Goal: Task Accomplishment & Management: Manage account settings

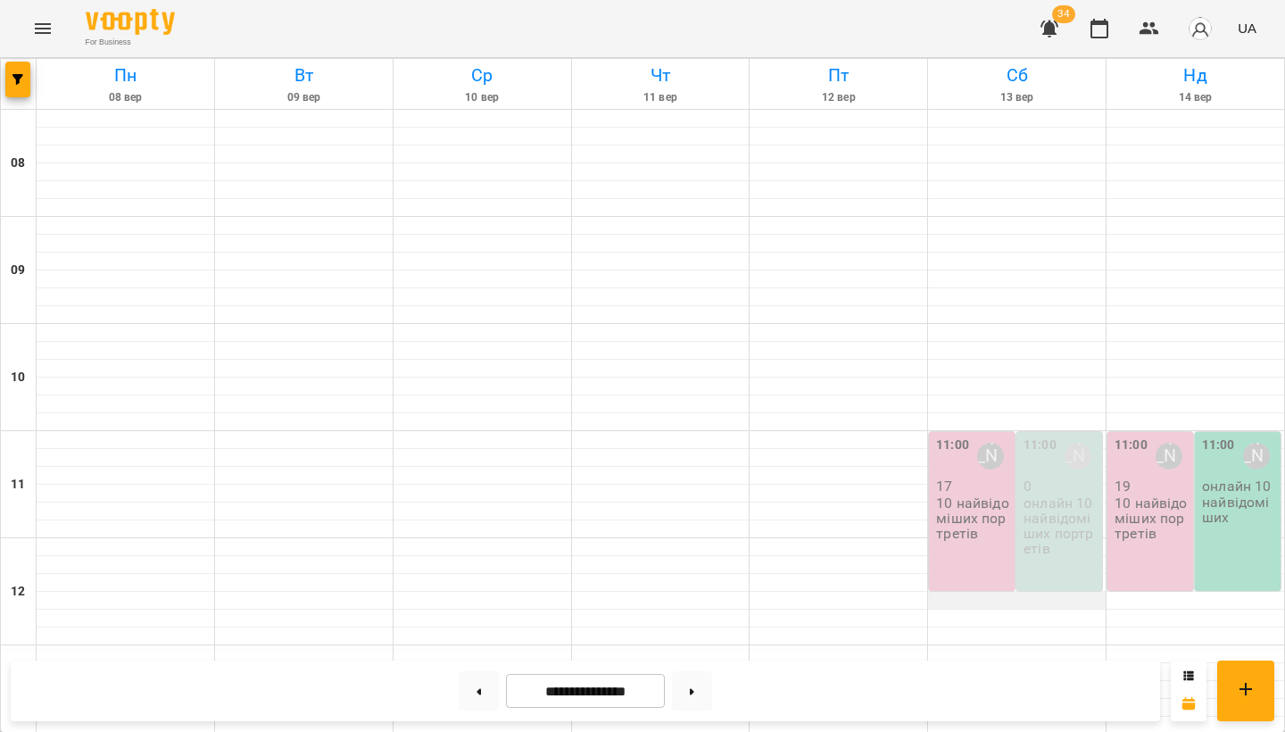
scroll to position [177, 0]
click at [983, 495] on p "10 найвідоміших портретів" at bounding box center [973, 518] width 75 height 46
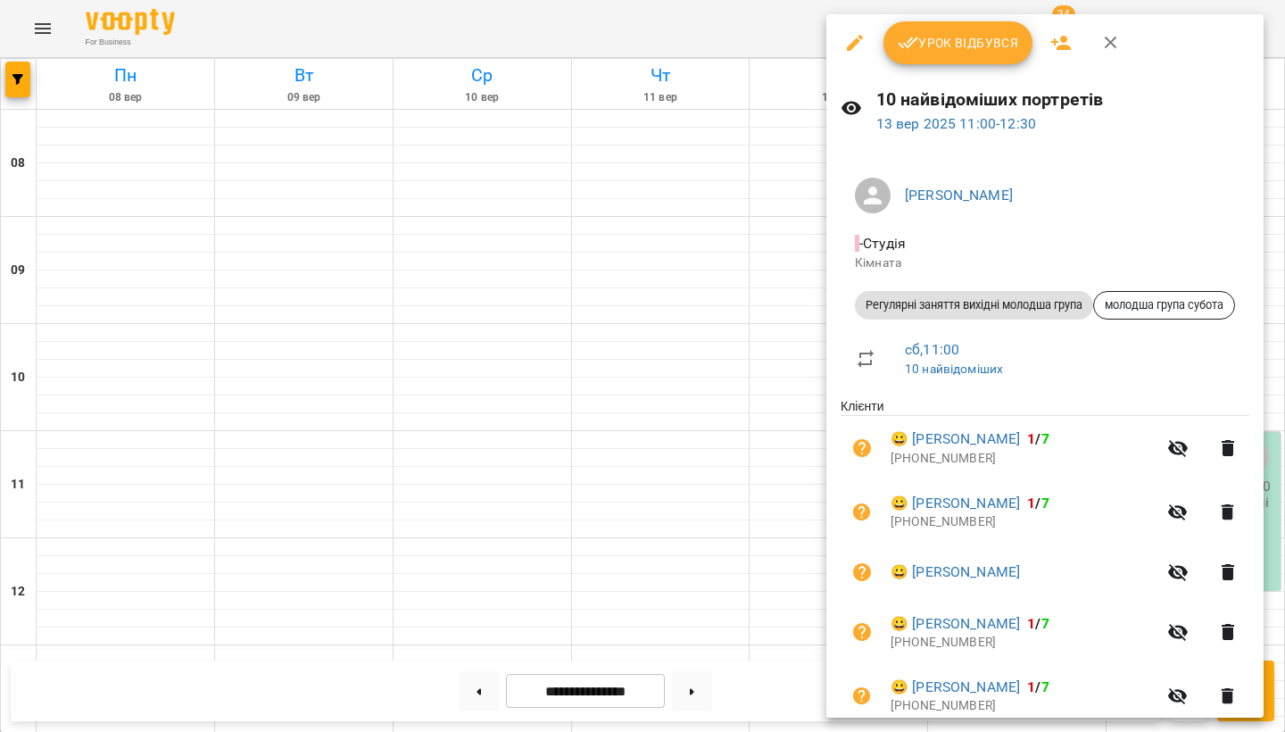
scroll to position [0, 0]
click at [1054, 44] on icon "button" at bounding box center [1061, 43] width 20 height 14
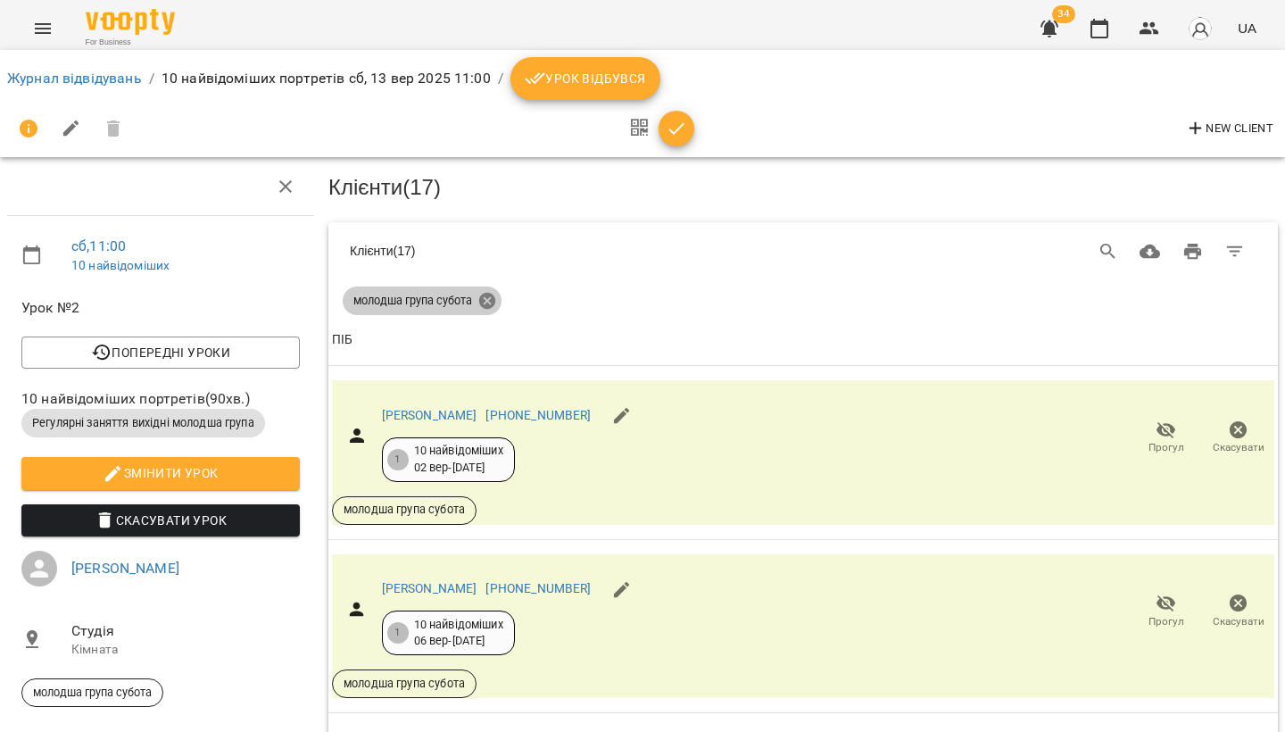
click at [490, 298] on icon at bounding box center [487, 301] width 20 height 20
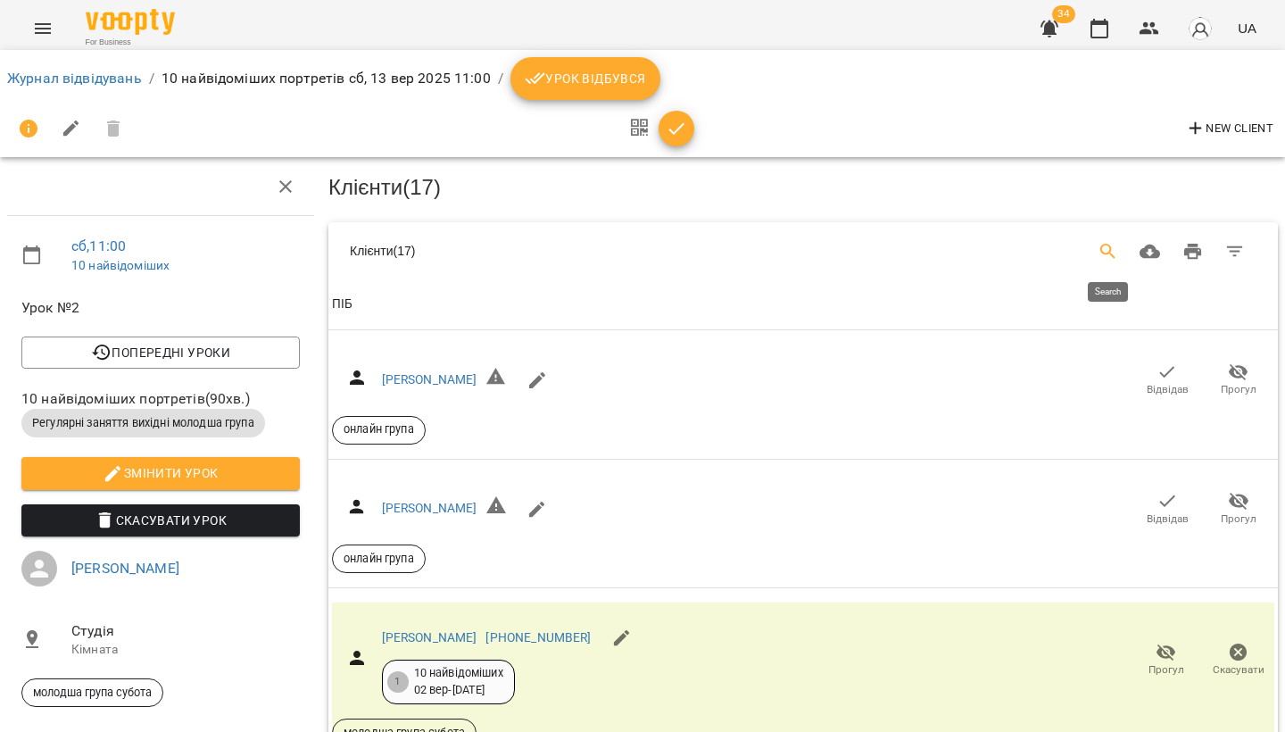
click at [1105, 241] on icon "Search" at bounding box center [1107, 251] width 21 height 21
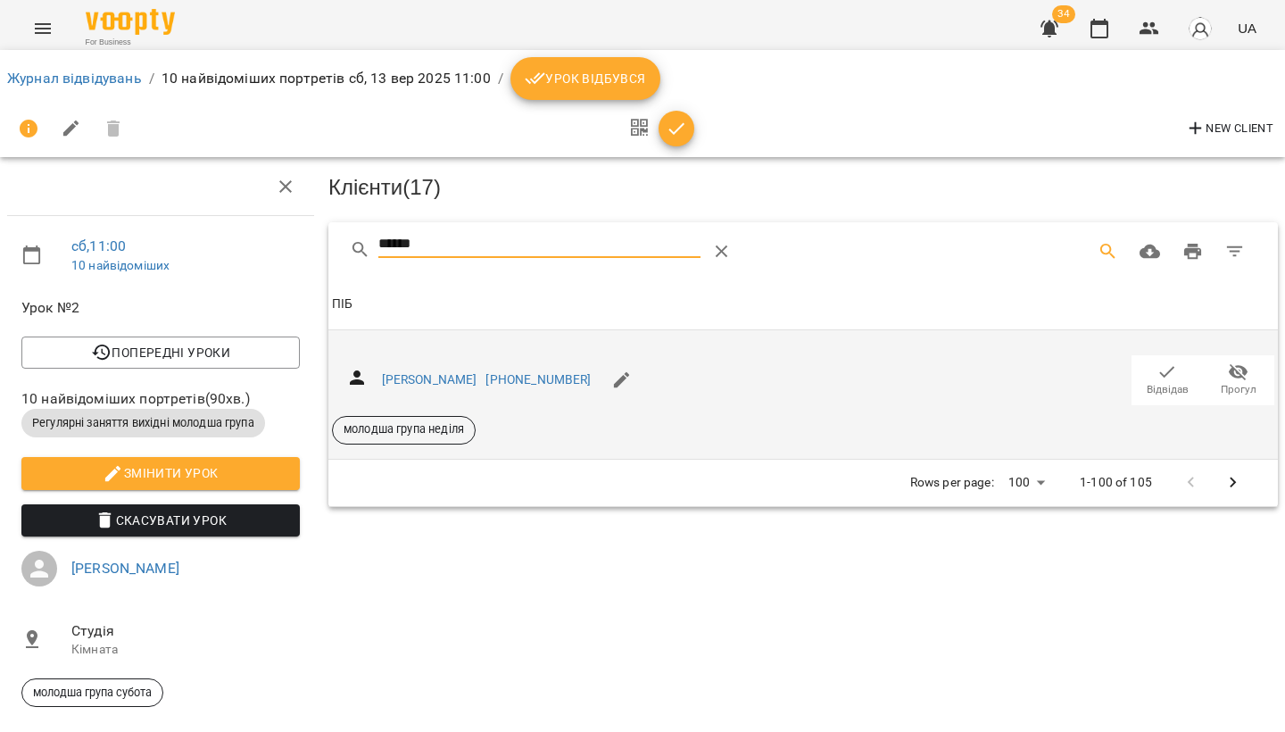
type input "******"
click at [1163, 383] on span "Відвідав" at bounding box center [1167, 389] width 42 height 15
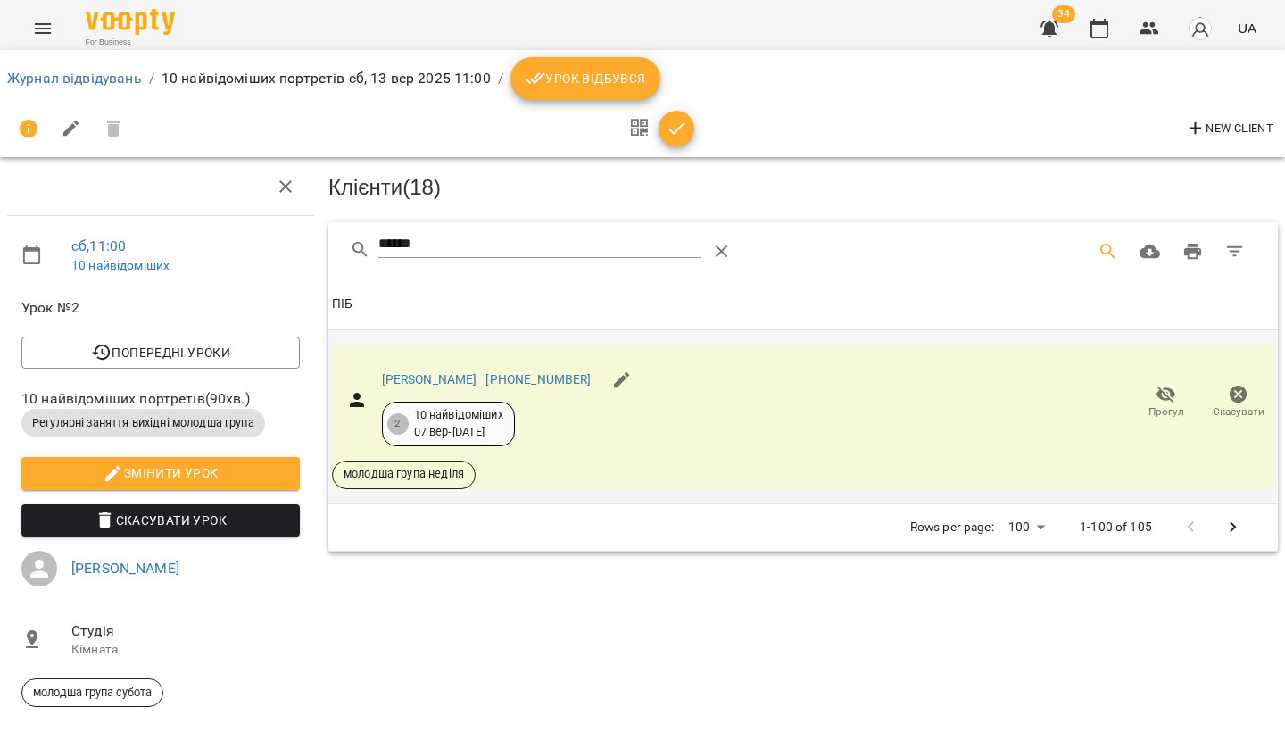
click at [36, 23] on icon "Menu" at bounding box center [42, 28] width 21 height 21
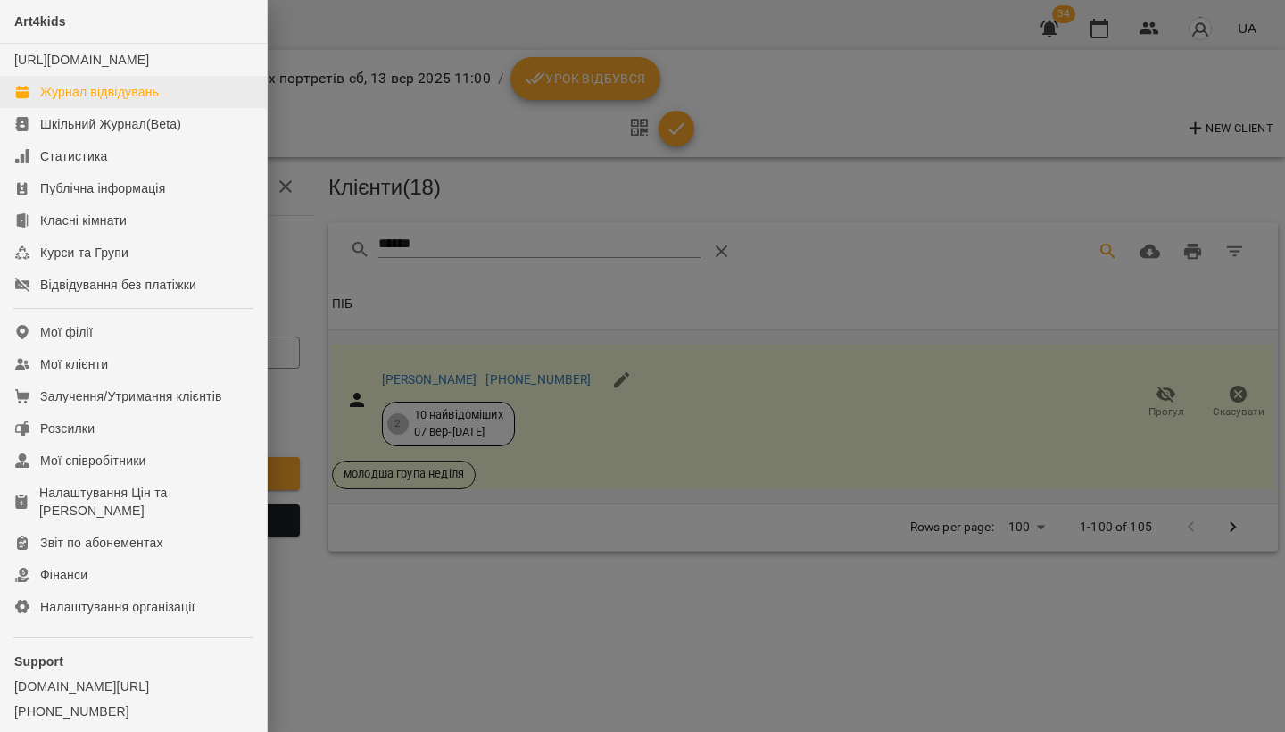
click at [89, 101] on div "Журнал відвідувань" at bounding box center [99, 92] width 119 height 18
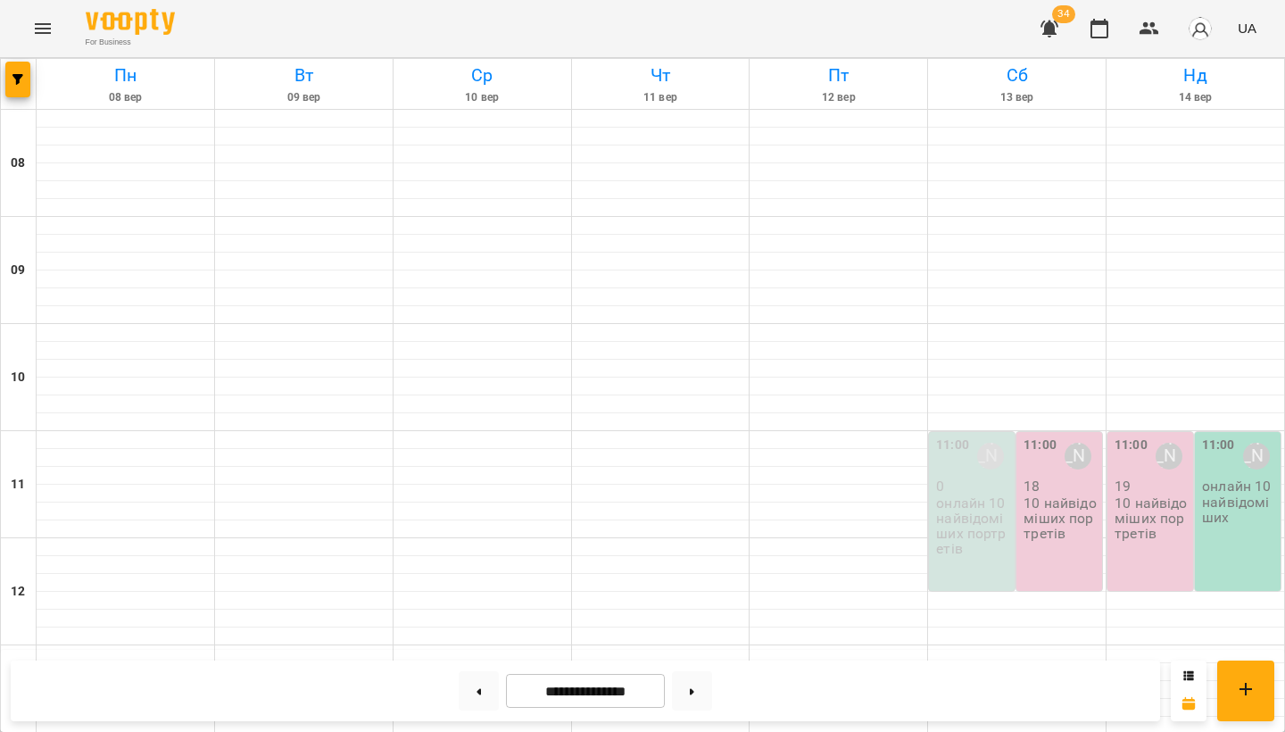
click at [1150, 510] on p "10 найвідоміших портретів" at bounding box center [1151, 518] width 75 height 46
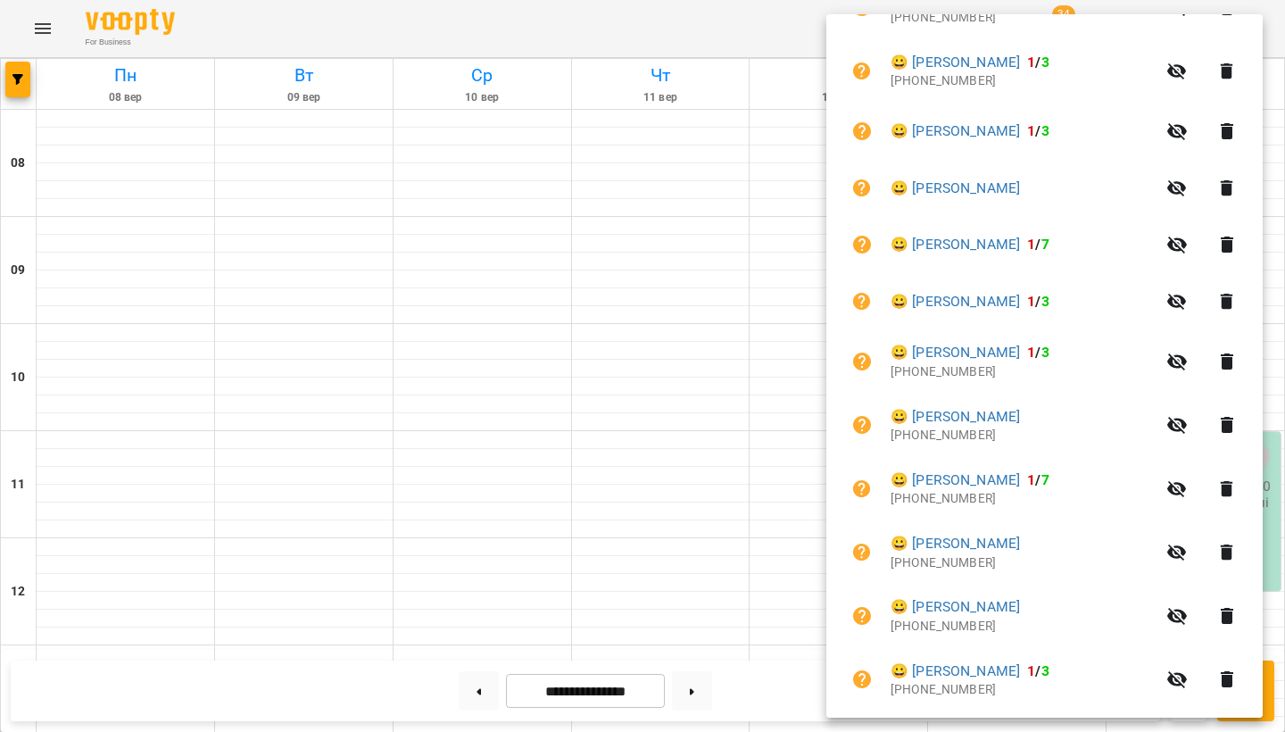
scroll to position [746, 0]
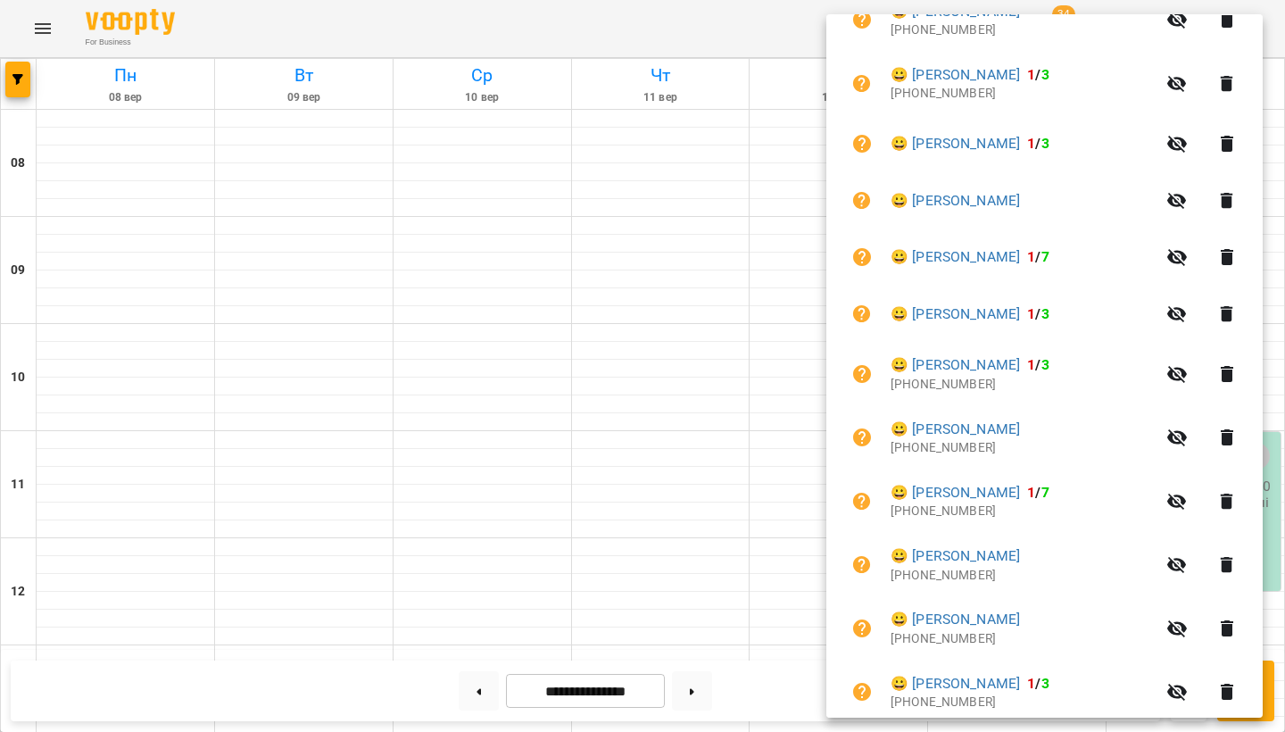
click at [1237, 491] on icon "button" at bounding box center [1226, 501] width 21 height 21
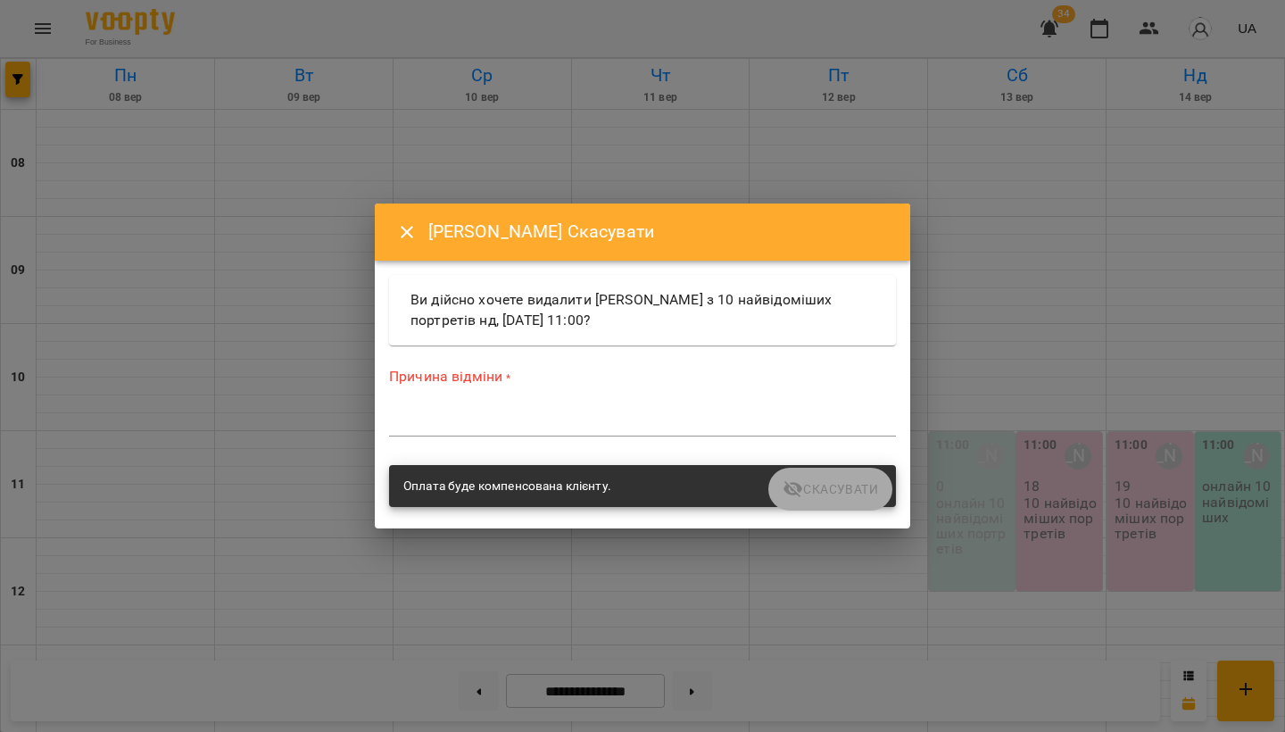
click at [601, 426] on textarea at bounding box center [642, 422] width 507 height 16
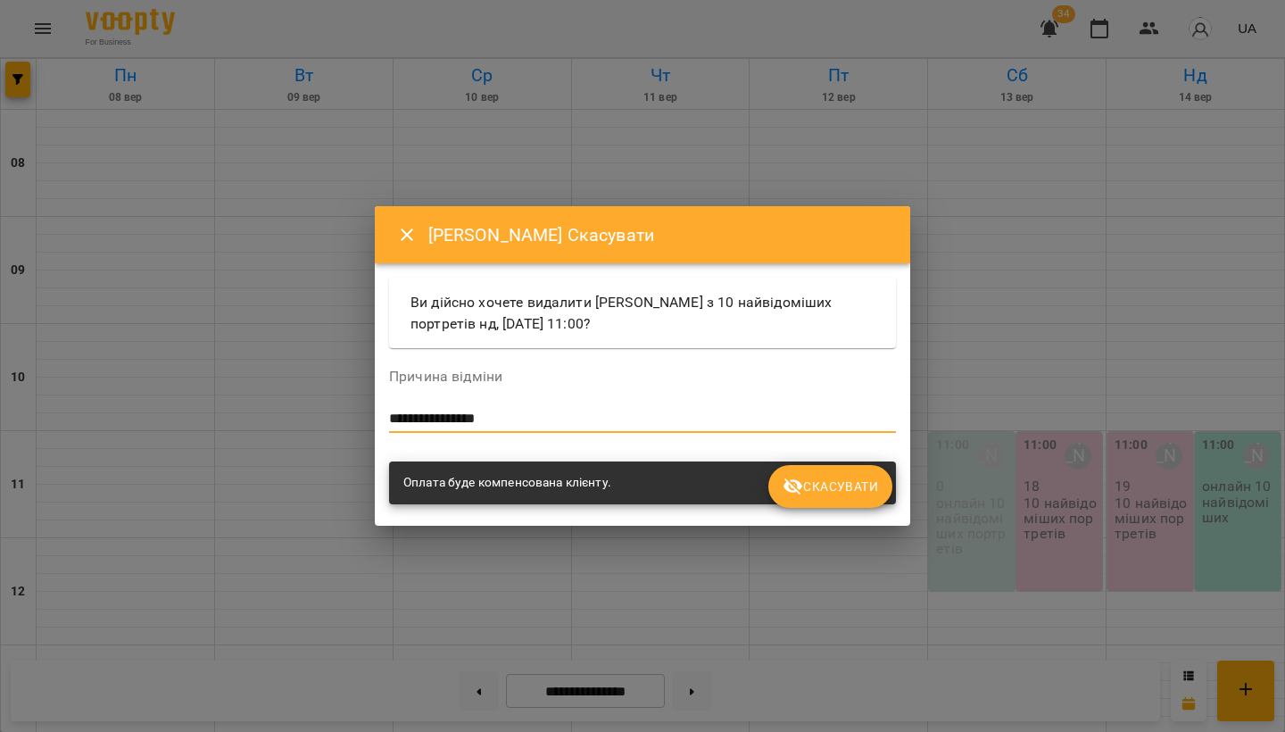
type textarea "**********"
click at [848, 490] on span "Скасувати" at bounding box center [829, 486] width 95 height 21
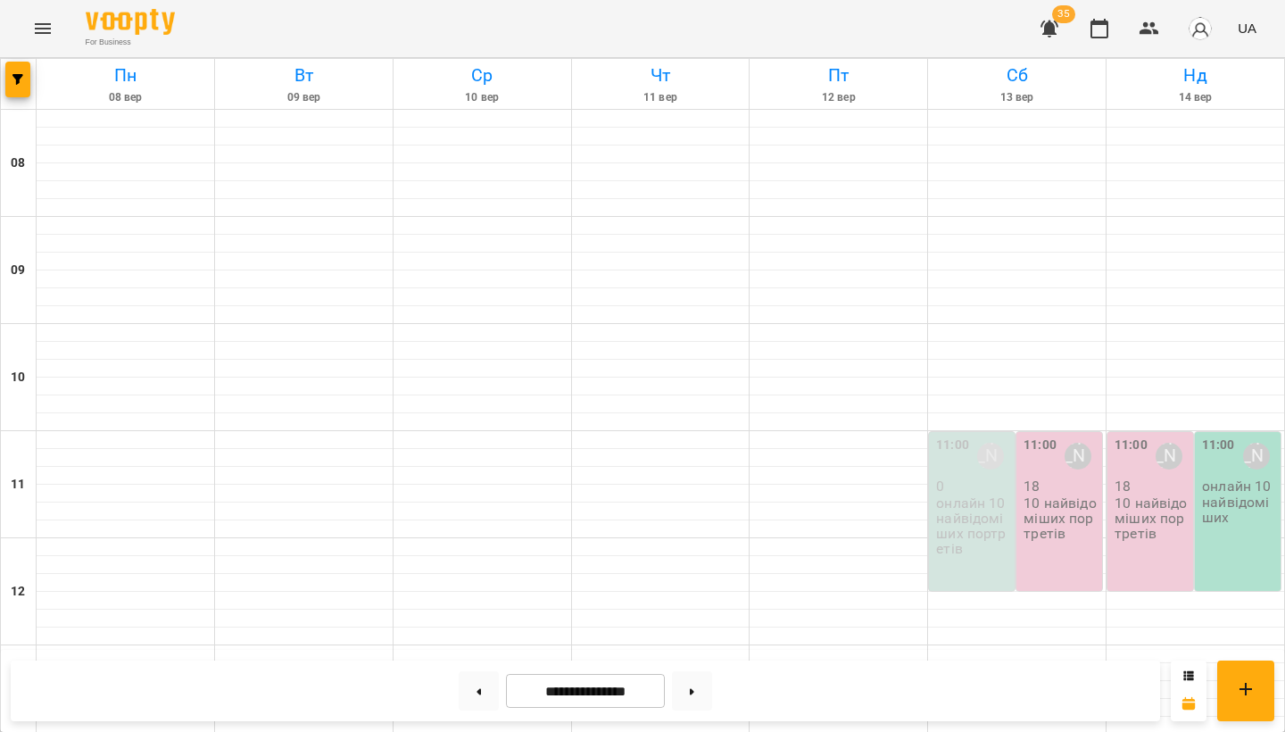
click at [1064, 501] on p "10 найвідоміших портретів" at bounding box center [1060, 518] width 75 height 46
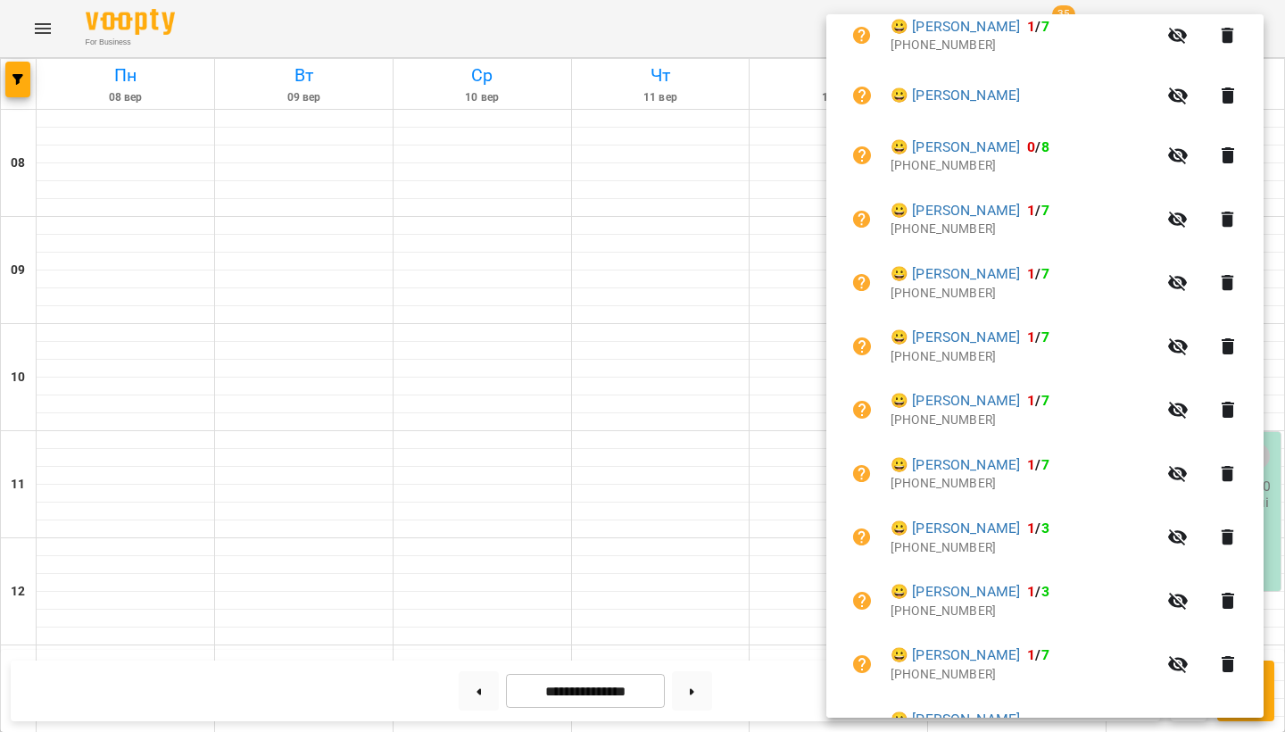
scroll to position [666, 0]
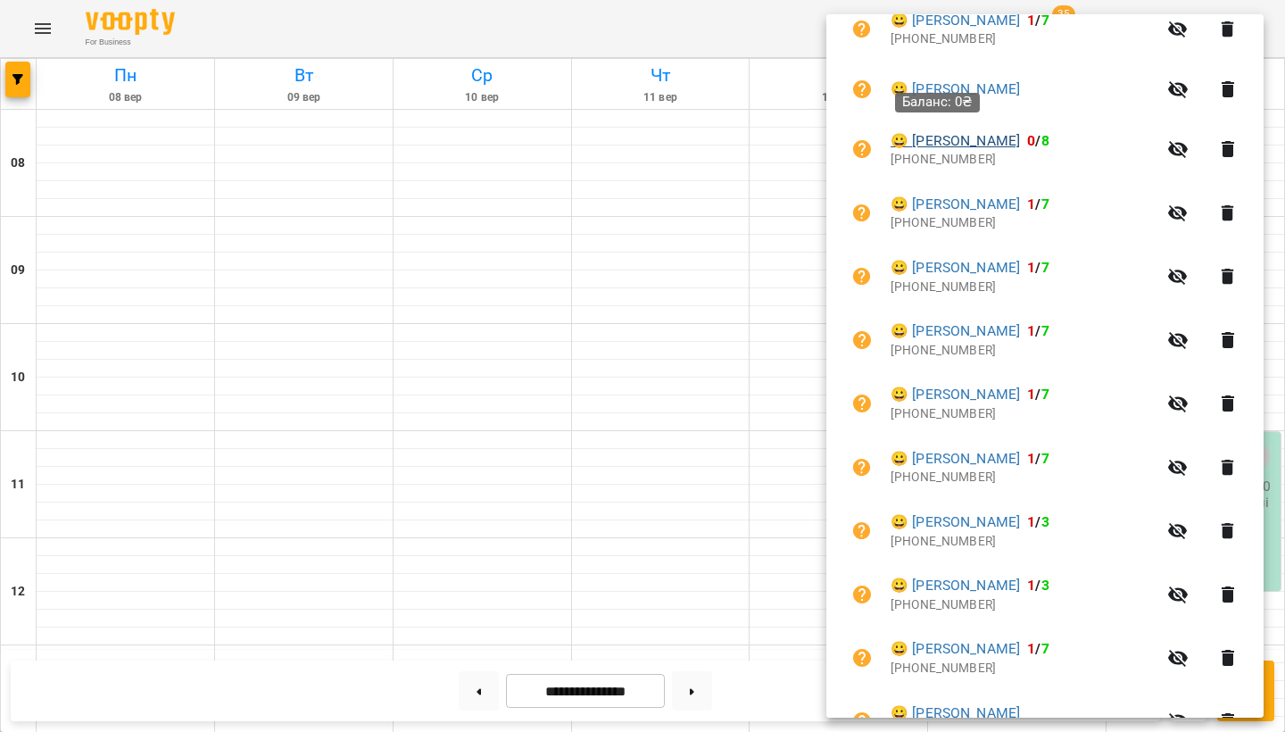
click at [954, 137] on link "😀 [PERSON_NAME]" at bounding box center [954, 140] width 129 height 21
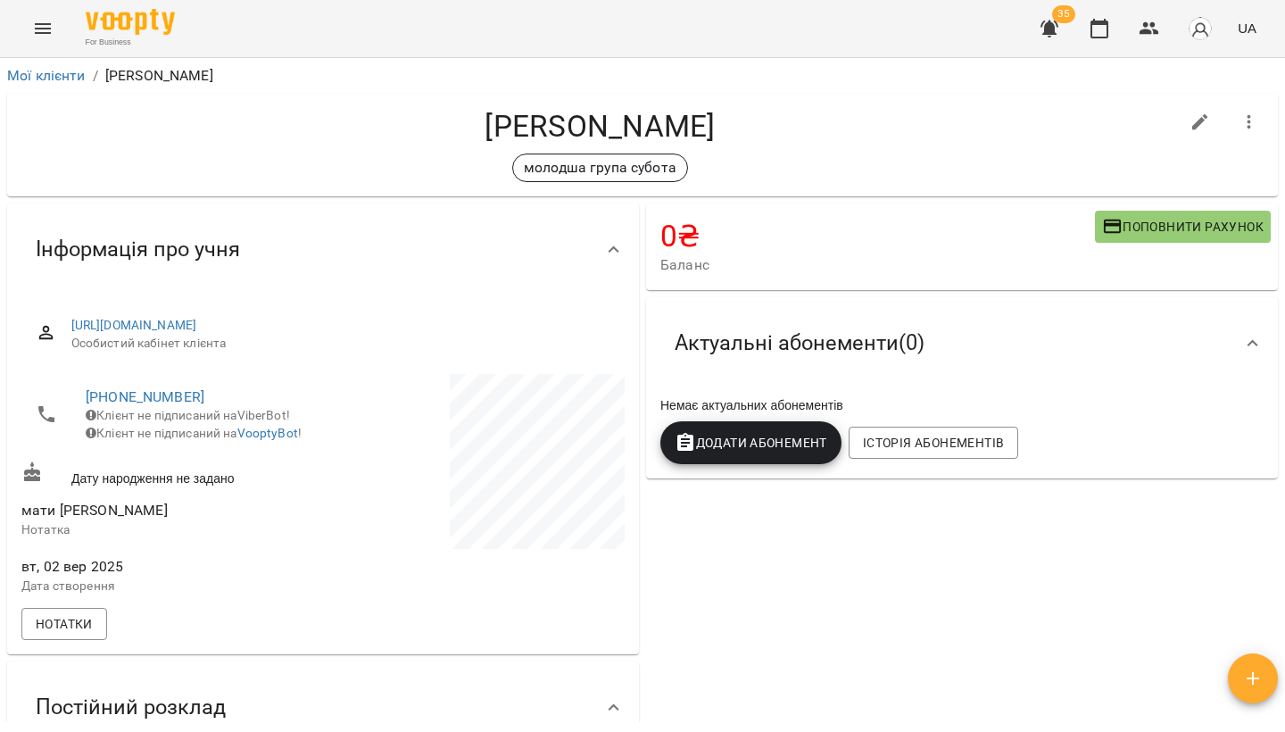
click at [126, 80] on p "[PERSON_NAME]" at bounding box center [159, 75] width 108 height 21
click at [580, 131] on h4 "[PERSON_NAME]" at bounding box center [599, 126] width 1157 height 37
click at [61, 74] on link "Мої клієнти" at bounding box center [46, 75] width 79 height 17
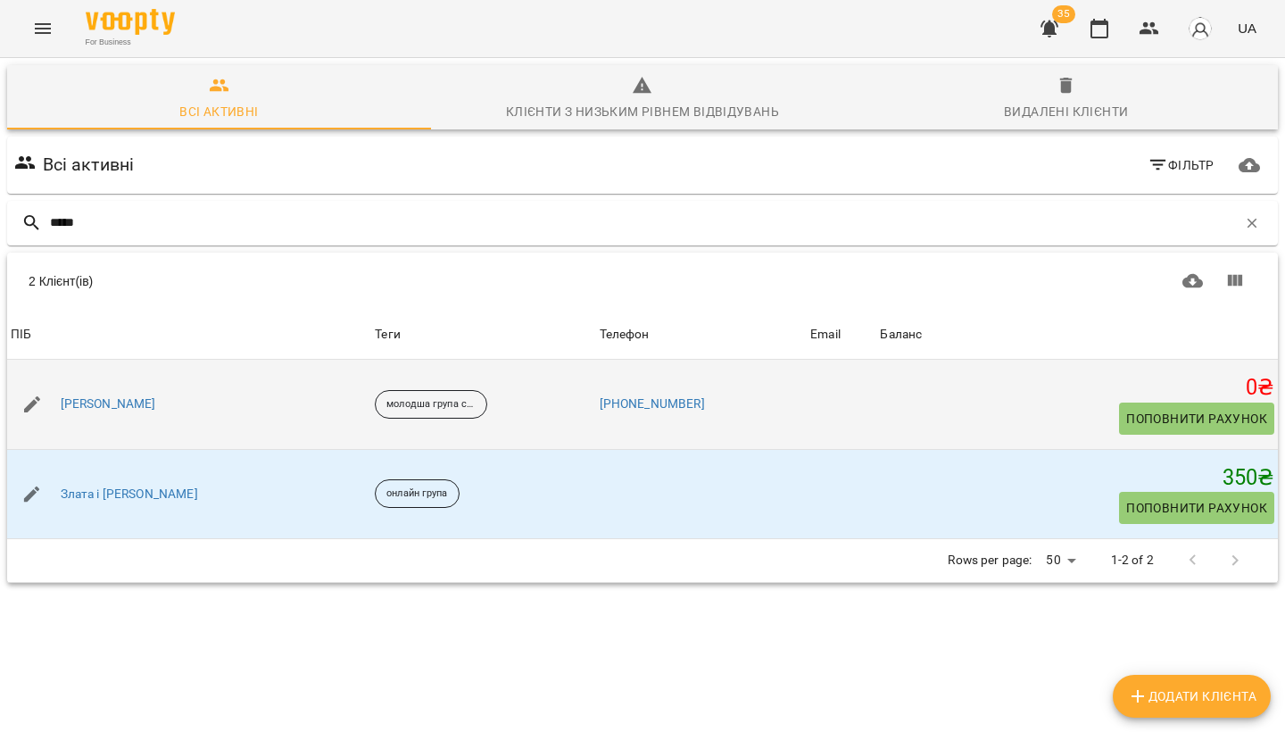
type input "*****"
click at [995, 406] on div "0 ₴ Поповнити рахунок" at bounding box center [1077, 404] width 394 height 61
click at [1130, 408] on span "Поповнити рахунок" at bounding box center [1196, 418] width 141 height 21
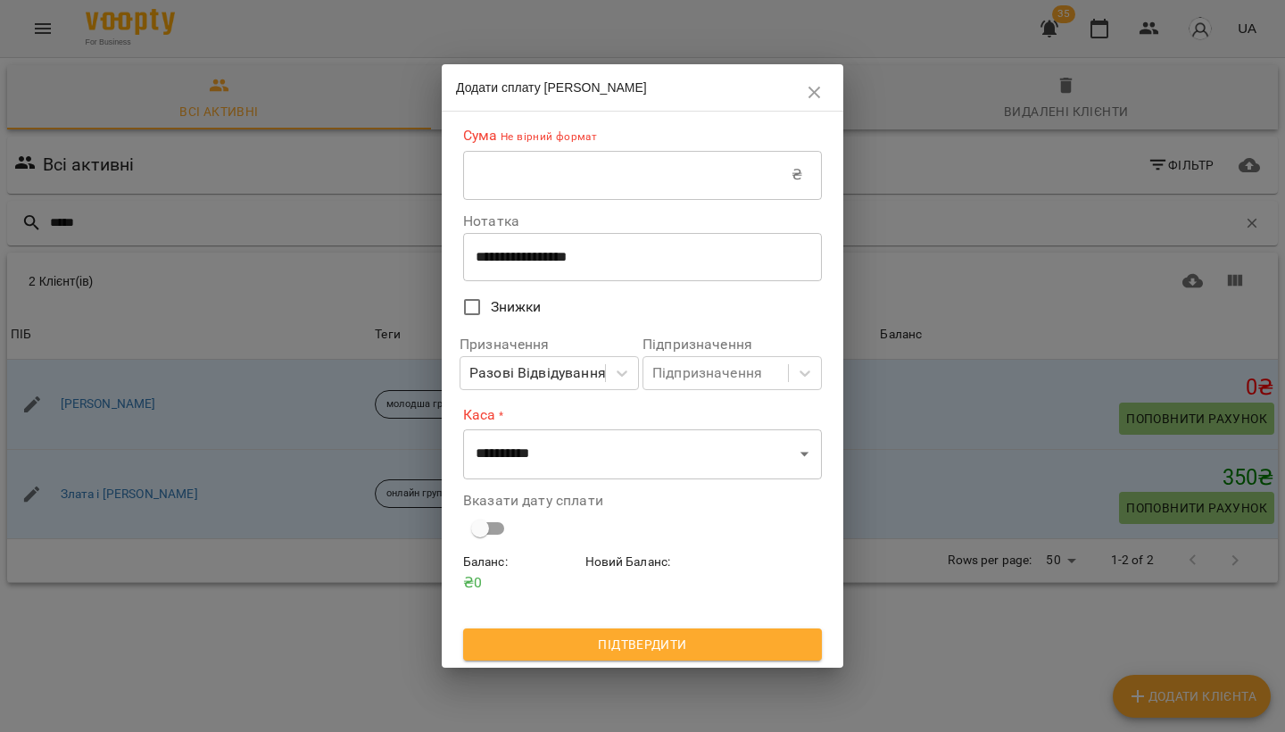
click at [810, 96] on icon "button" at bounding box center [814, 92] width 21 height 21
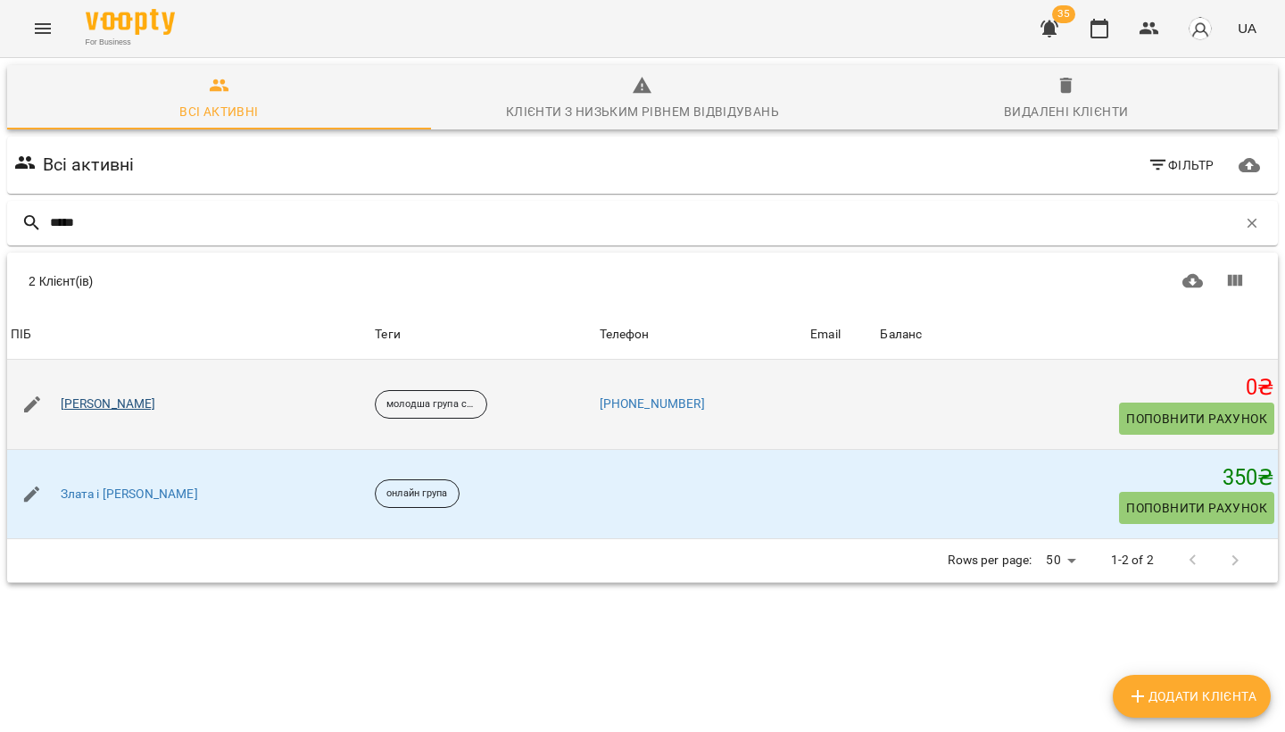
click at [93, 397] on link "[PERSON_NAME]" at bounding box center [108, 404] width 95 height 18
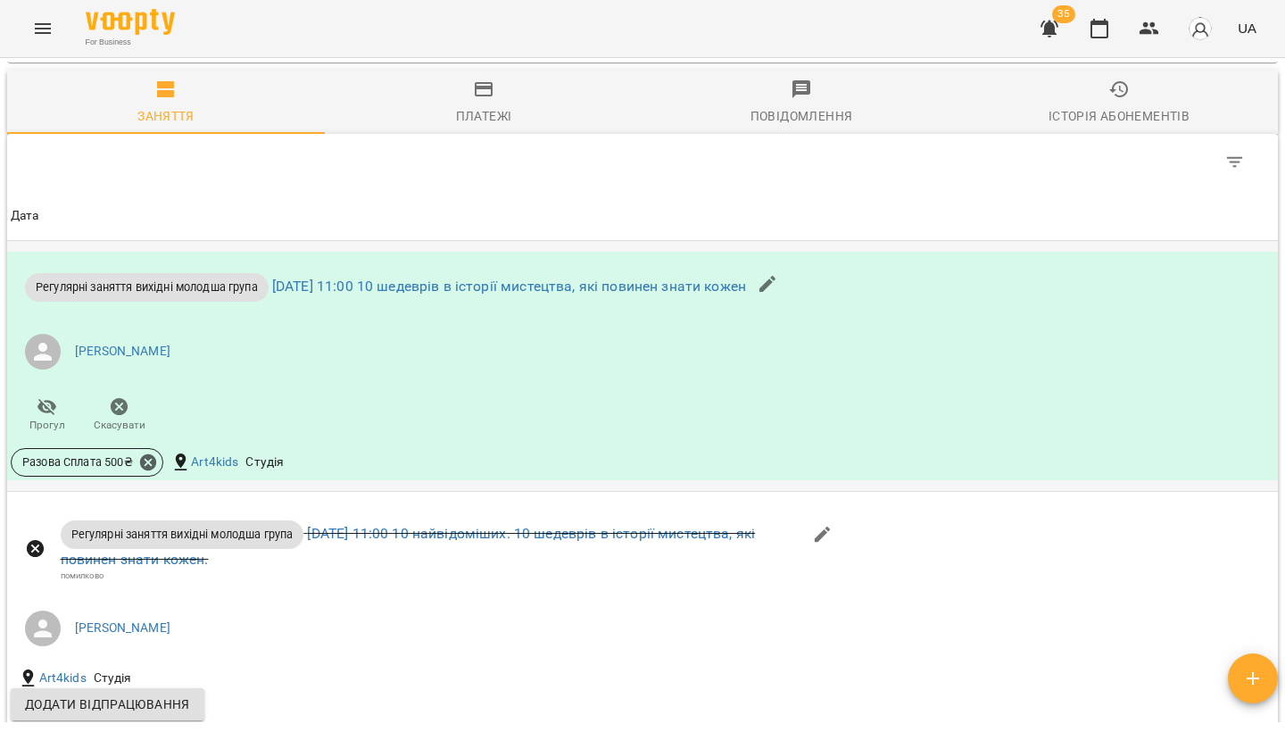
scroll to position [1089, 0]
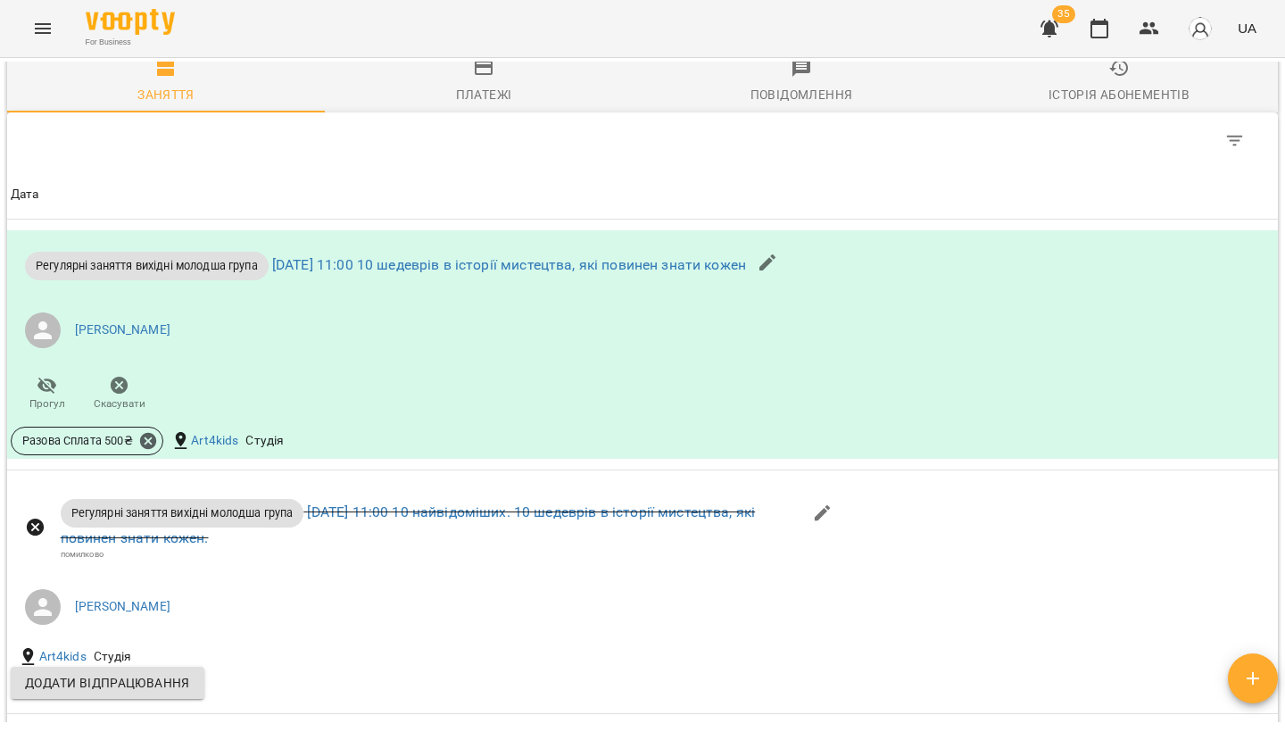
click at [480, 105] on div "Платежі" at bounding box center [484, 94] width 56 height 21
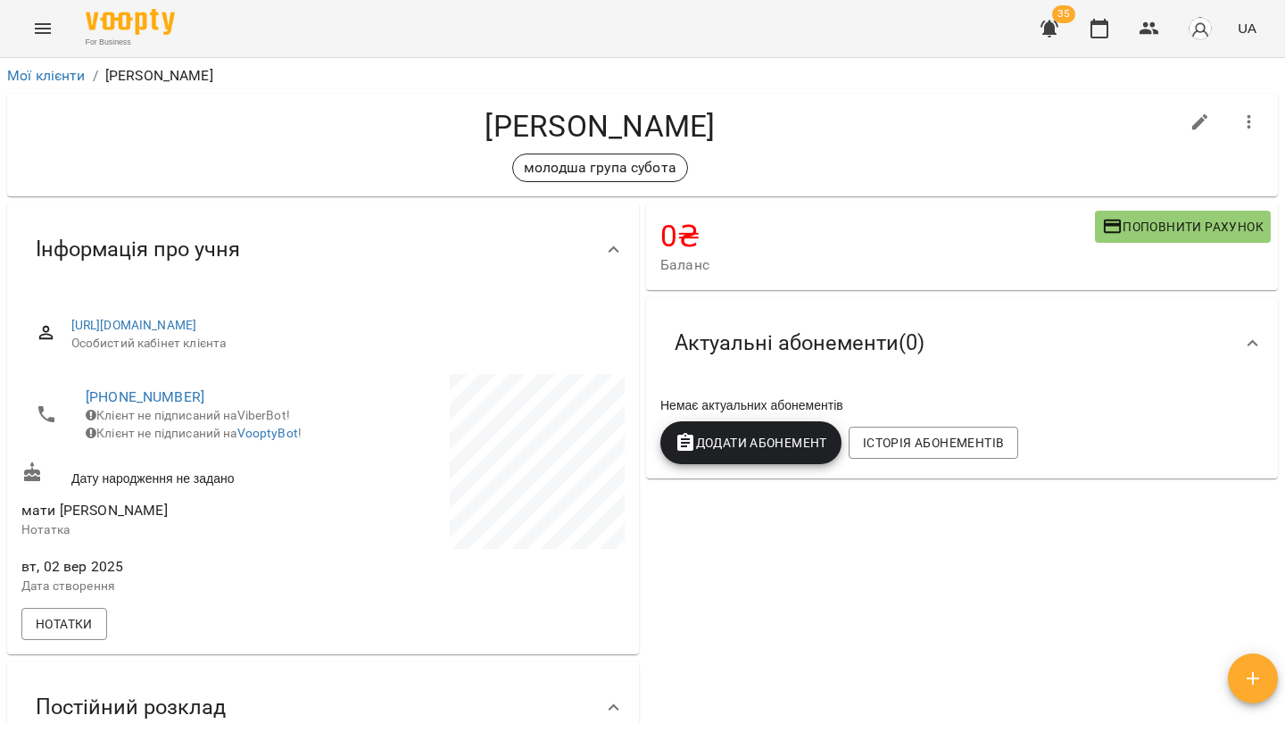
scroll to position [0, 0]
click at [137, 17] on img at bounding box center [130, 22] width 89 height 26
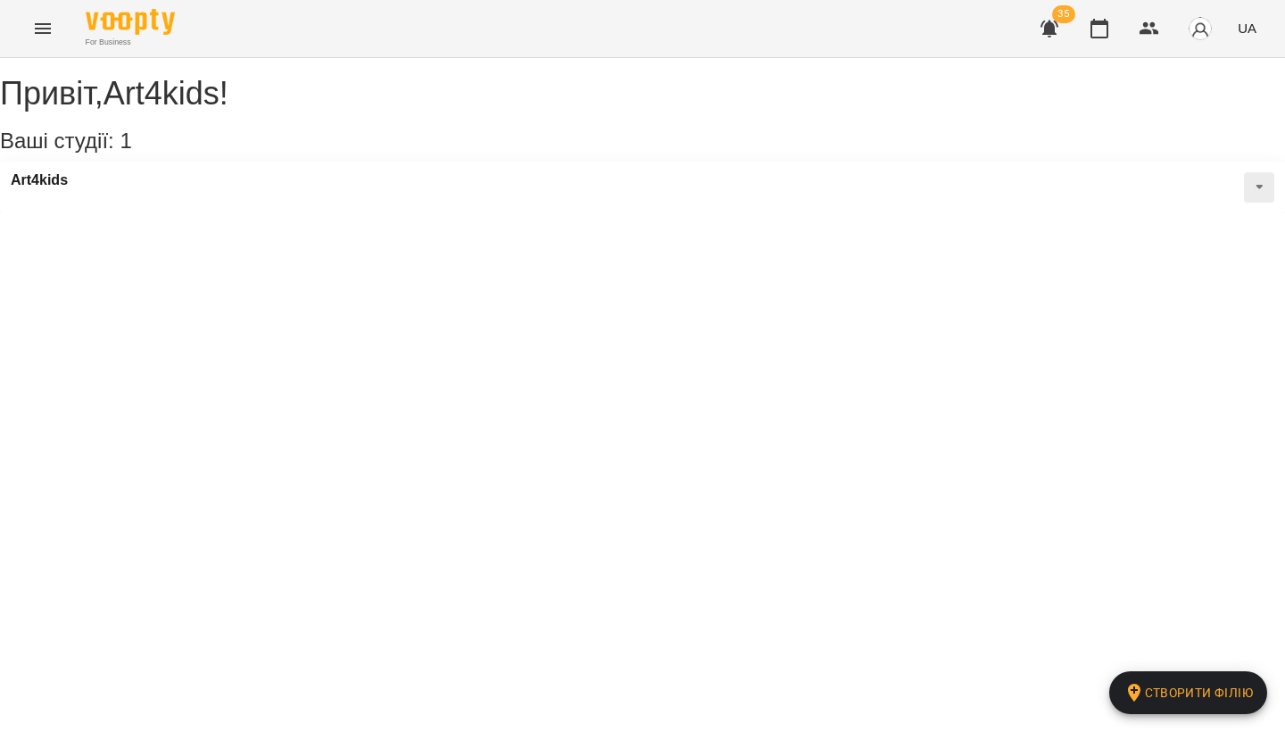
click at [36, 23] on icon "Menu" at bounding box center [42, 28] width 21 height 21
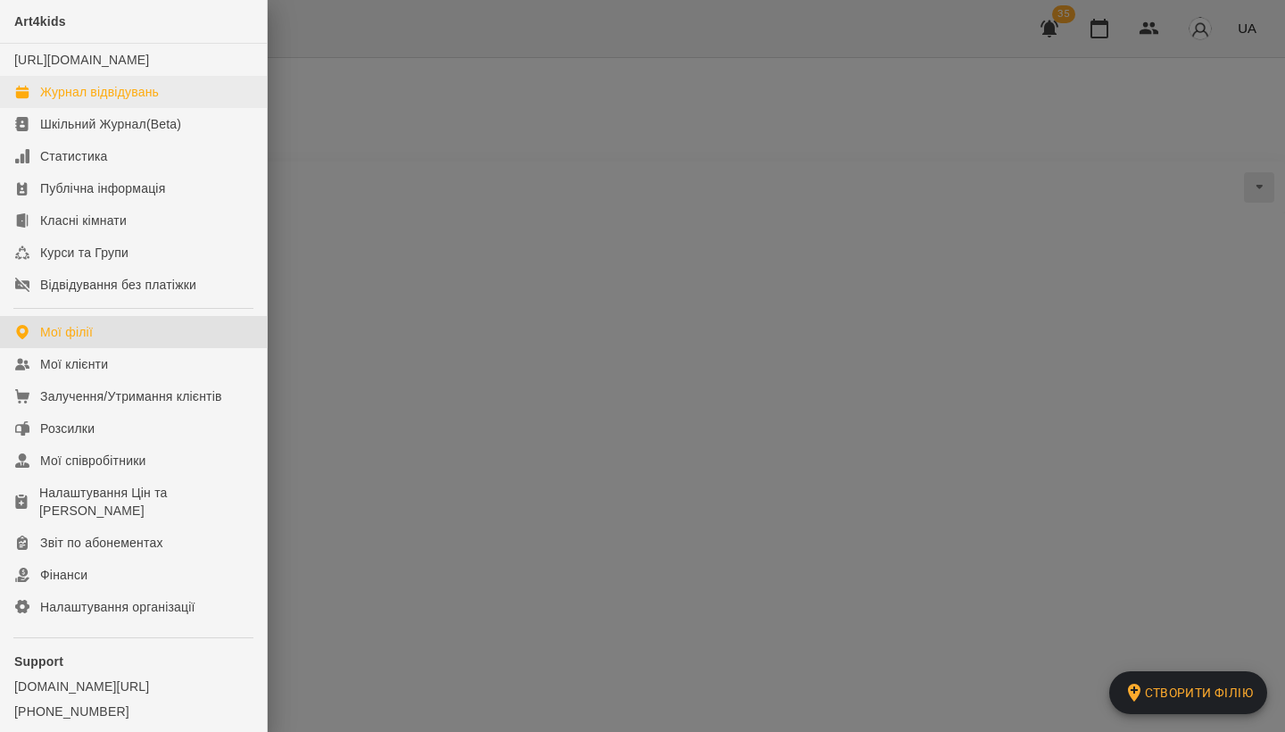
click at [84, 101] on div "Журнал відвідувань" at bounding box center [99, 92] width 119 height 18
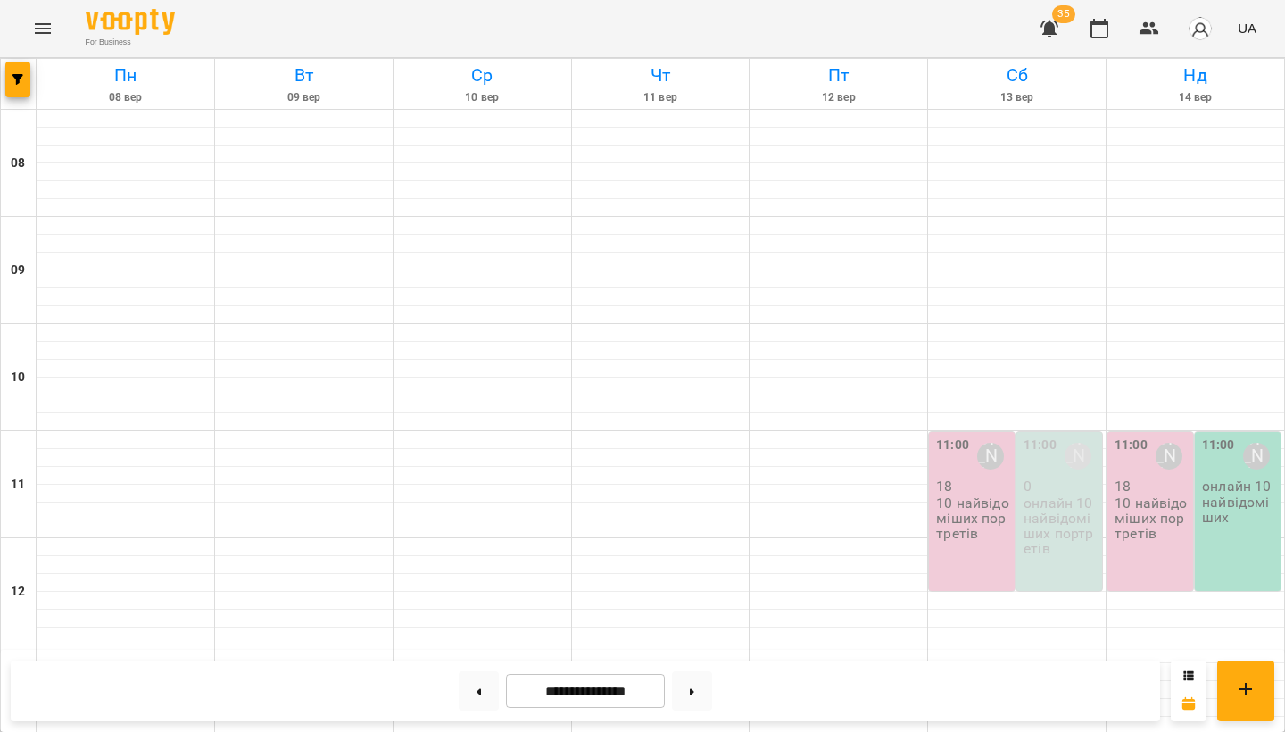
scroll to position [306, 0]
click at [46, 36] on icon "Menu" at bounding box center [42, 28] width 21 height 21
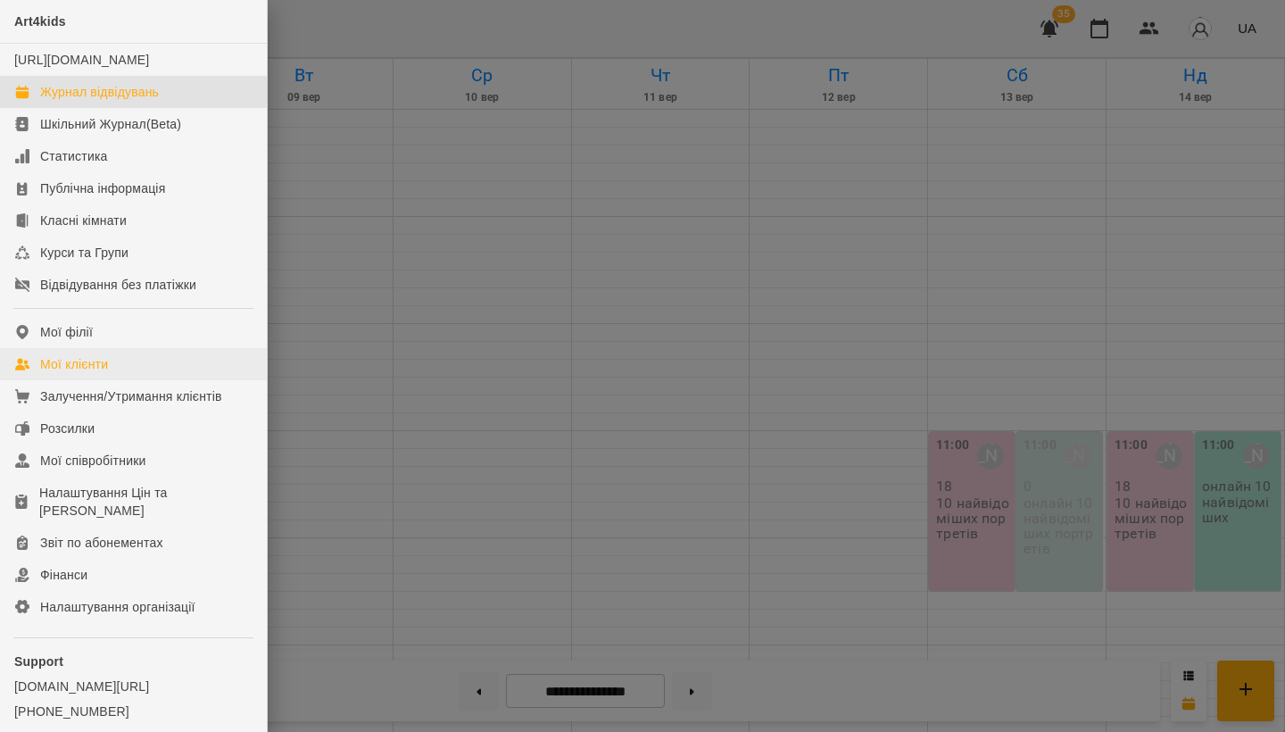
click at [119, 375] on link "Мої клієнти" at bounding box center [133, 364] width 267 height 32
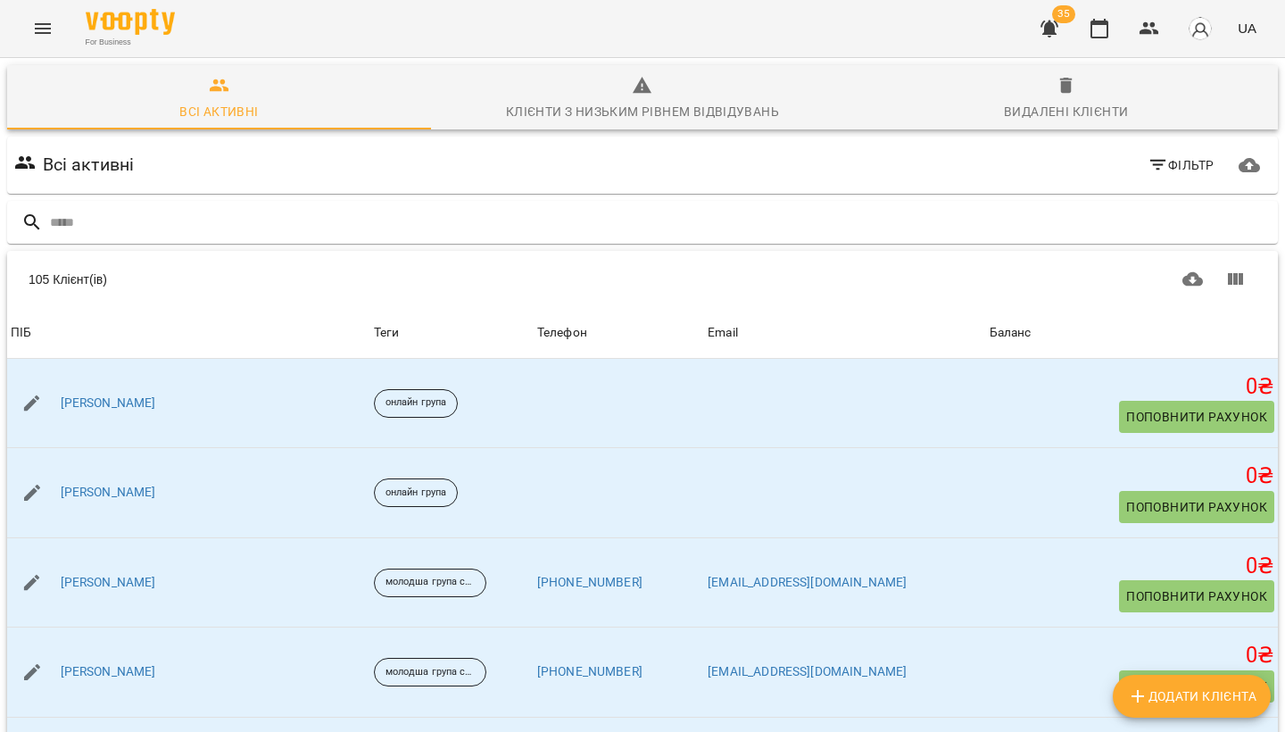
click at [1131, 682] on button "Додати клієнта" at bounding box center [1192, 695] width 158 height 43
select select "**"
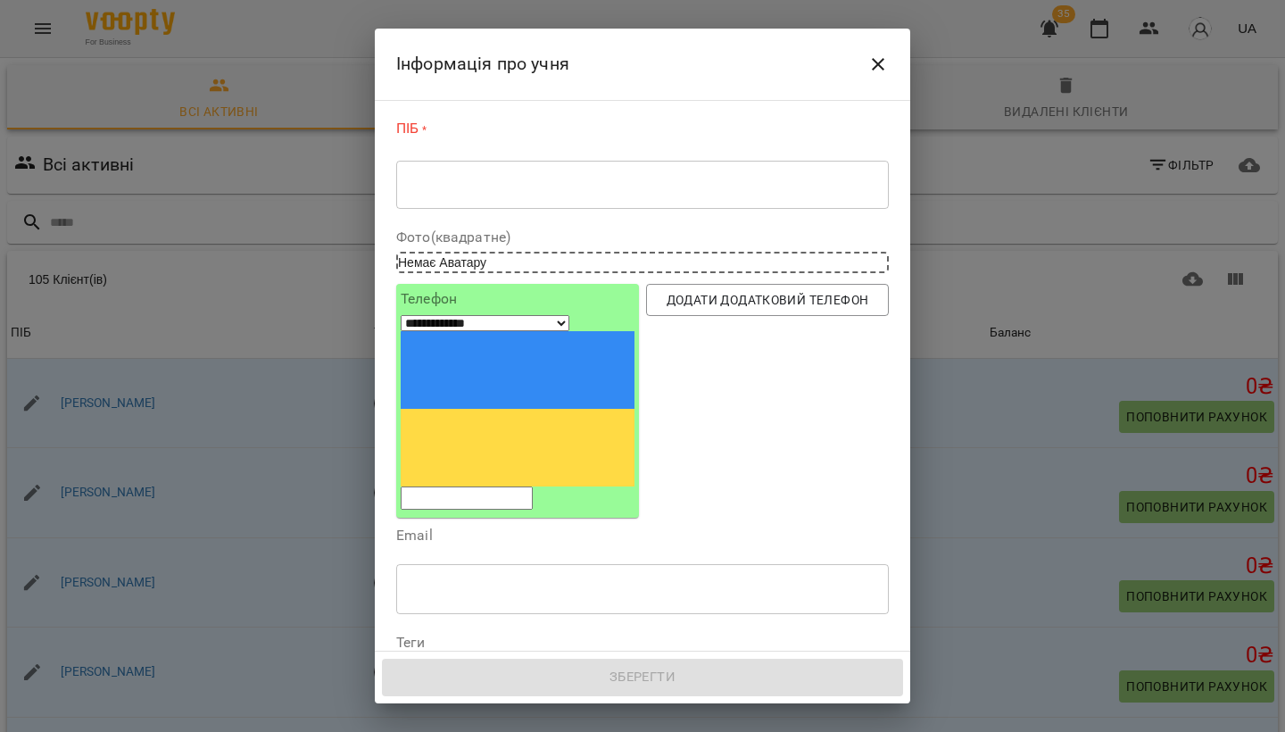
click at [509, 195] on div "* ​" at bounding box center [642, 184] width 492 height 49
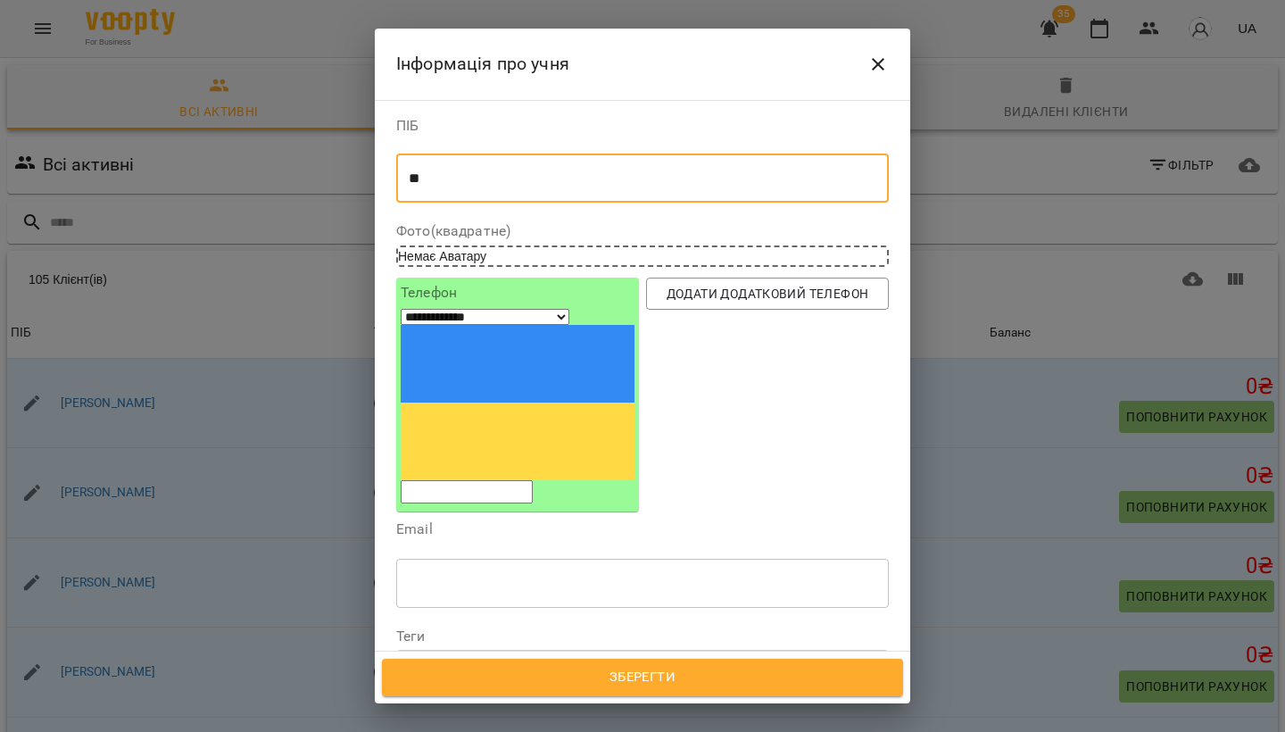
type textarea "*"
type textarea "**********"
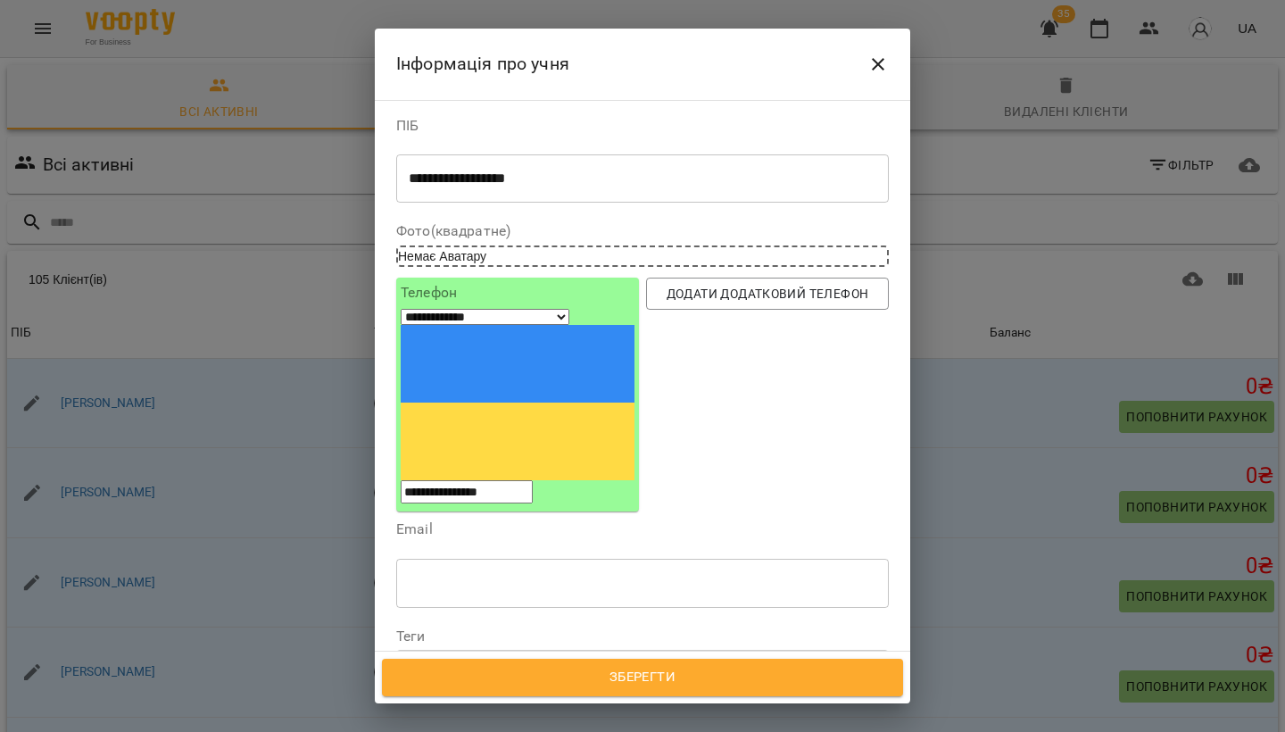
type input "**********"
click at [543, 699] on span "Дата народження" at bounding box center [642, 709] width 464 height 21
click at [419, 694] on input "**********" at bounding box center [472, 719] width 153 height 50
type input "**********"
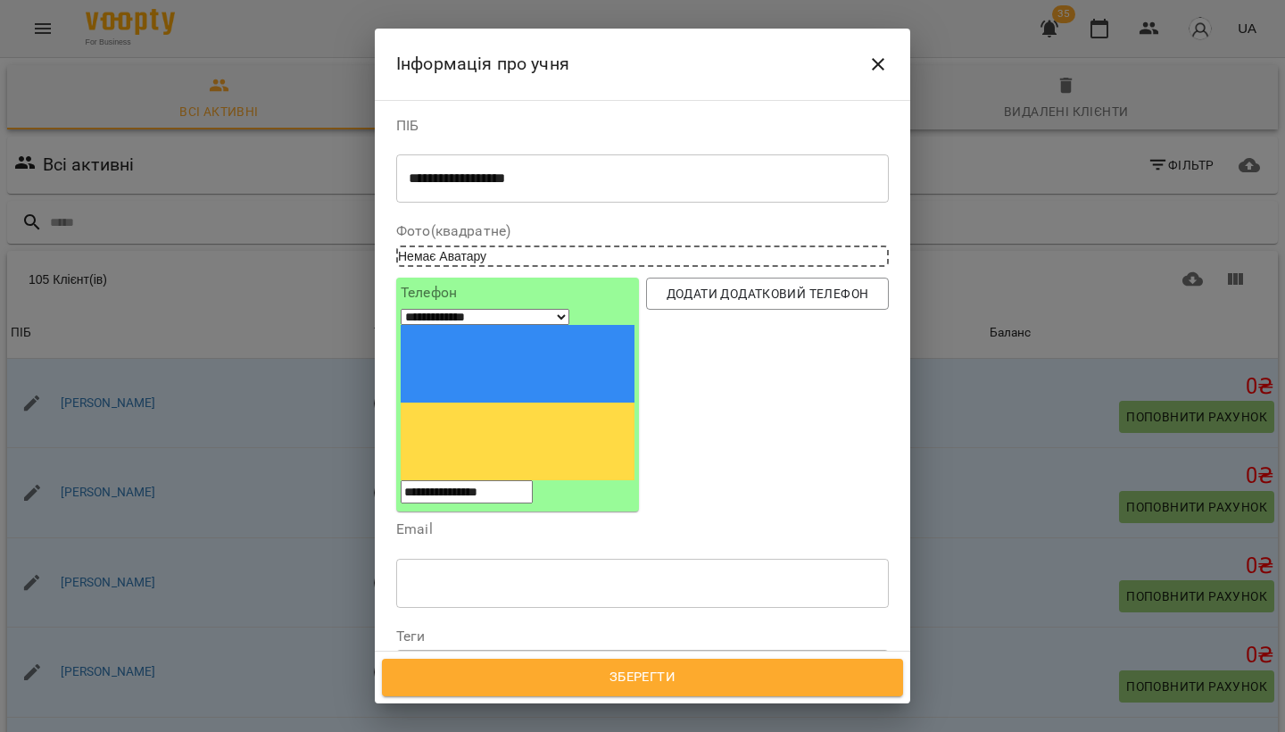
click at [555, 658] on div "Надрукуйте або оберіть..." at bounding box center [480, 667] width 149 height 18
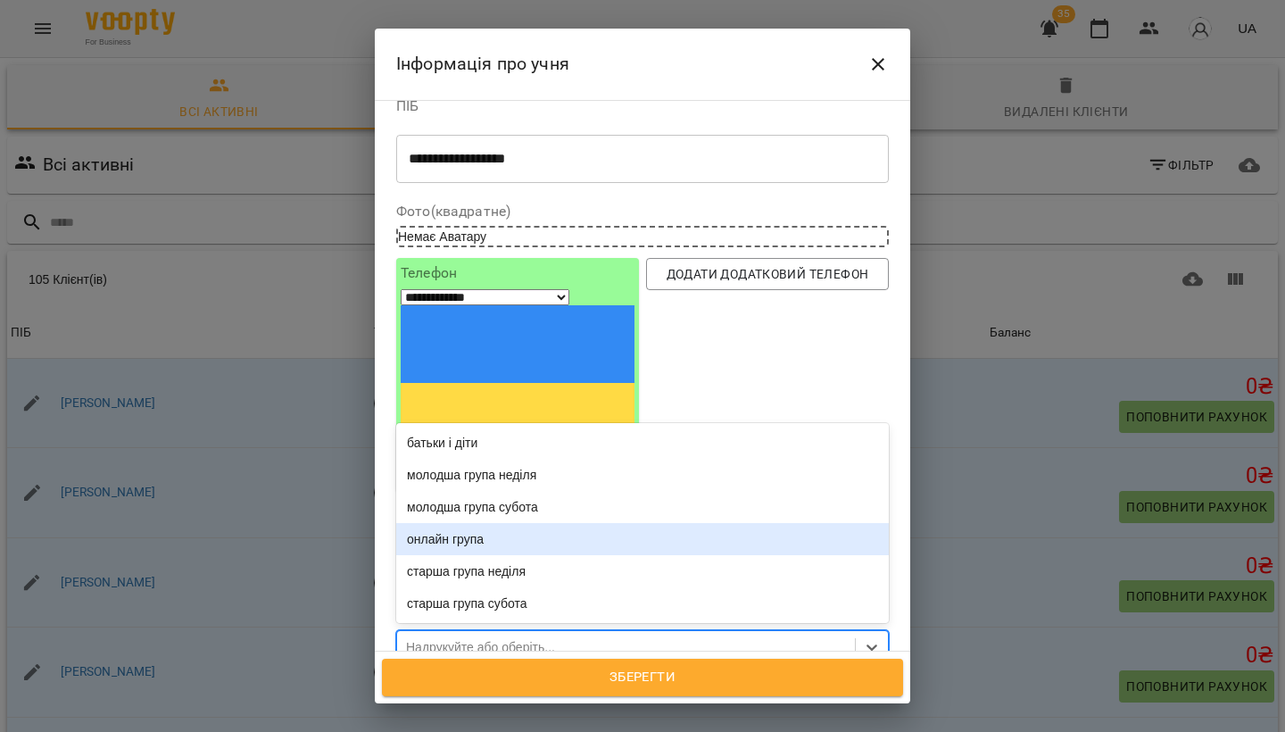
scroll to position [23, 0]
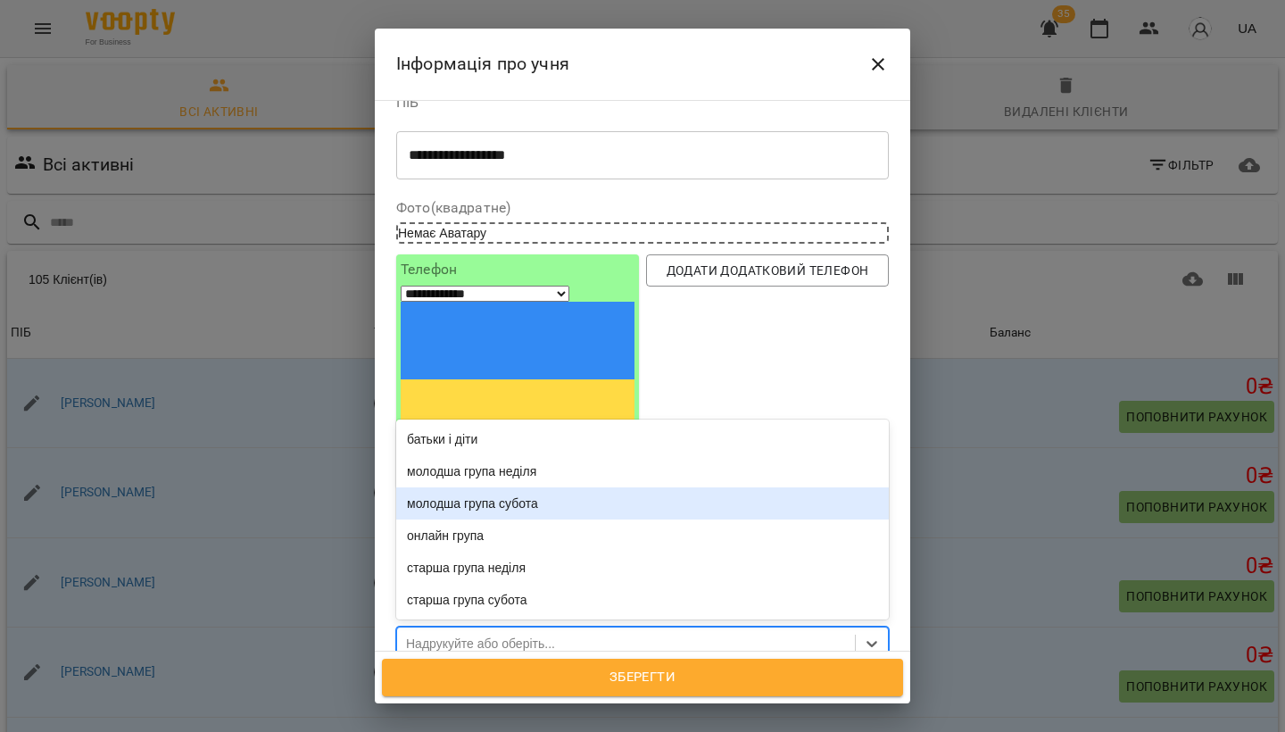
click at [567, 487] on div "молодша група субота" at bounding box center [642, 503] width 492 height 32
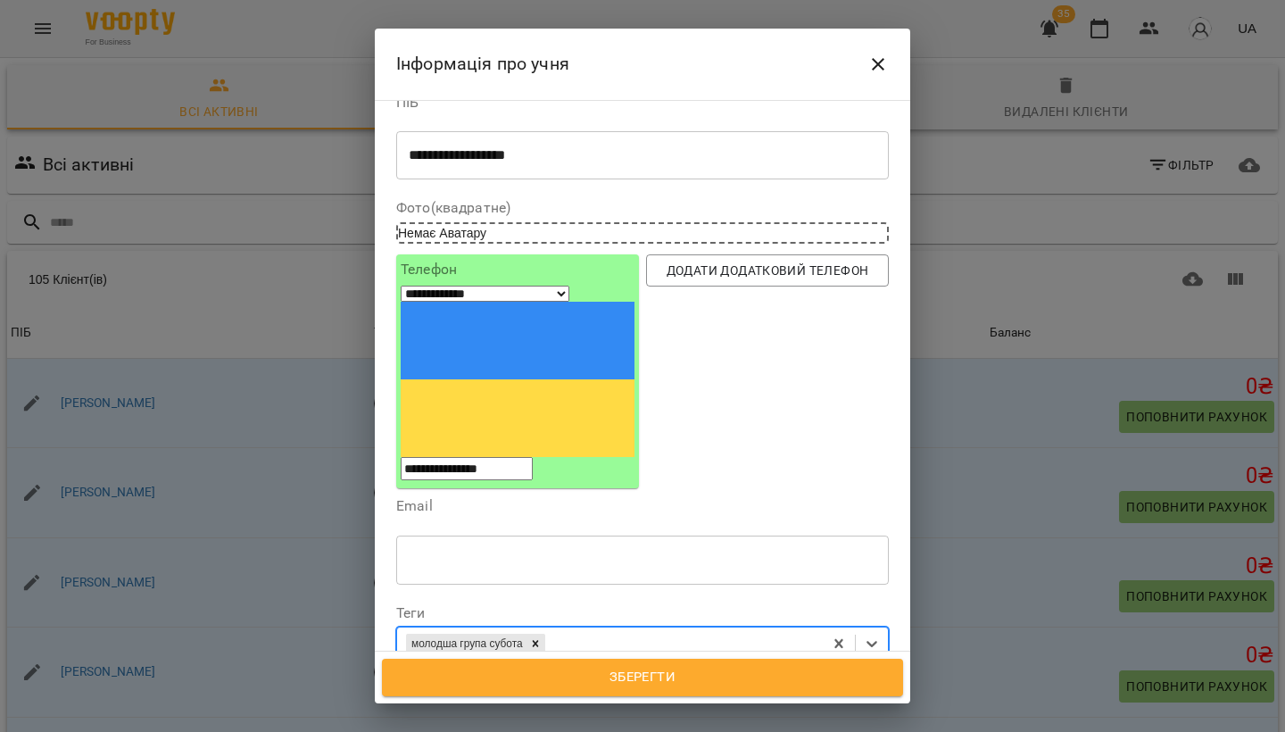
scroll to position [49, 0]
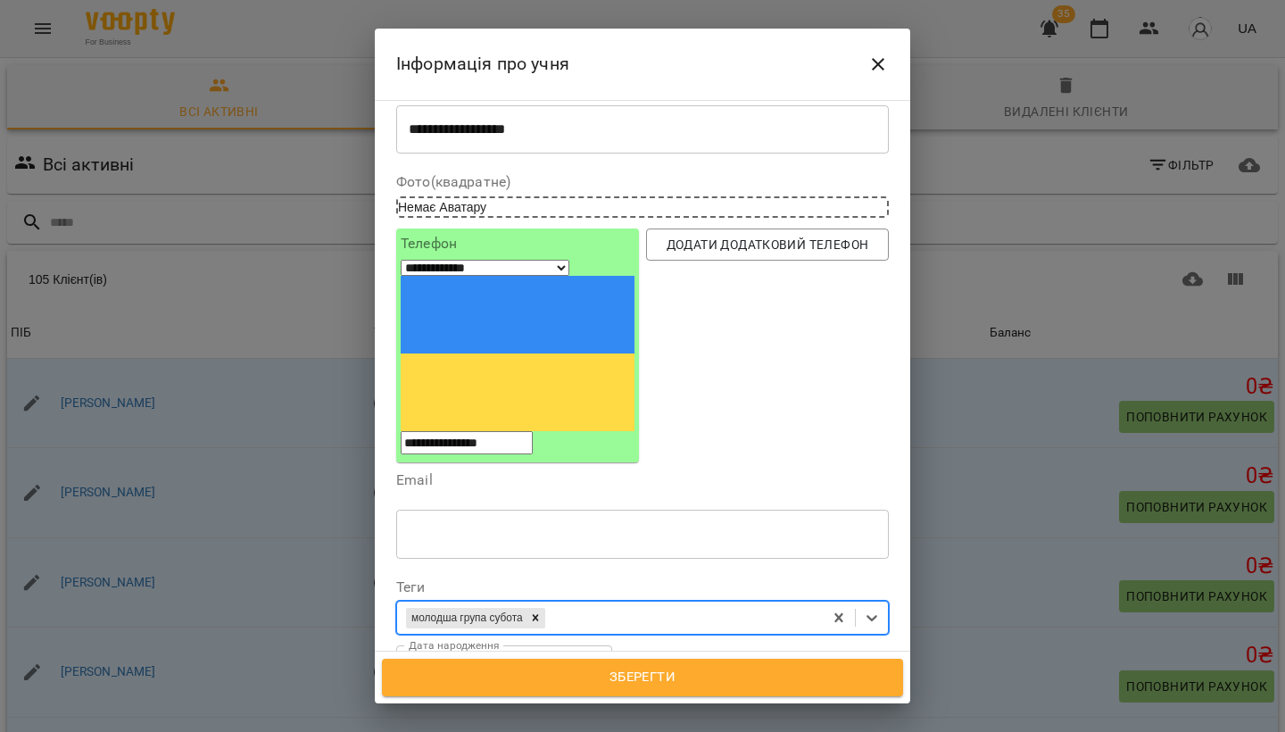
click at [575, 680] on span "Зберегти" at bounding box center [642, 677] width 482 height 23
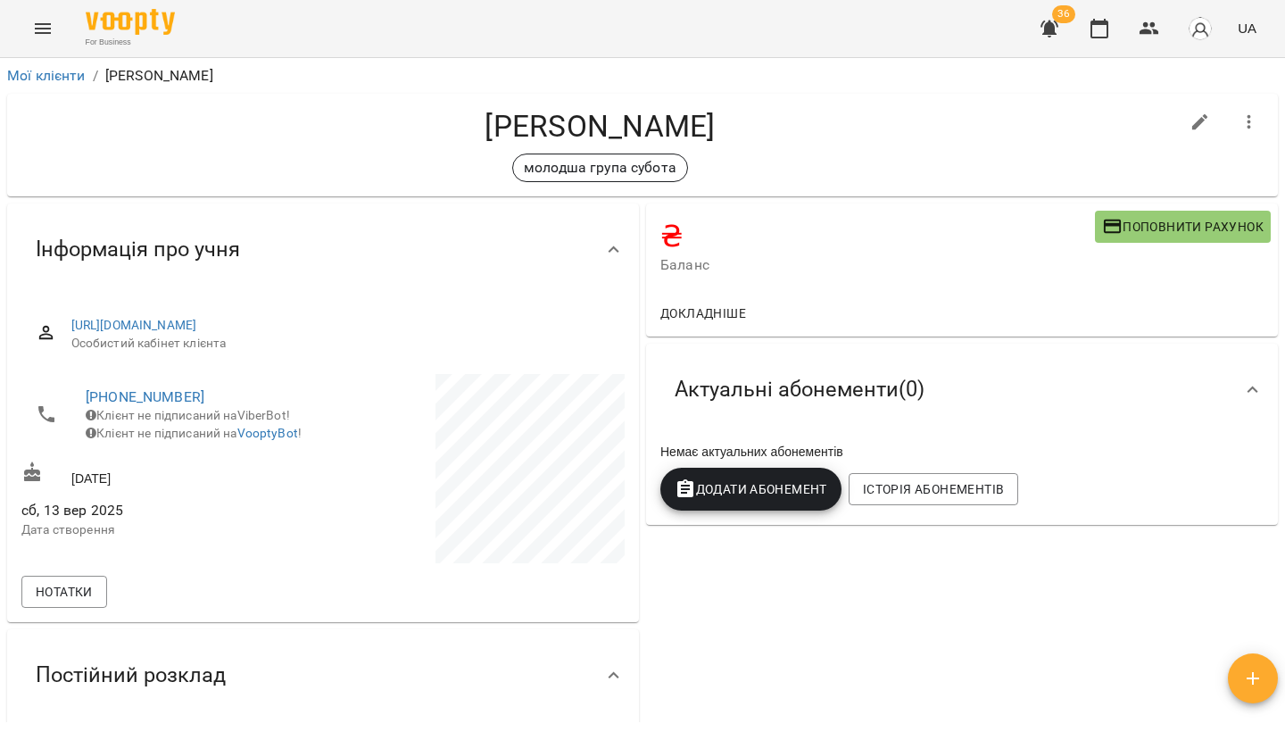
click at [54, 31] on button "Menu" at bounding box center [42, 28] width 43 height 43
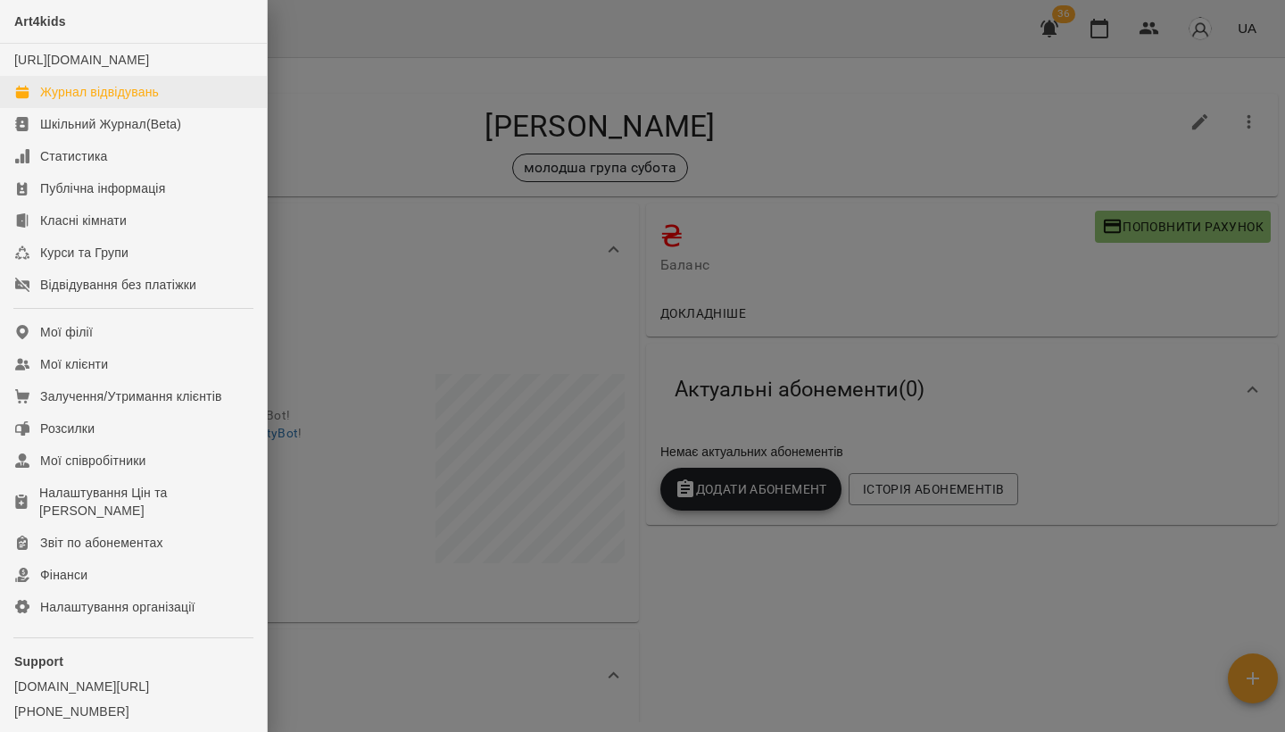
click at [63, 101] on div "Журнал відвідувань" at bounding box center [99, 92] width 119 height 18
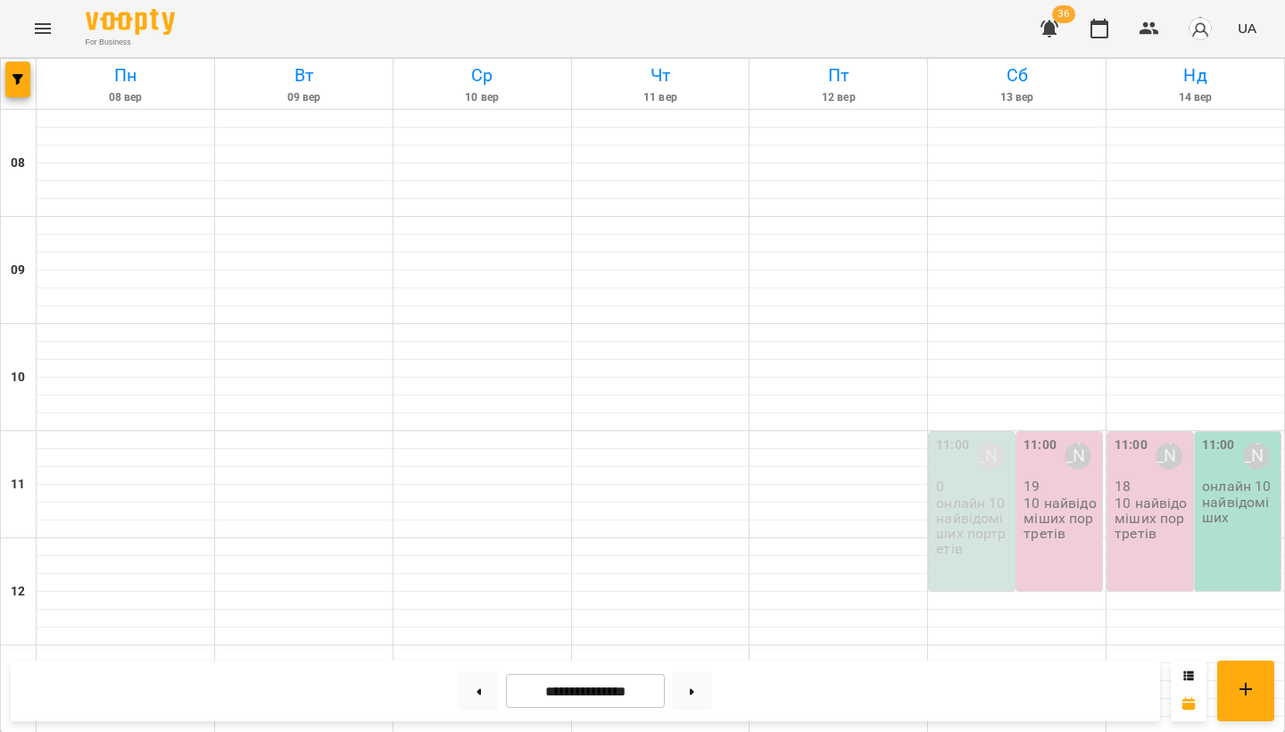
scroll to position [151, 0]
click at [1082, 495] on p "10 найвідоміших портретів" at bounding box center [1060, 518] width 75 height 46
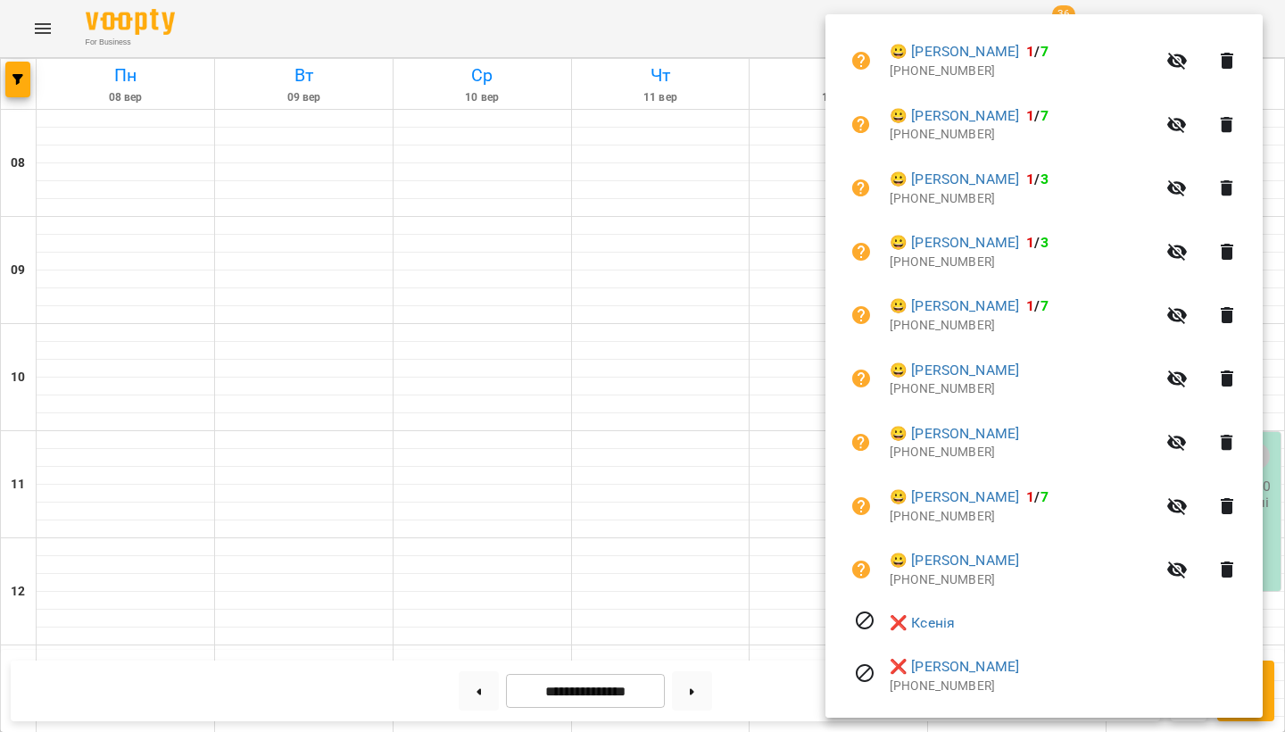
scroll to position [1024, 0]
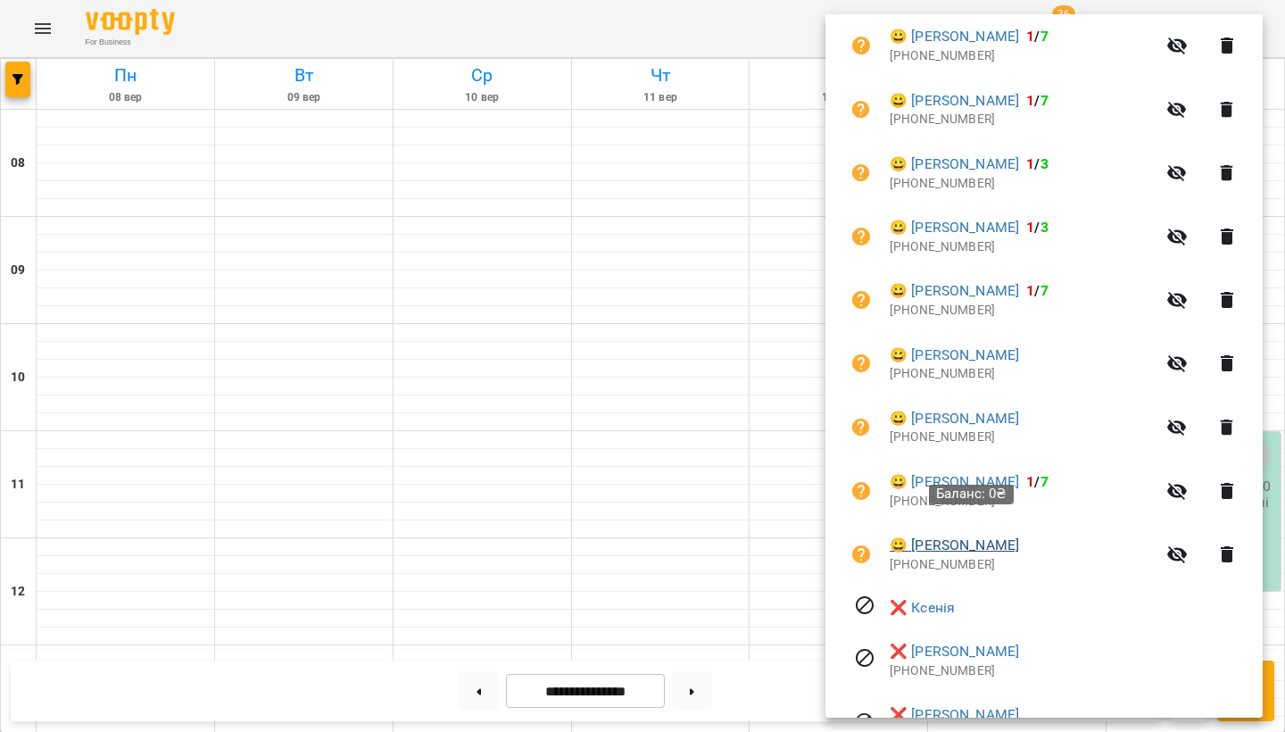
click at [1019, 534] on link "😀 Штеліна Олександра" at bounding box center [953, 544] width 129 height 21
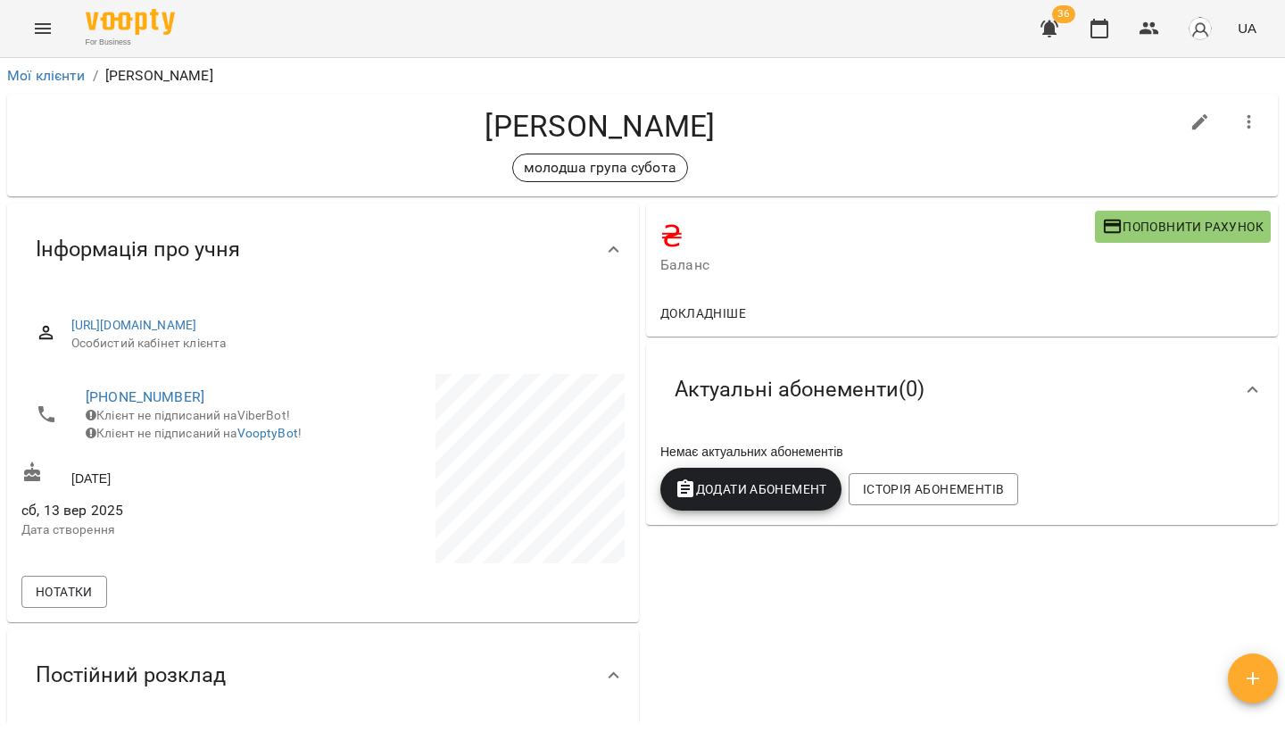
click at [1138, 228] on span "Поповнити рахунок" at bounding box center [1182, 226] width 161 height 21
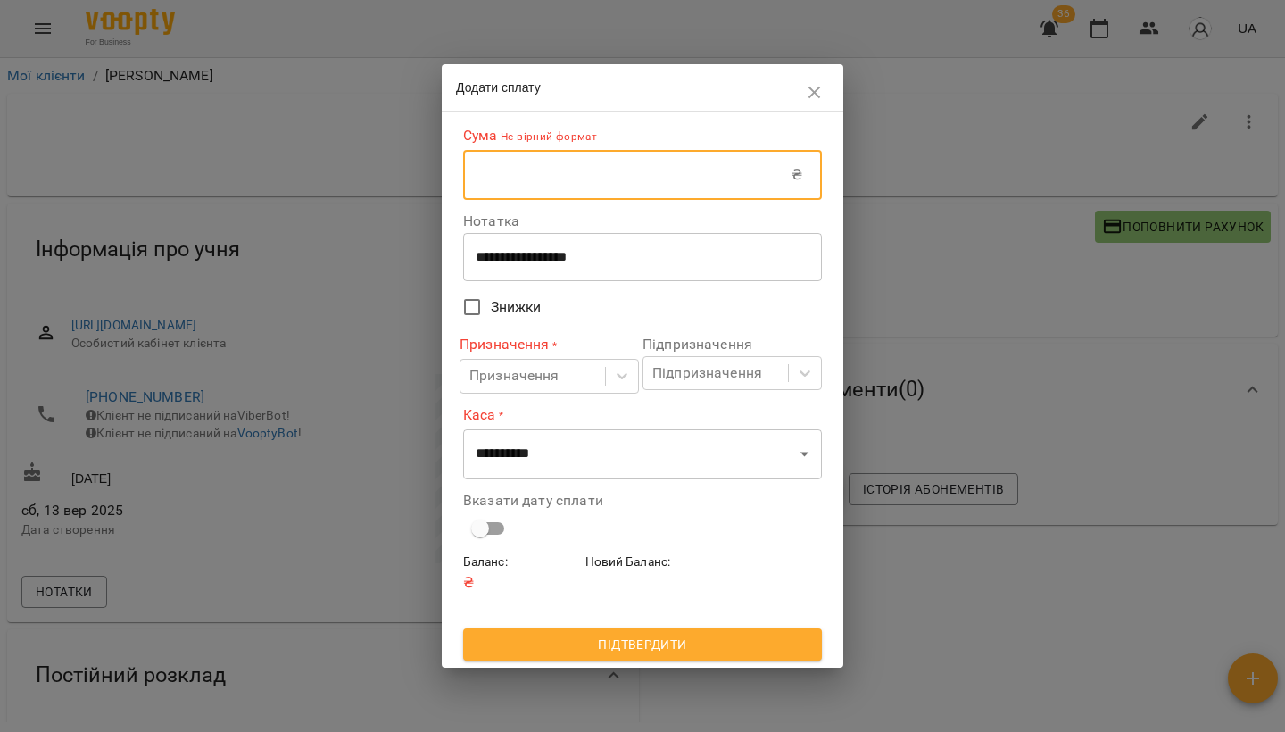
click at [525, 192] on input "text" at bounding box center [627, 175] width 328 height 50
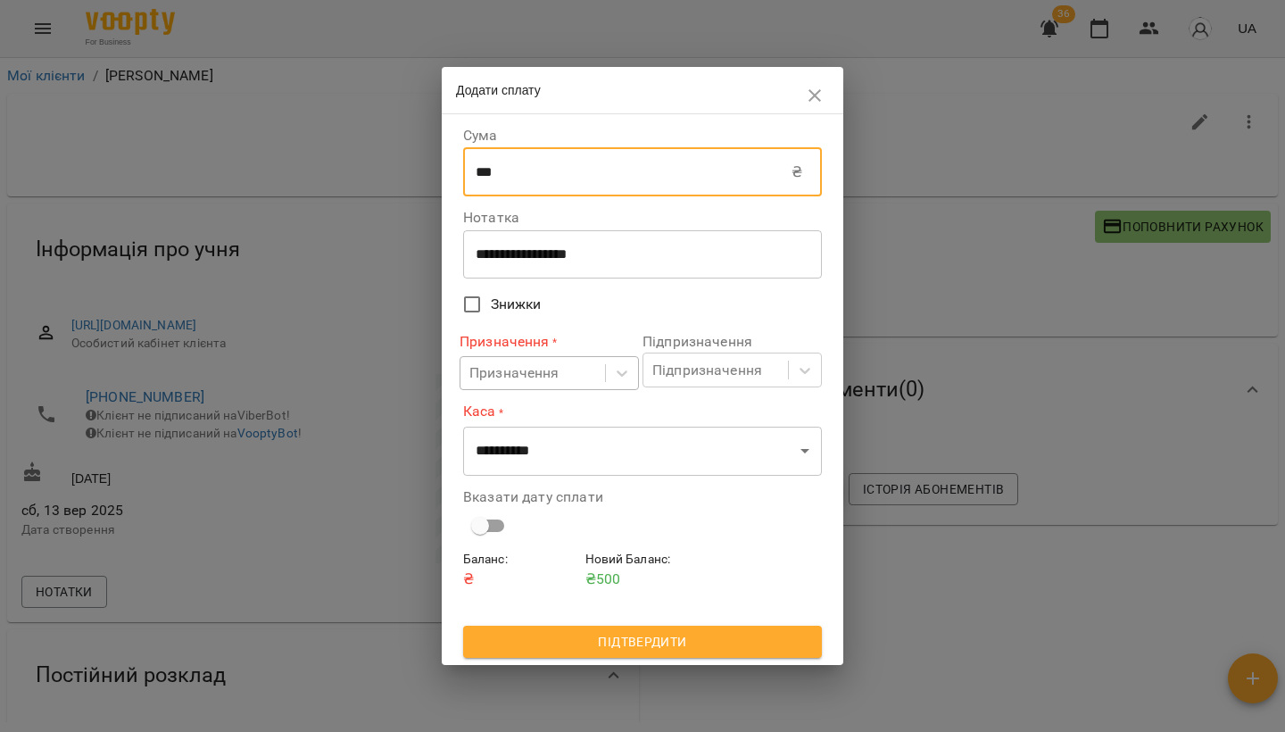
type input "***"
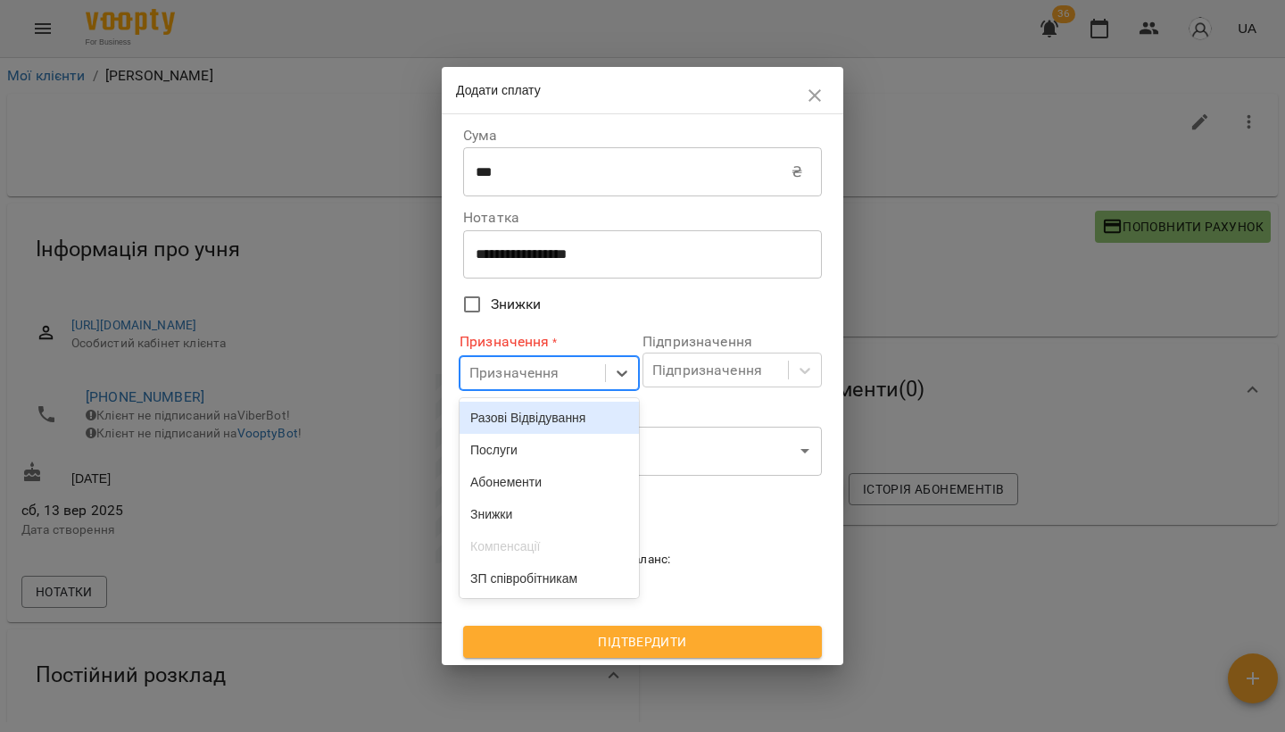
click at [525, 367] on div "Призначення" at bounding box center [514, 372] width 90 height 21
click at [521, 466] on div "Послуги" at bounding box center [548, 450] width 179 height 32
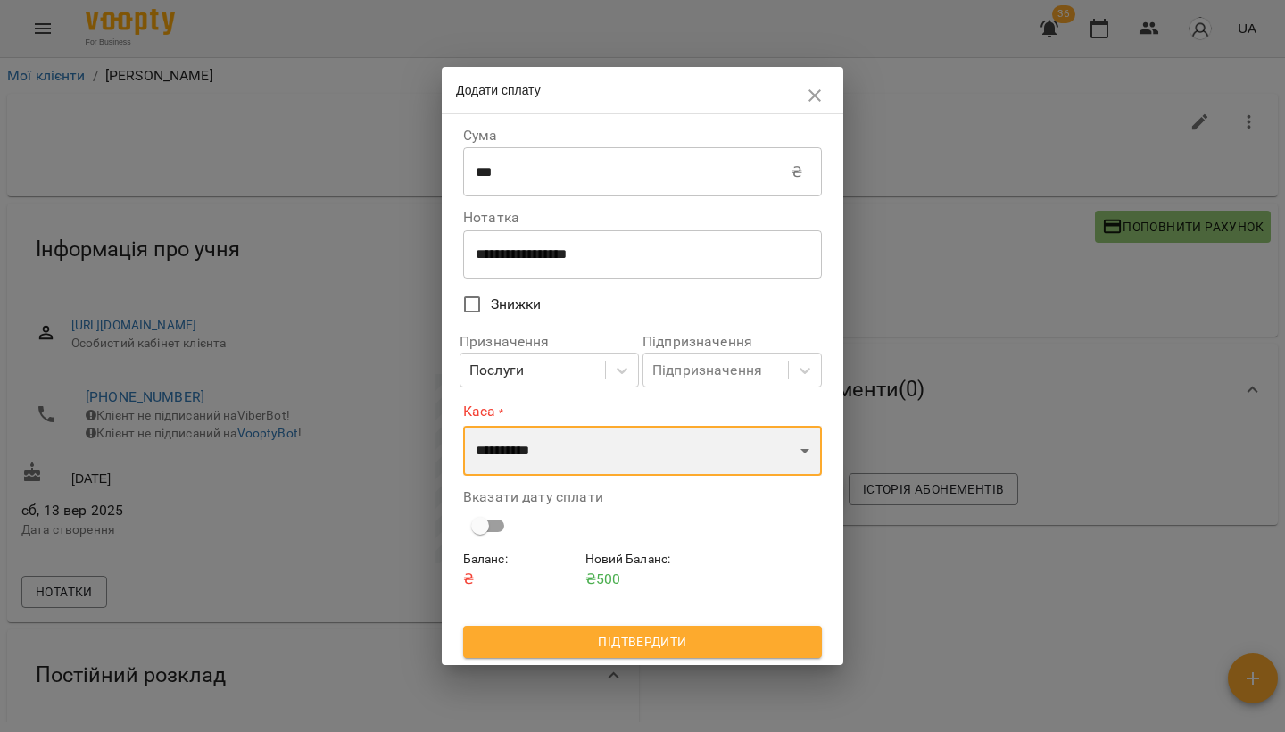
click at [553, 447] on select "**********" at bounding box center [642, 451] width 359 height 50
select select "****"
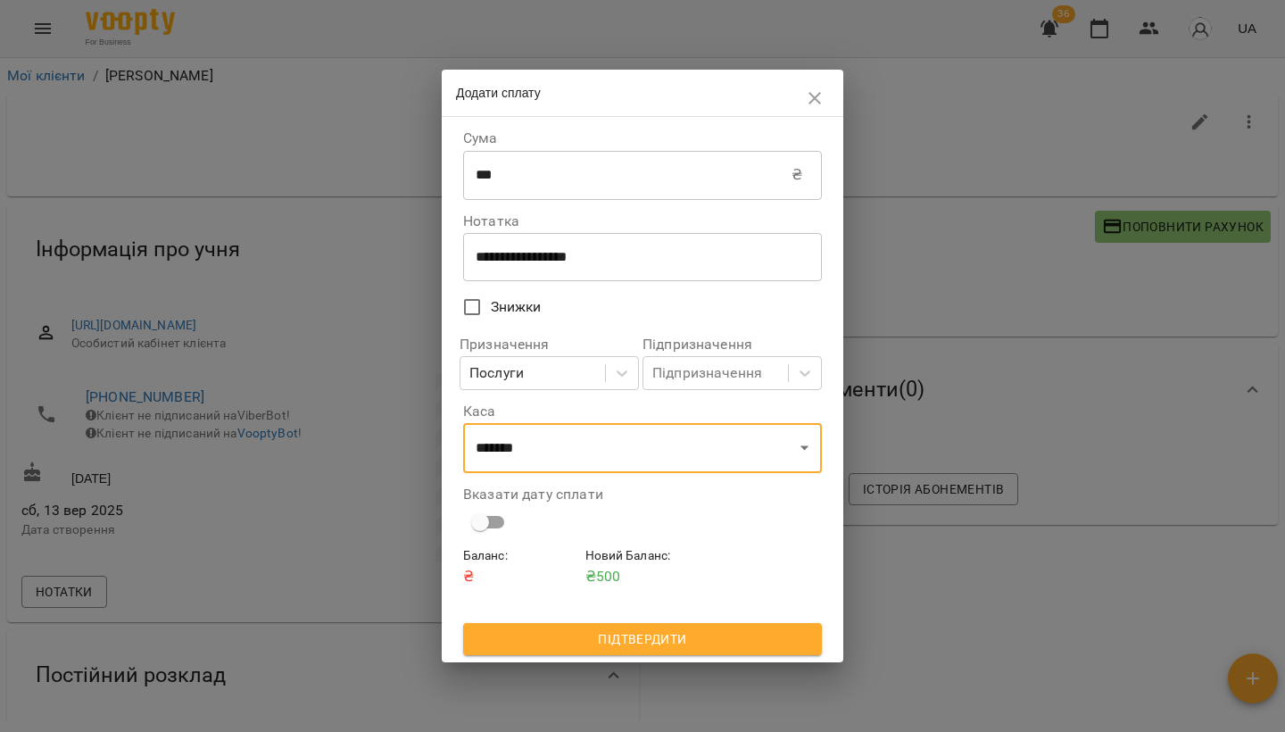
click at [617, 641] on span "Підтвердити" at bounding box center [642, 638] width 330 height 21
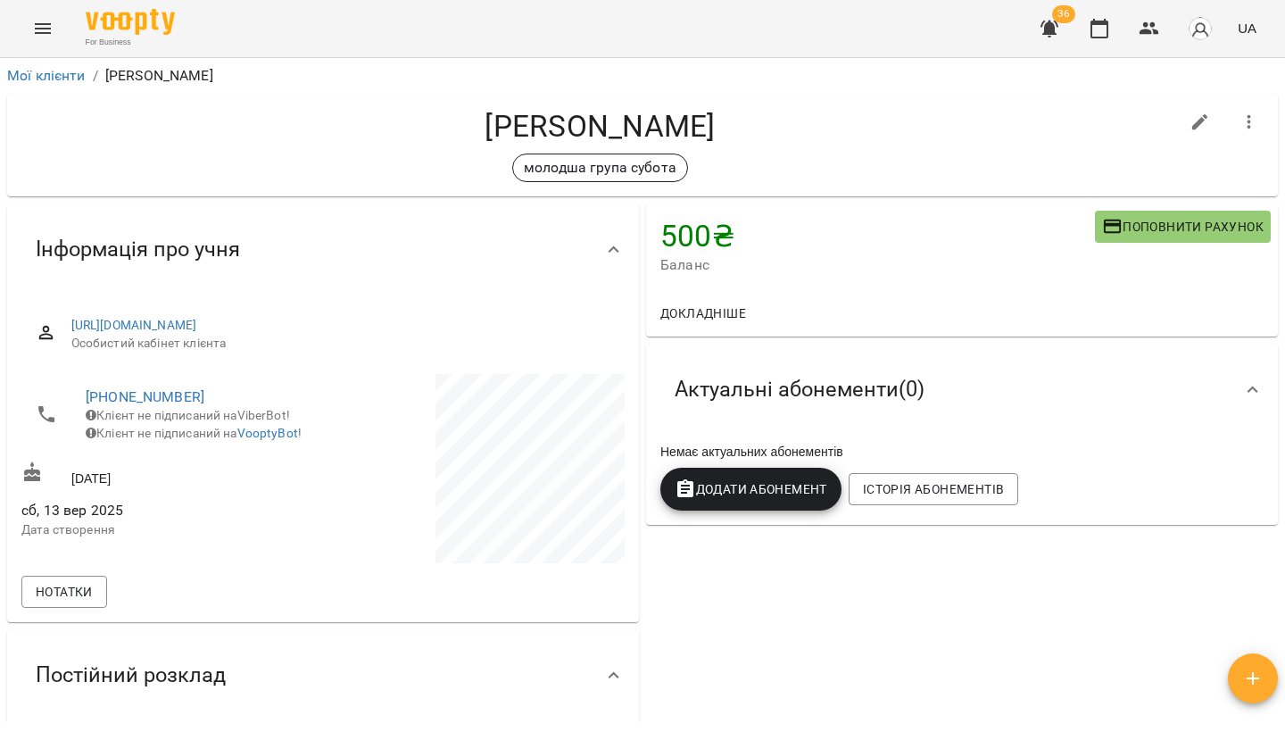
click at [32, 29] on icon "Menu" at bounding box center [42, 28] width 21 height 21
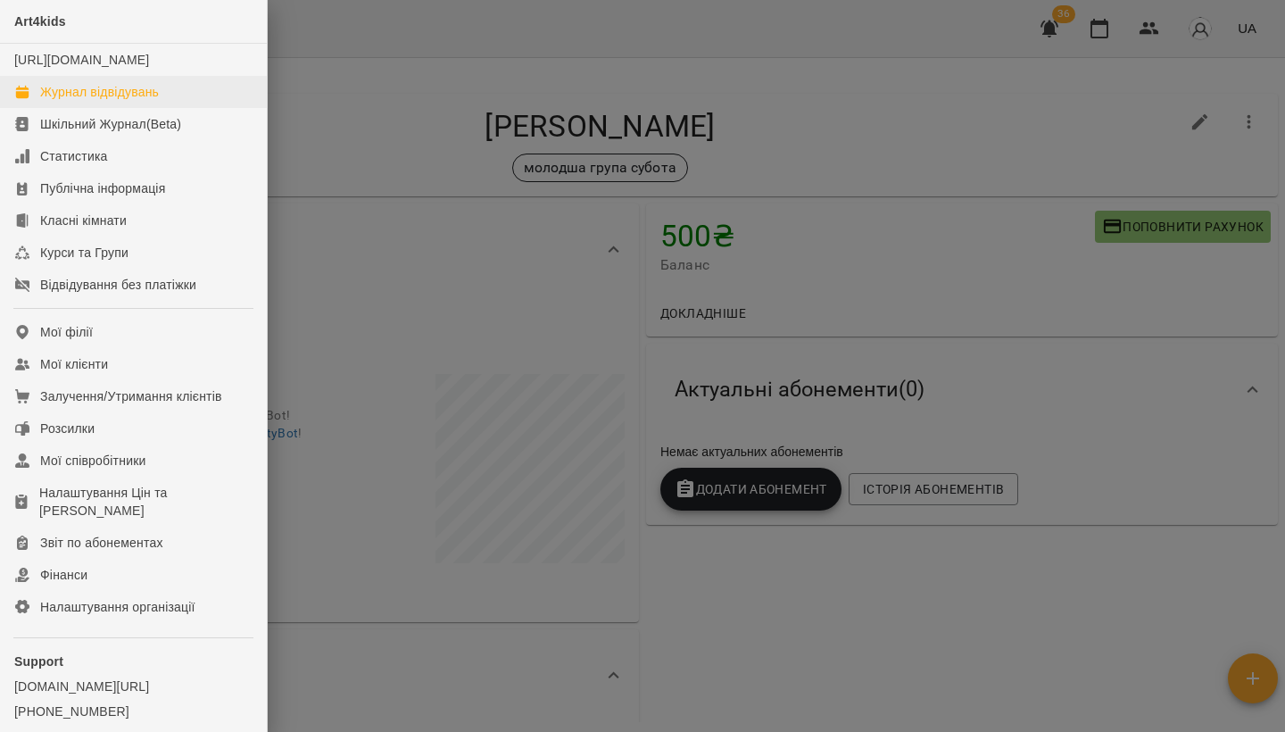
click at [95, 101] on div "Журнал відвідувань" at bounding box center [99, 92] width 119 height 18
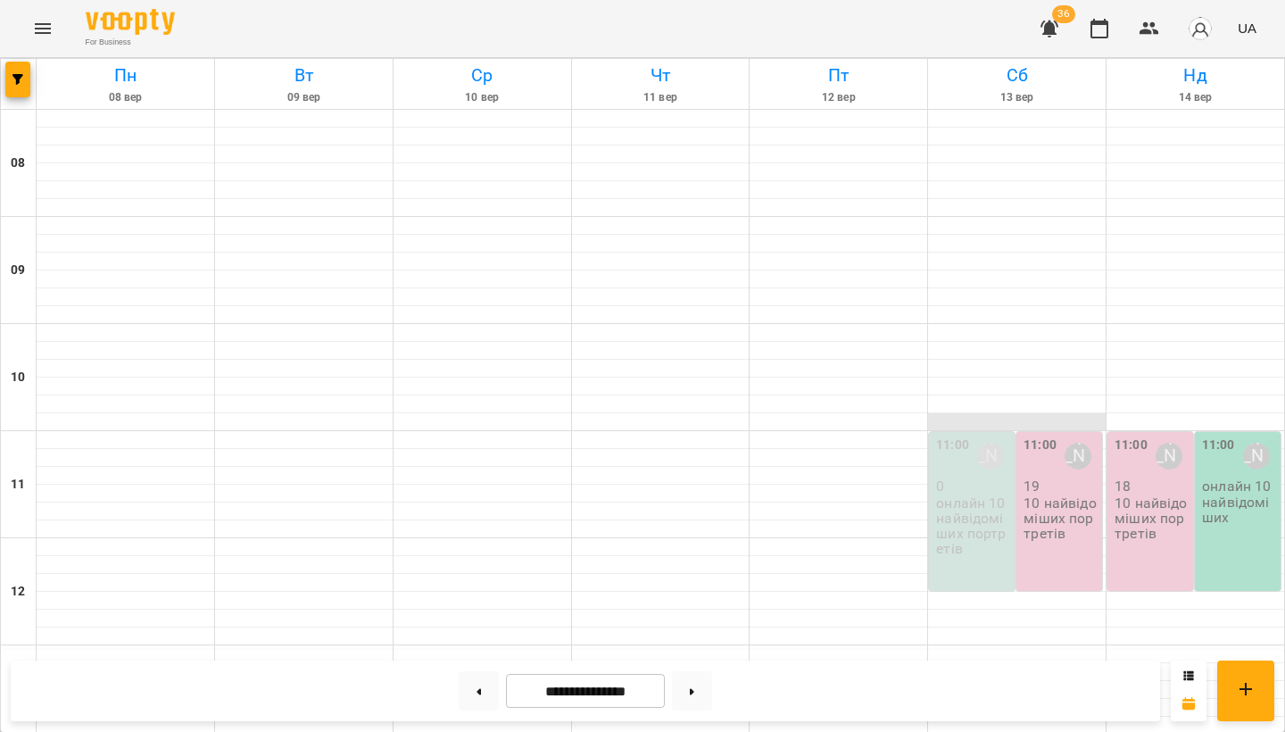
scroll to position [91, 0]
click at [1053, 495] on p "10 найвідоміших портретів" at bounding box center [1060, 518] width 75 height 46
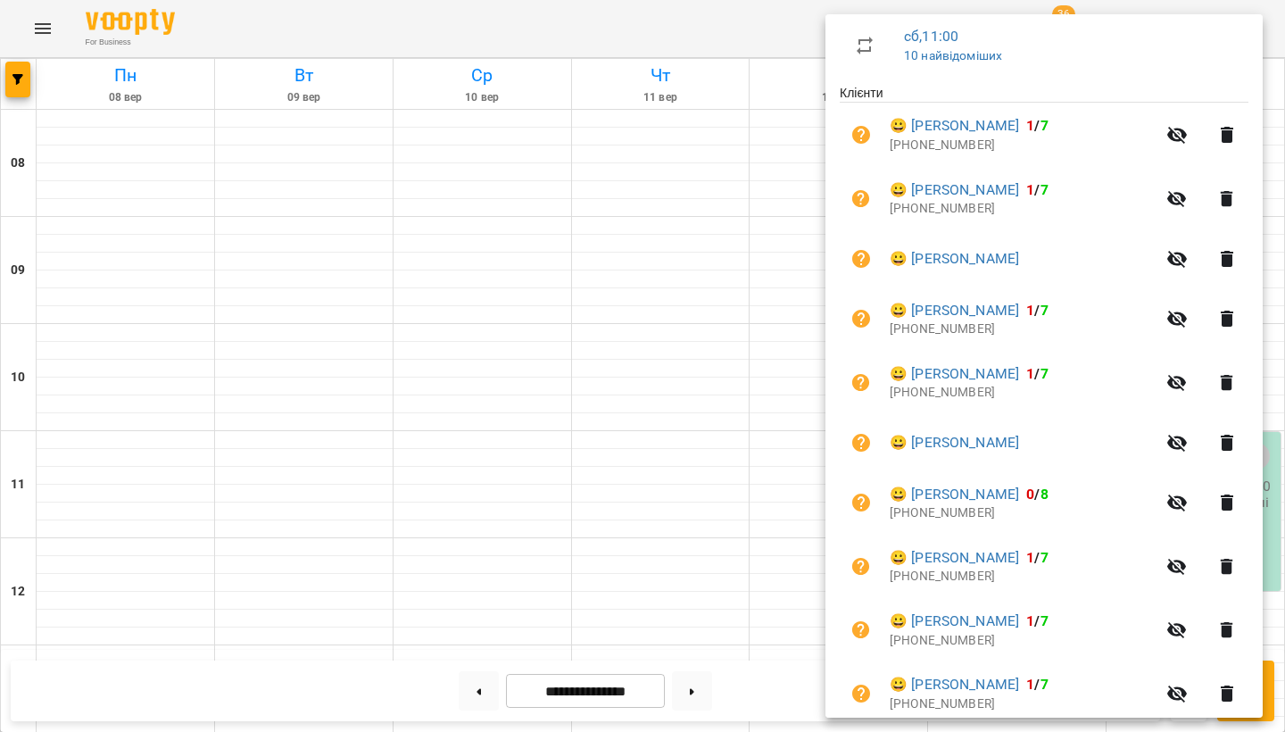
scroll to position [314, 0]
click at [46, 31] on div at bounding box center [642, 366] width 1285 height 732
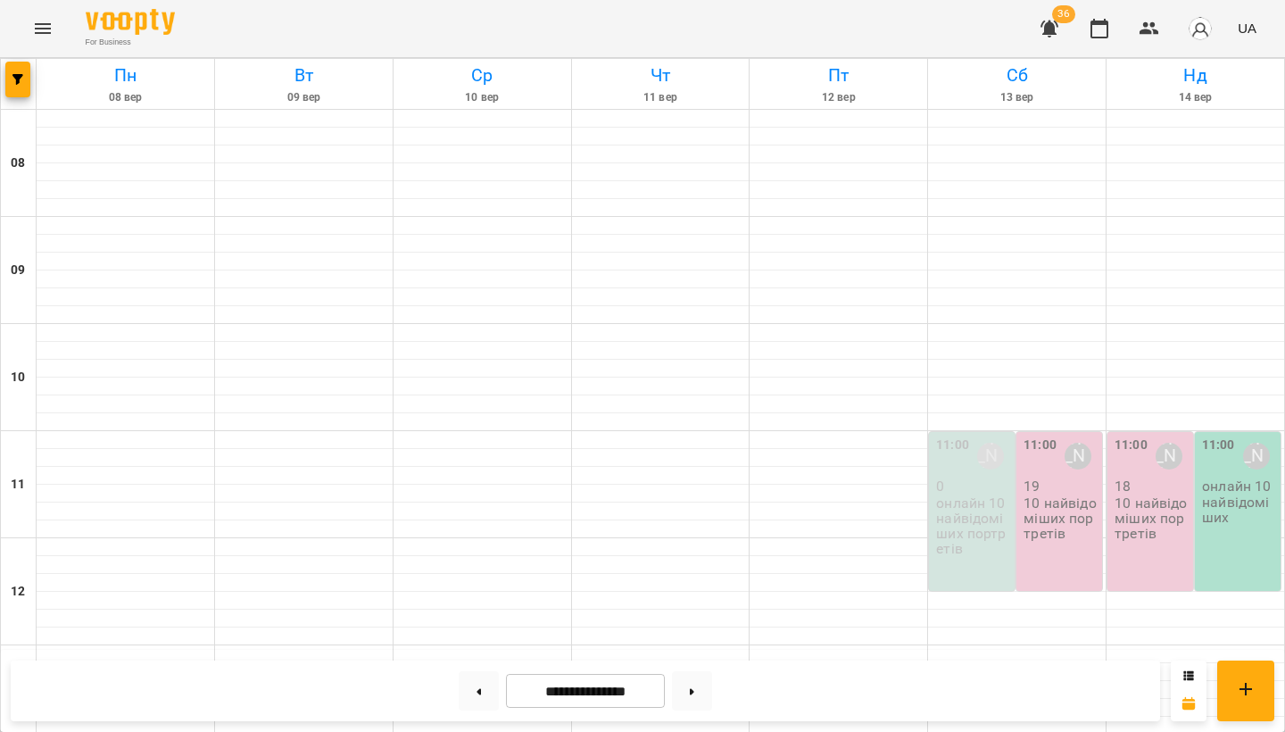
click at [46, 31] on icon "Menu" at bounding box center [42, 28] width 21 height 21
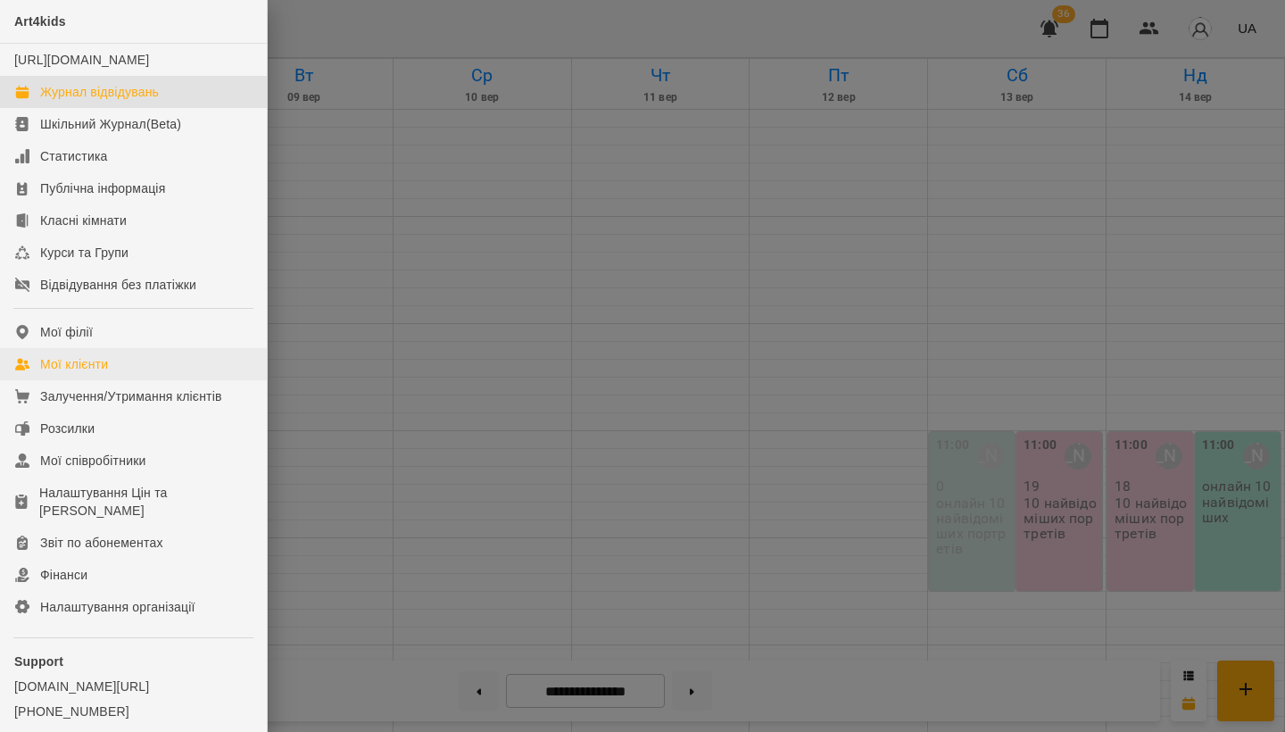
click at [103, 373] on div "Мої клієнти" at bounding box center [74, 364] width 68 height 18
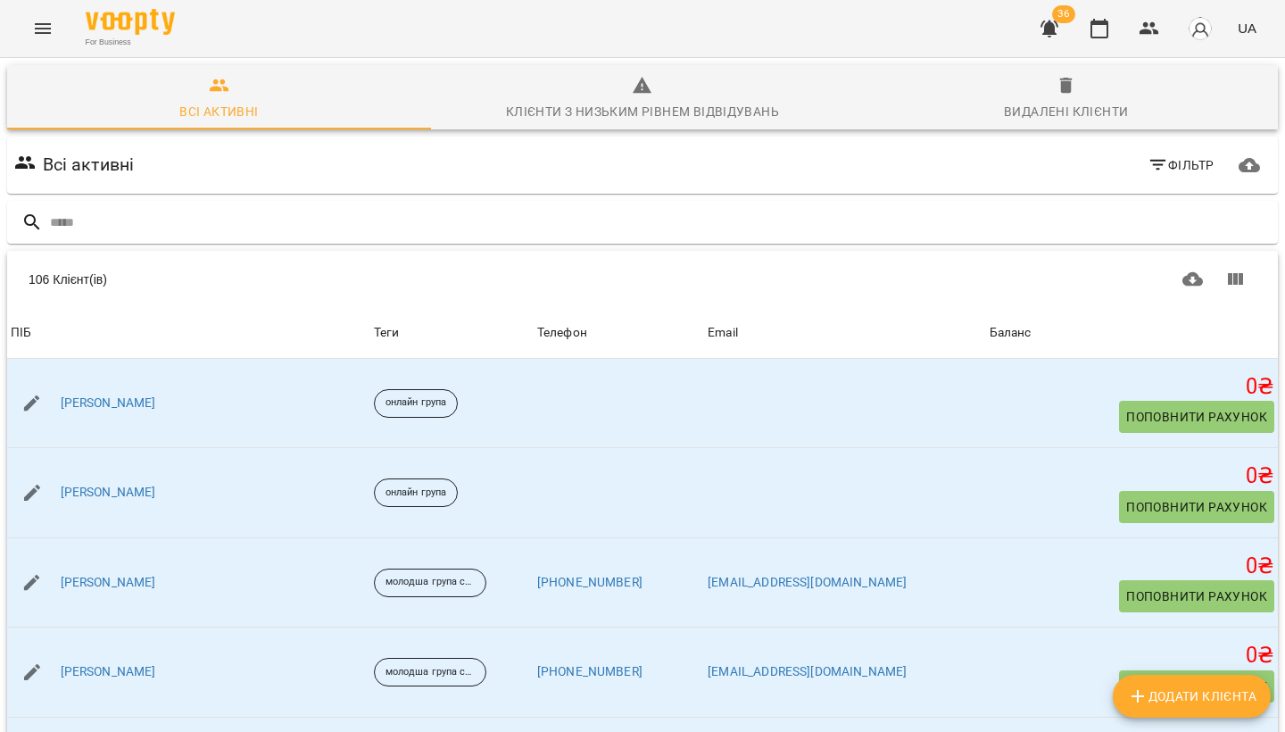
click at [1160, 709] on button "Додати клієнта" at bounding box center [1192, 695] width 158 height 43
select select "**"
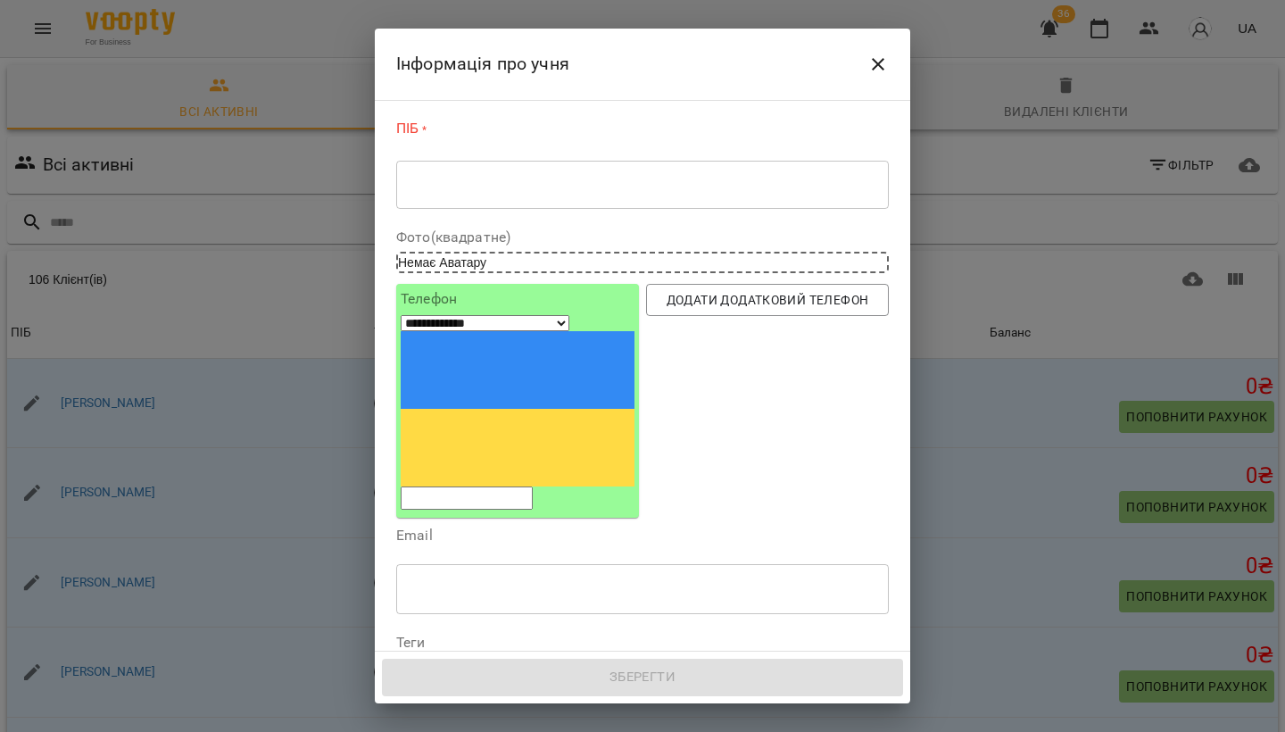
click at [607, 175] on div "* ​" at bounding box center [642, 184] width 492 height 49
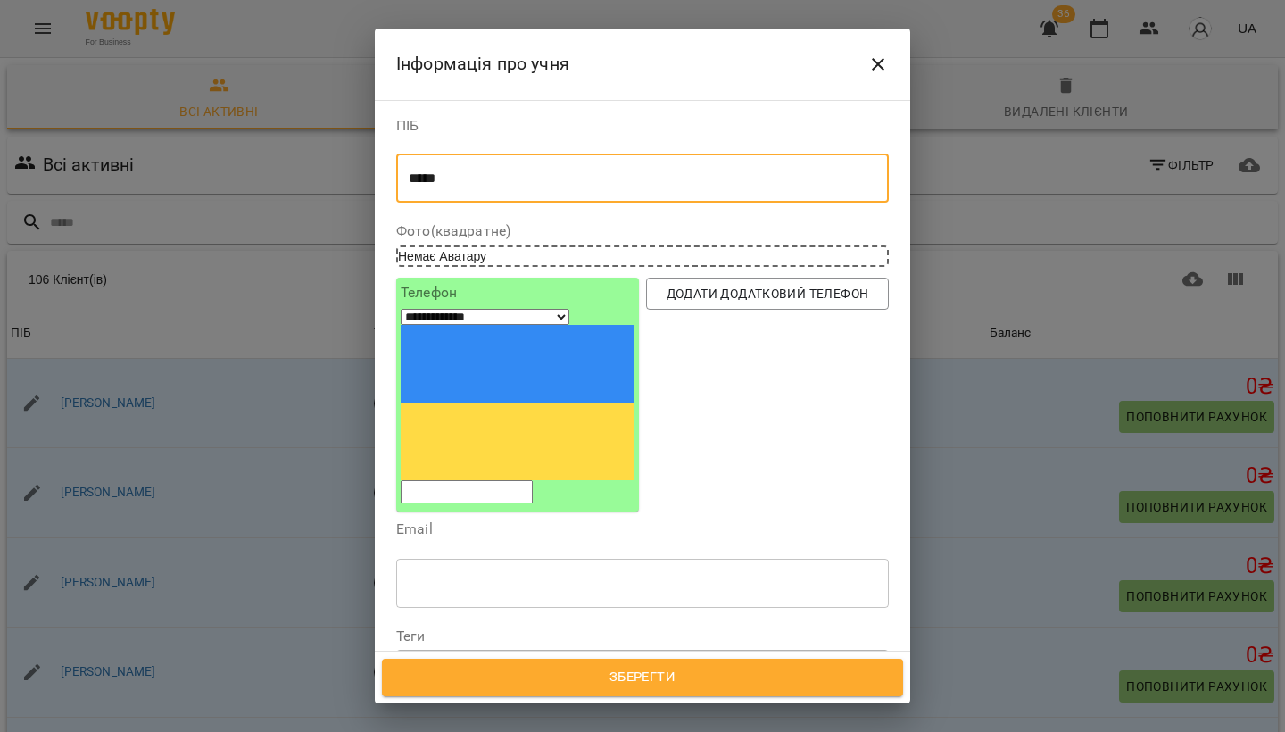
type textarea "****"
click at [554, 658] on div "Надрукуйте або оберіть..." at bounding box center [480, 667] width 149 height 18
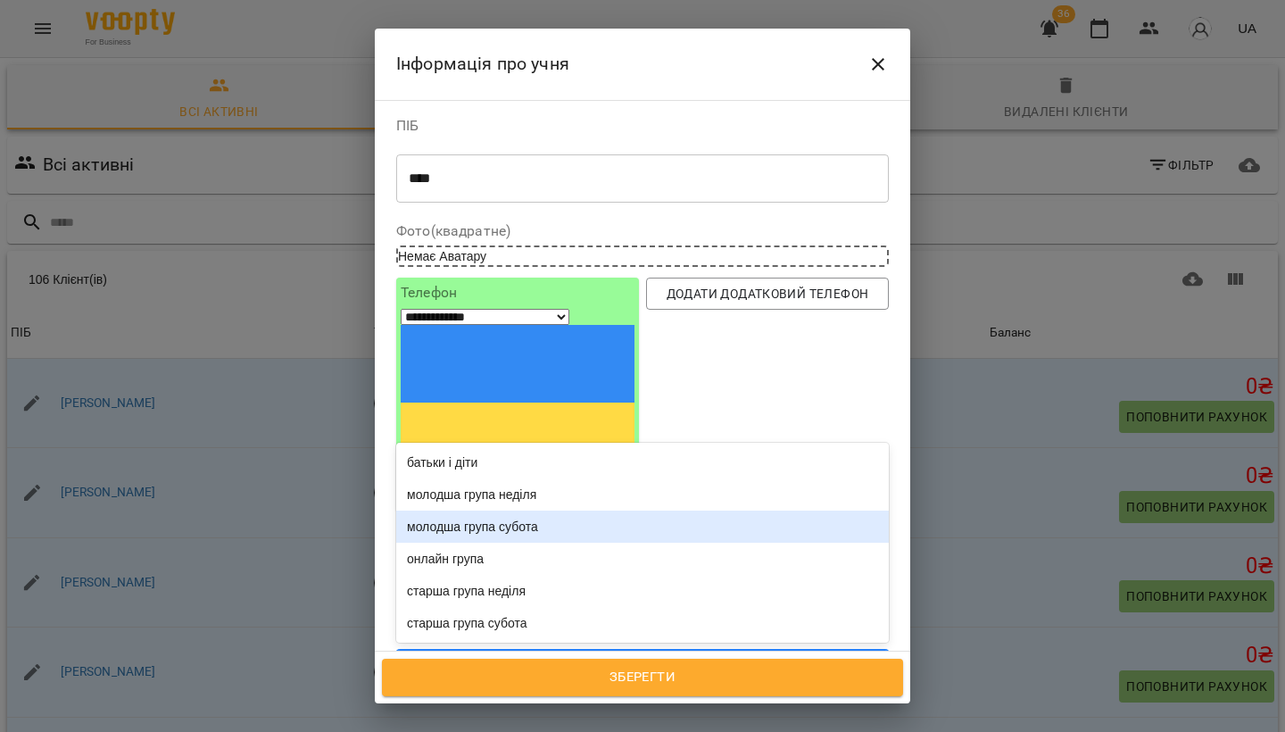
click at [578, 510] on div "молодша група субота" at bounding box center [642, 526] width 492 height 32
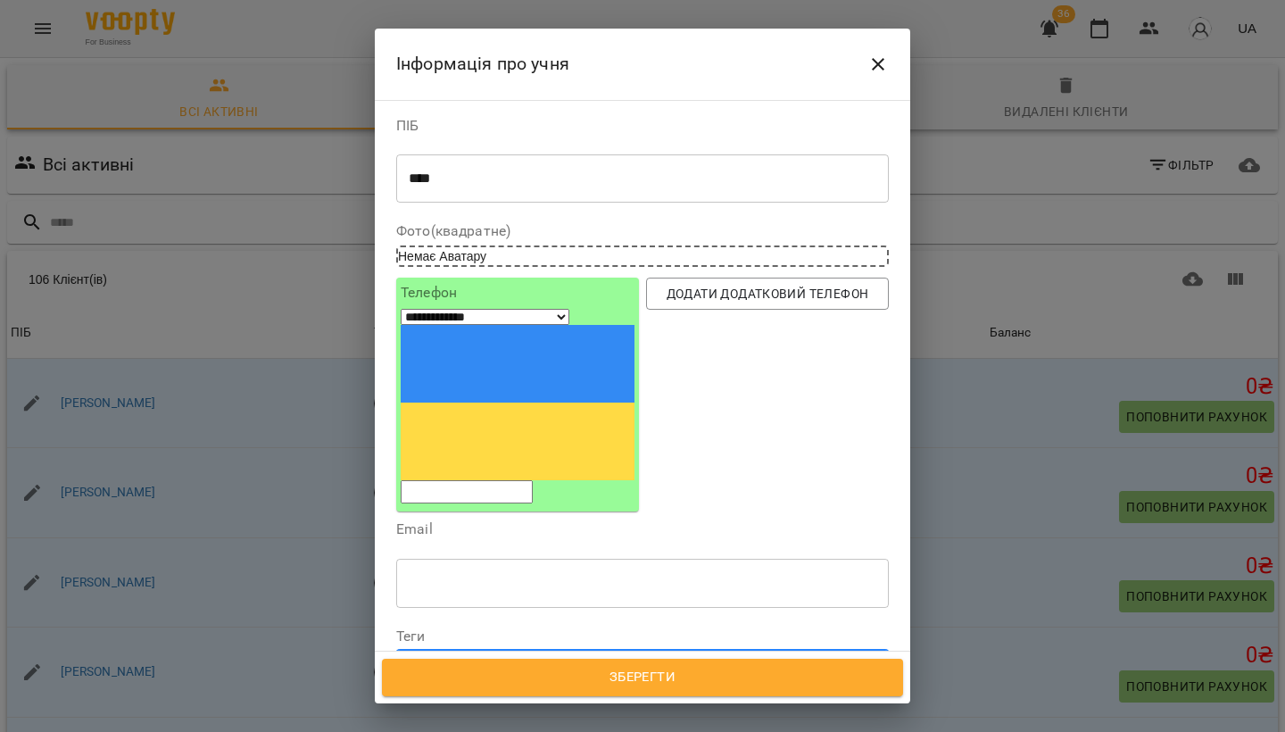
click at [647, 681] on span "Зберегти" at bounding box center [642, 677] width 482 height 23
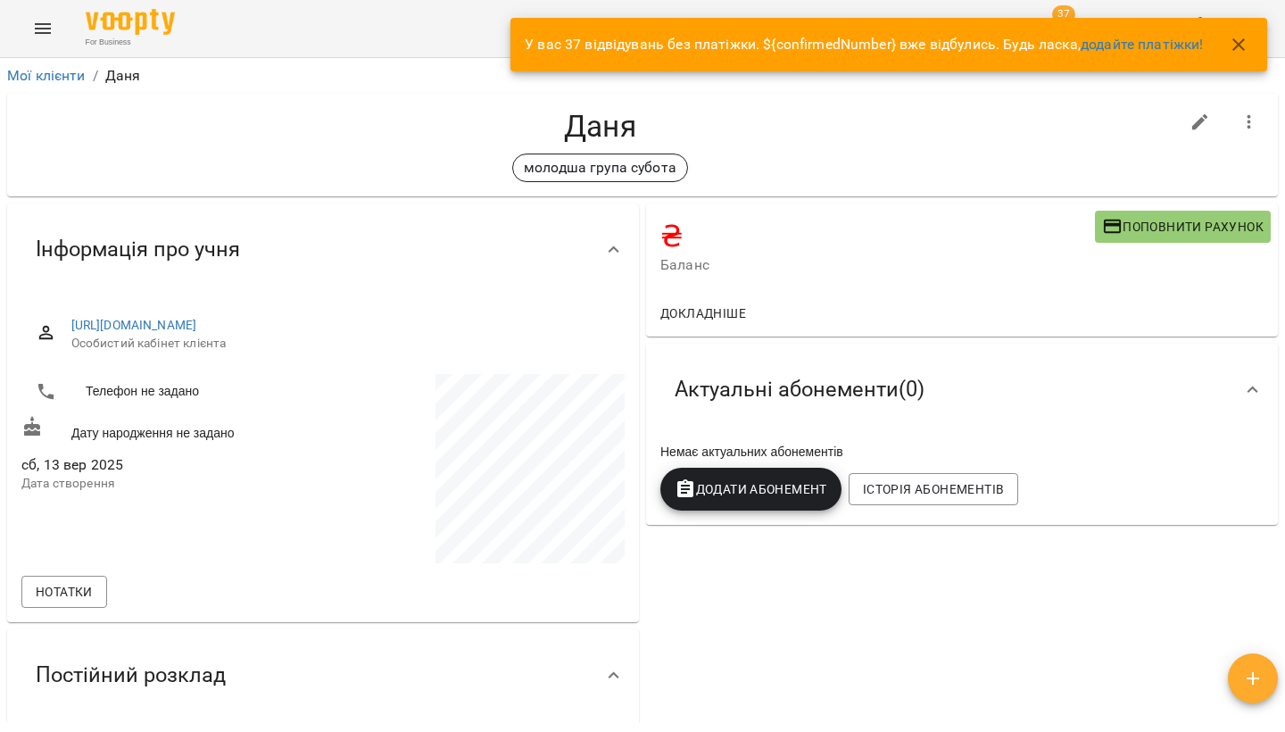
click at [45, 31] on icon "Menu" at bounding box center [42, 28] width 21 height 21
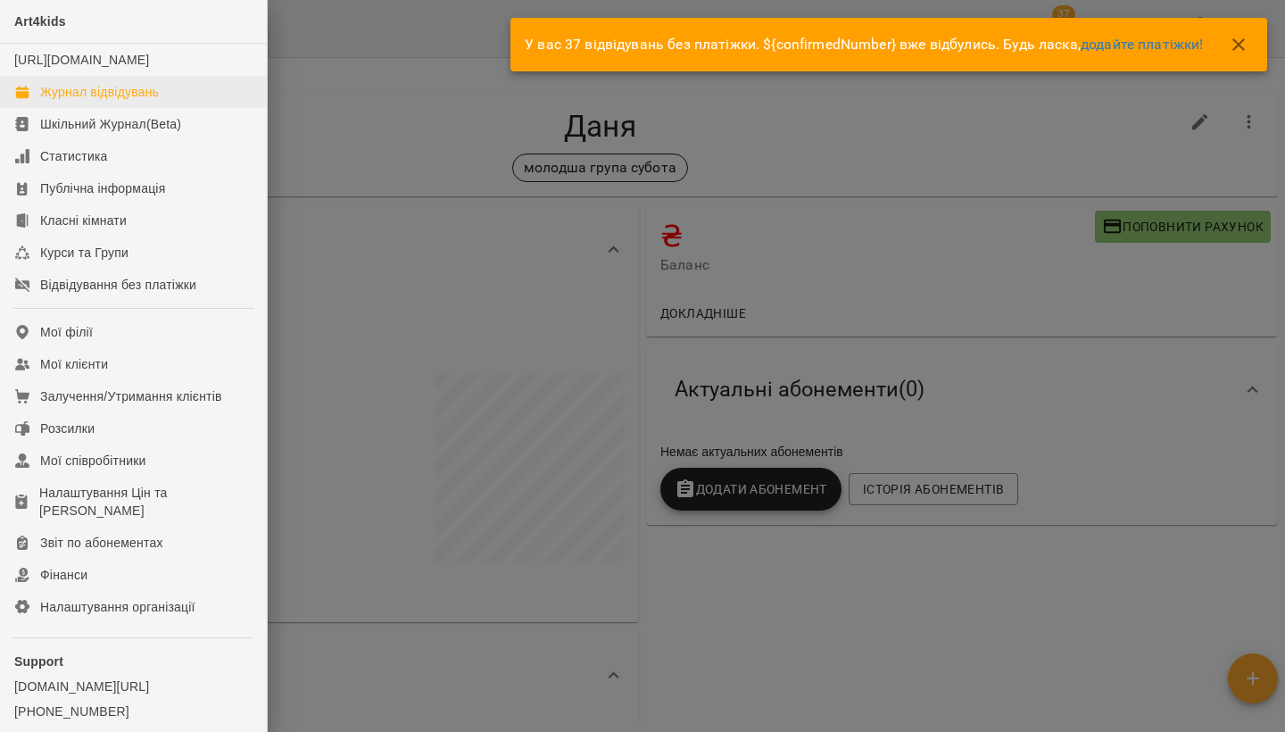
click at [71, 101] on div "Журнал відвідувань" at bounding box center [99, 92] width 119 height 18
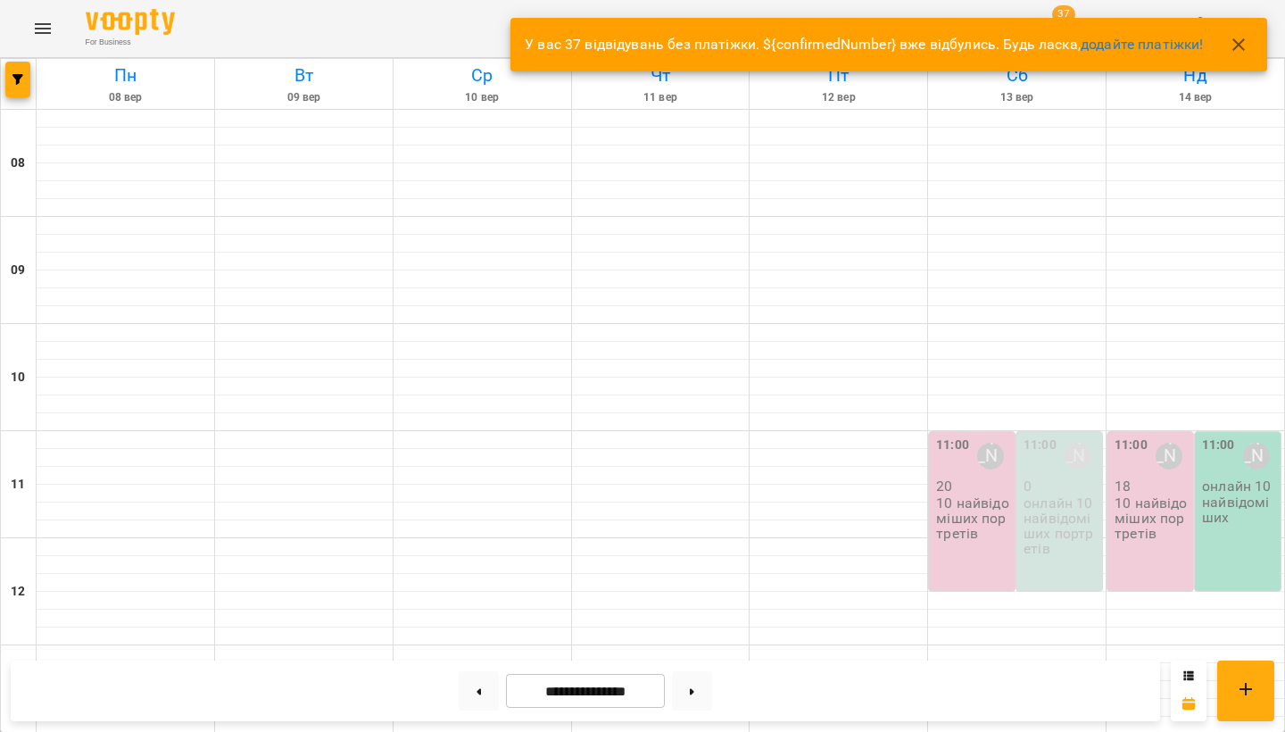
click at [1233, 51] on icon "button" at bounding box center [1238, 44] width 21 height 21
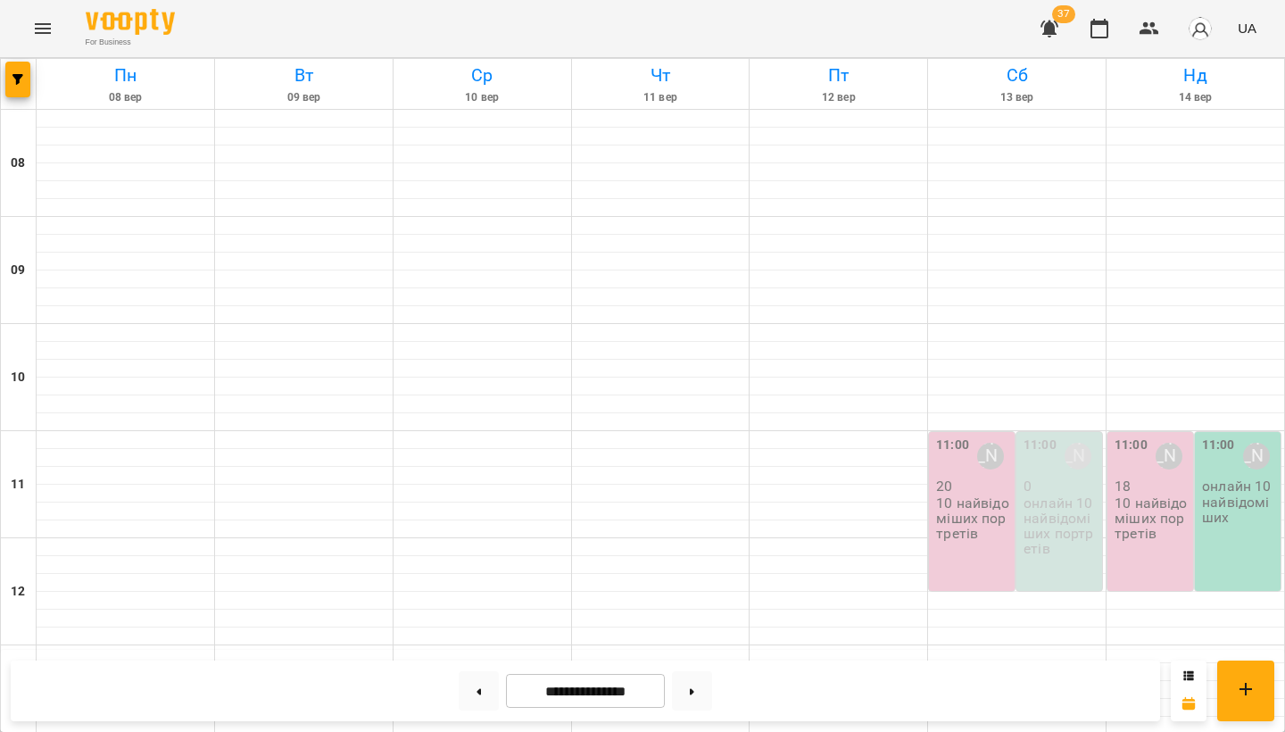
click at [938, 518] on p "10 найвідоміших портретів" at bounding box center [973, 518] width 75 height 46
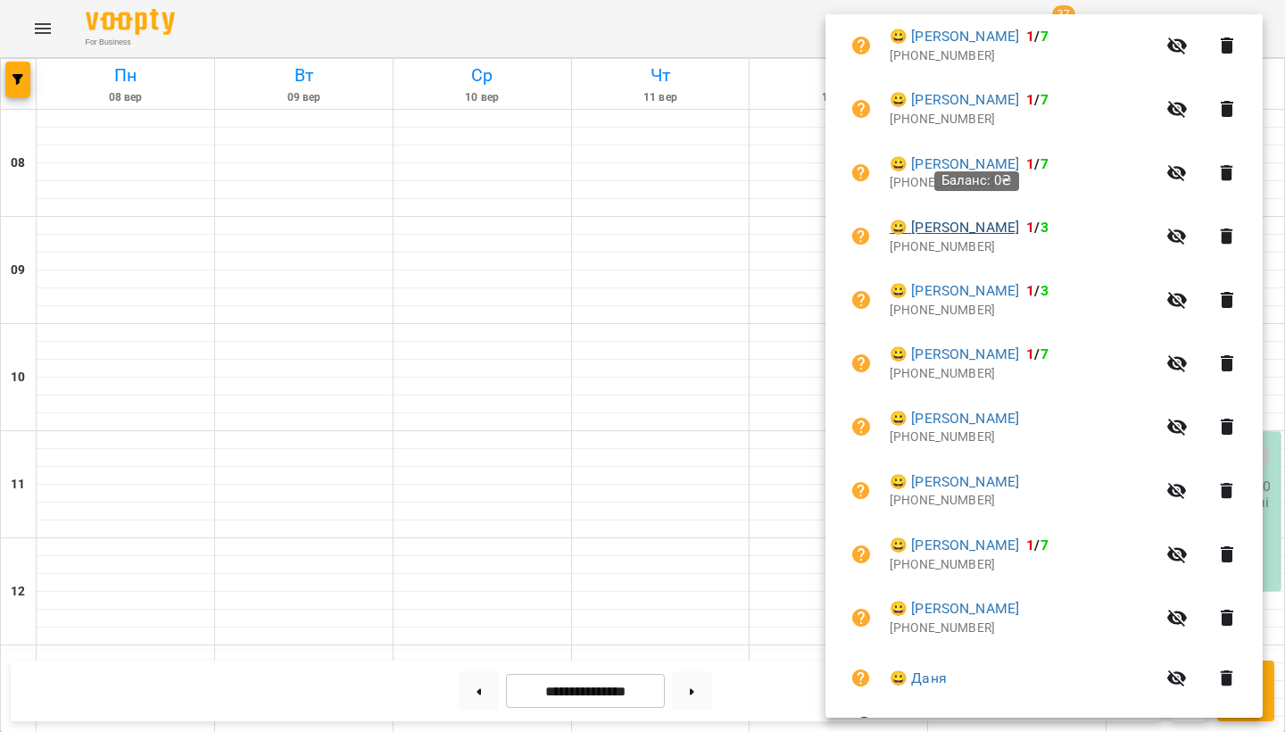
scroll to position [964, 0]
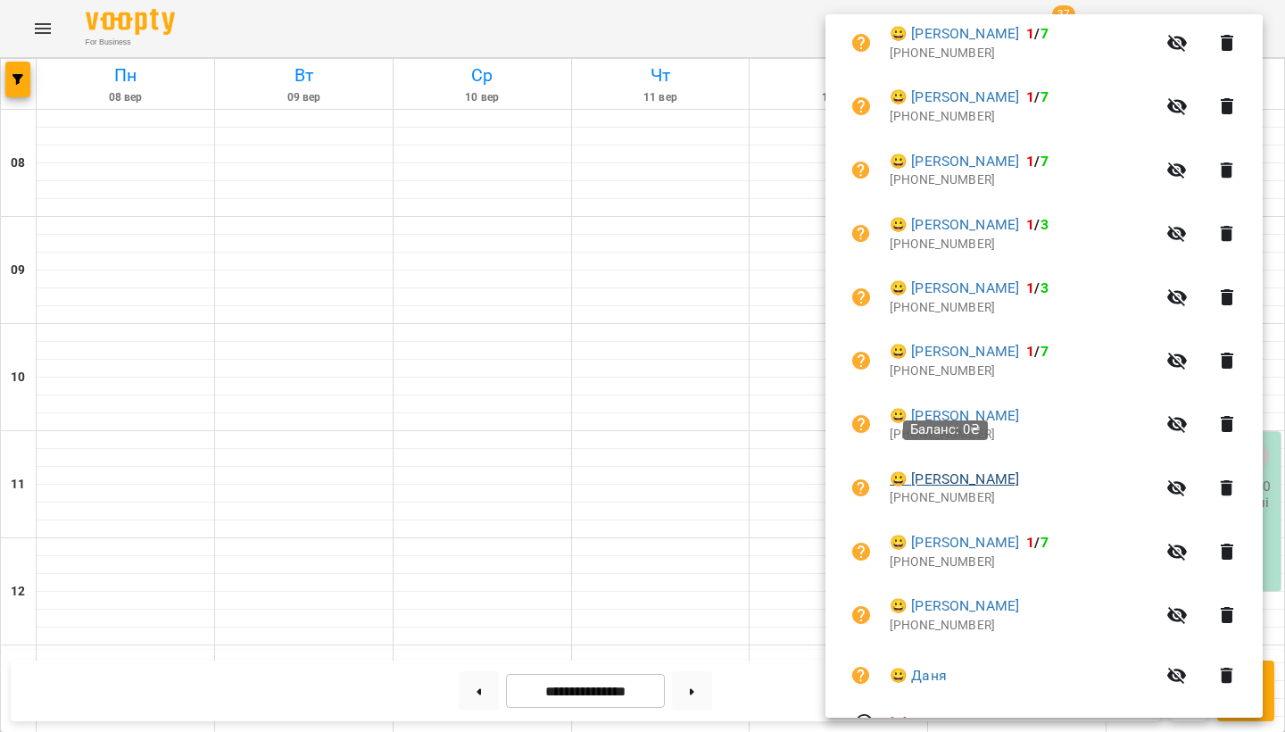
click at [972, 468] on link "😀 Заєць Іванна" at bounding box center [953, 478] width 129 height 21
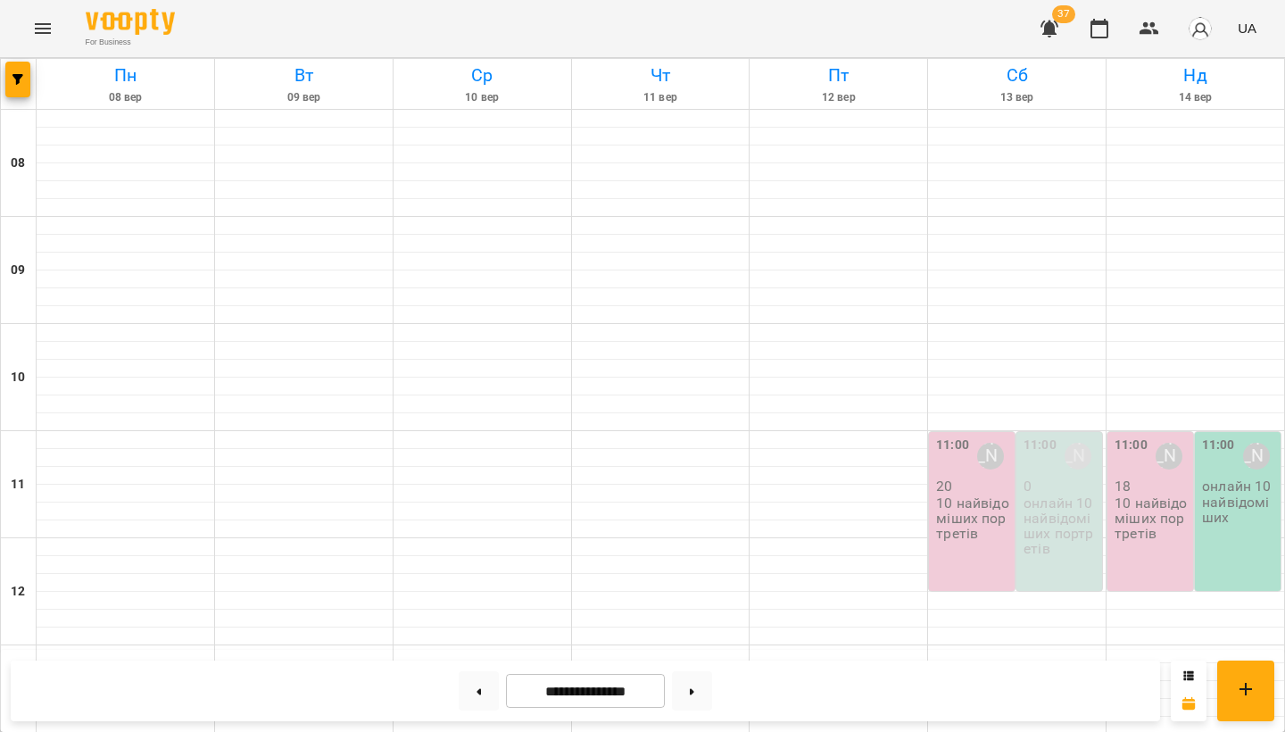
click at [950, 533] on p "10 найвідоміших портретів" at bounding box center [973, 518] width 75 height 46
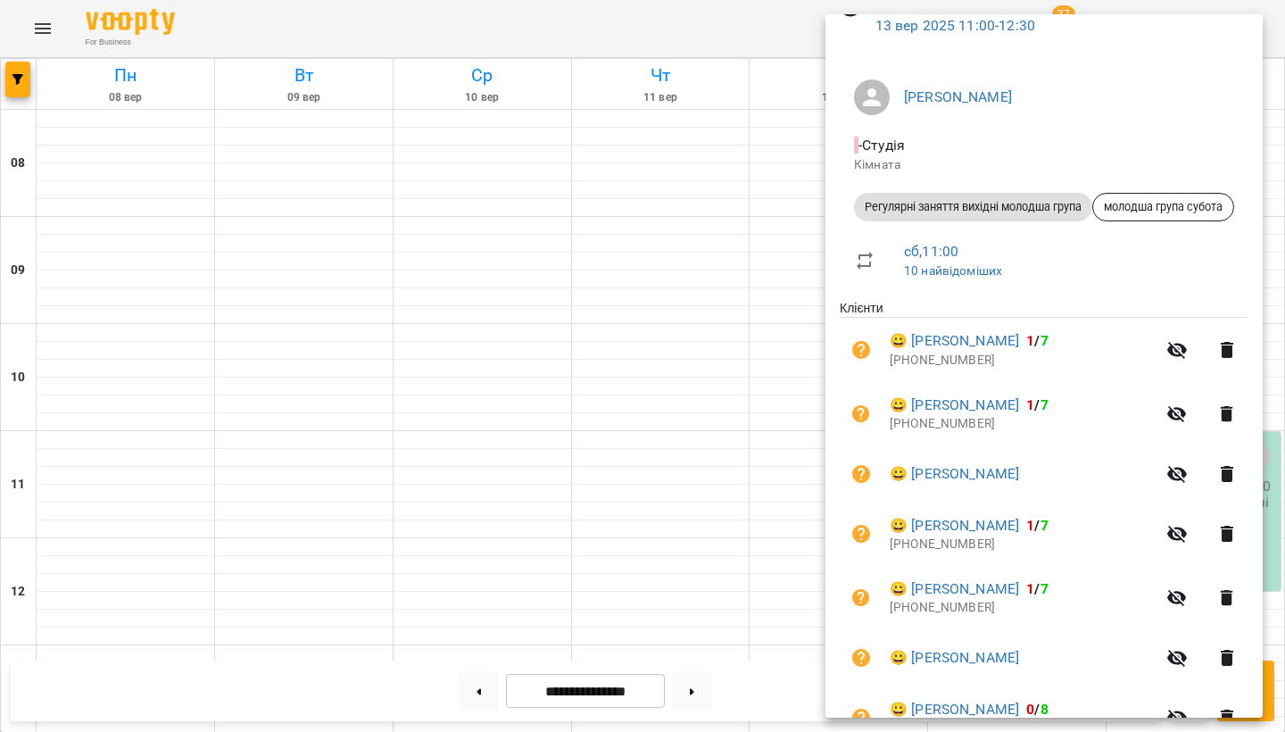
scroll to position [56, 0]
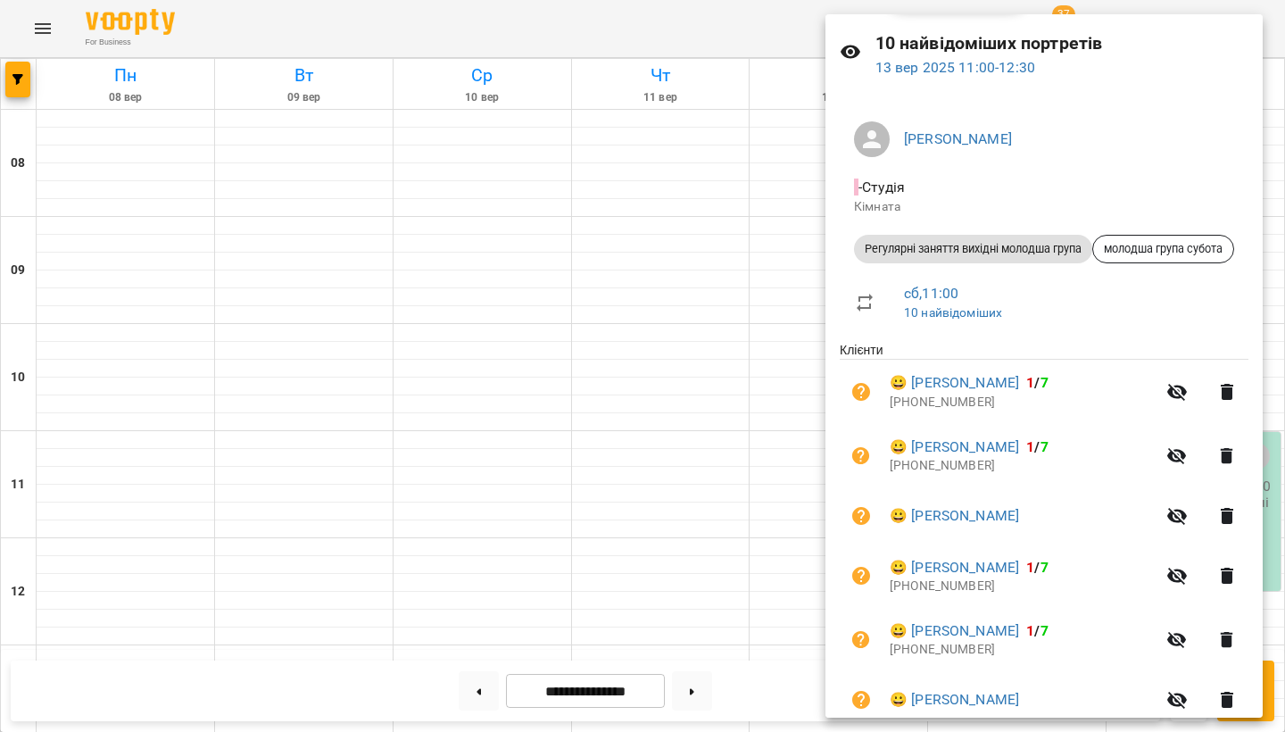
click at [605, 507] on div at bounding box center [642, 366] width 1285 height 732
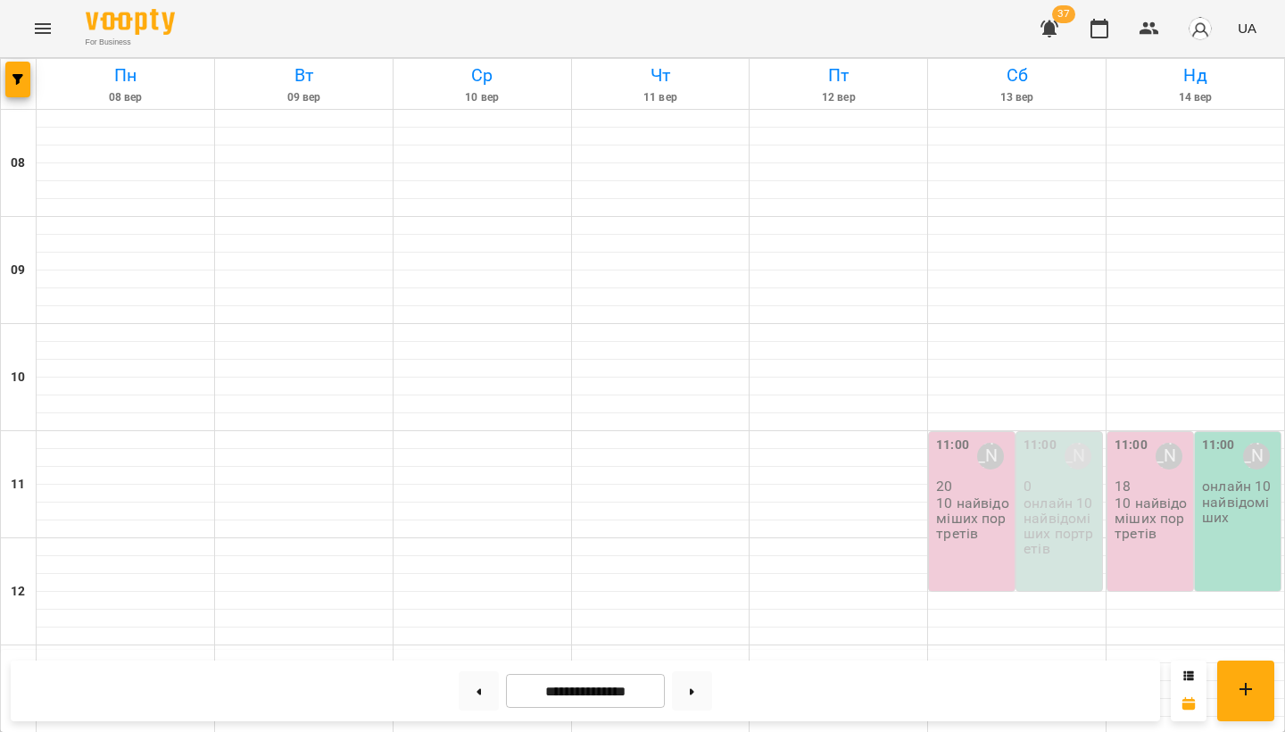
click at [957, 524] on p "10 найвідоміших портретів" at bounding box center [973, 518] width 75 height 46
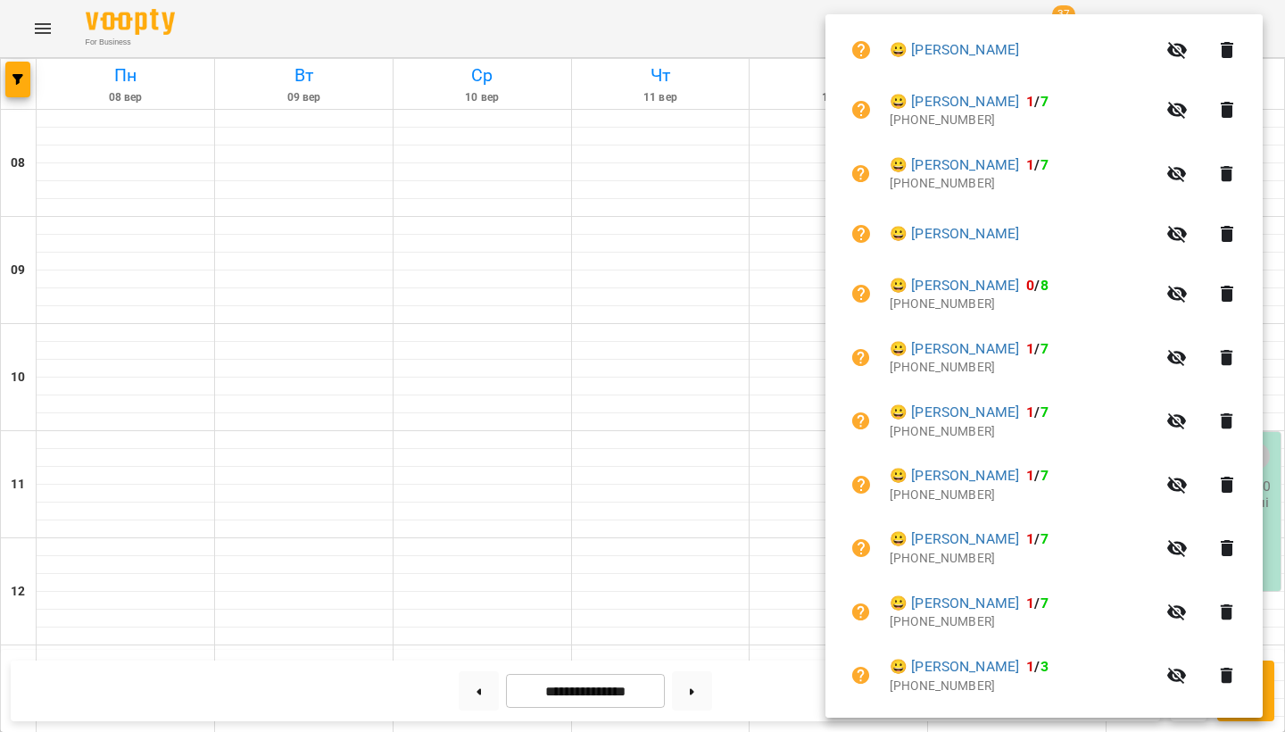
scroll to position [523, 0]
click at [1229, 233] on icon "button" at bounding box center [1226, 232] width 21 height 21
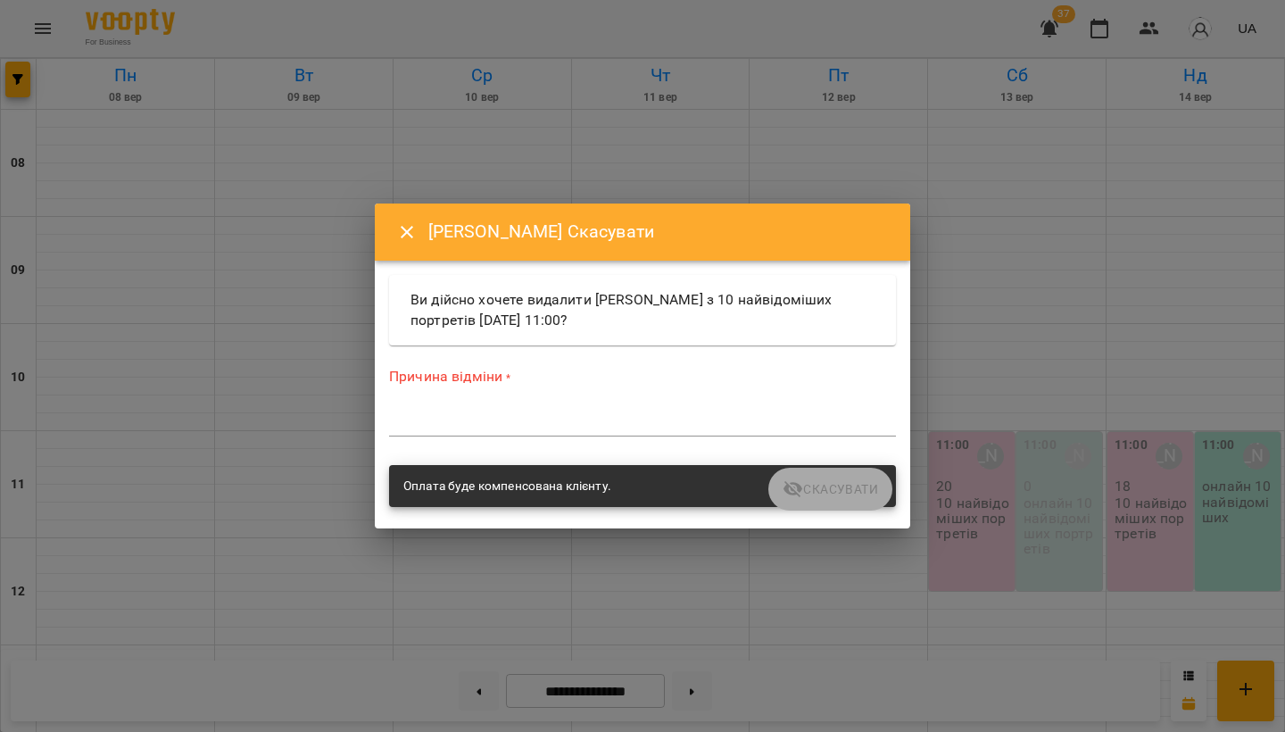
click at [559, 420] on textarea at bounding box center [642, 422] width 507 height 16
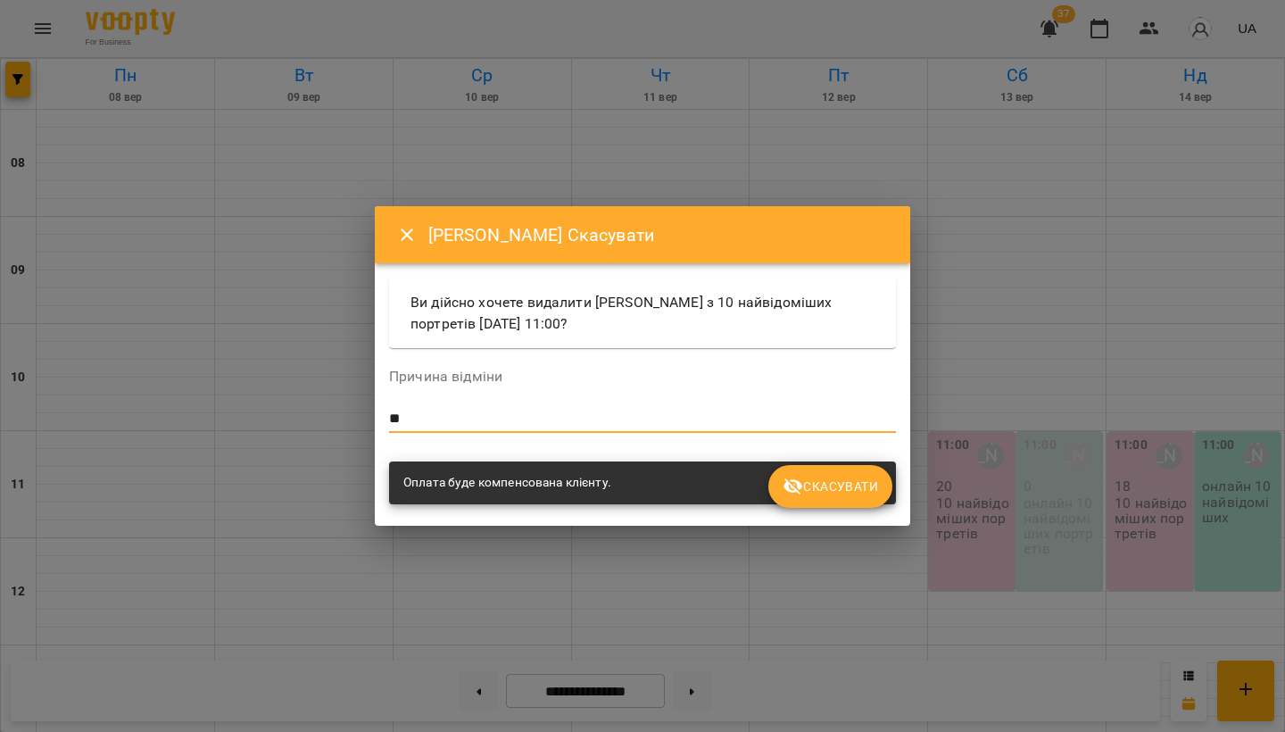
type textarea "*"
type textarea "**********"
click at [832, 486] on span "Скасувати" at bounding box center [829, 486] width 95 height 21
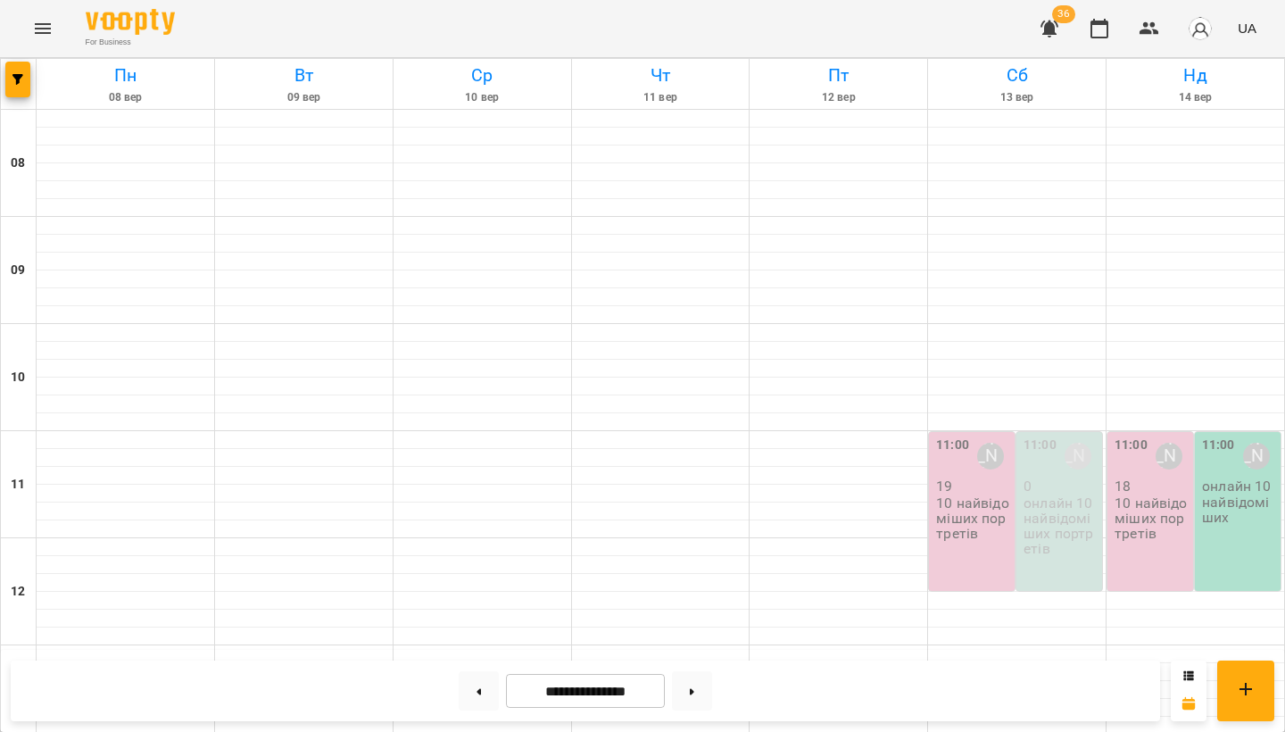
click at [1007, 548] on div "11:00 Несененко Ганна Сергіївна 19 10 найвідоміших портретів" at bounding box center [972, 511] width 86 height 159
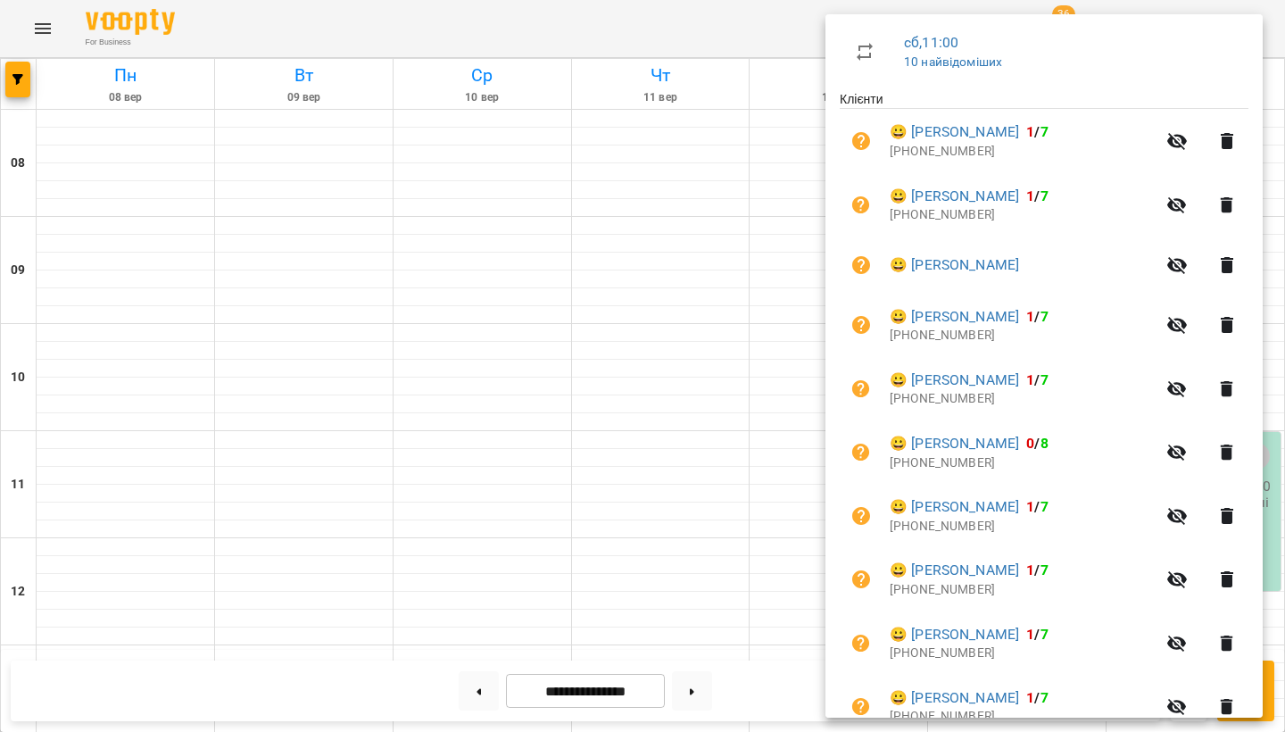
scroll to position [310, 0]
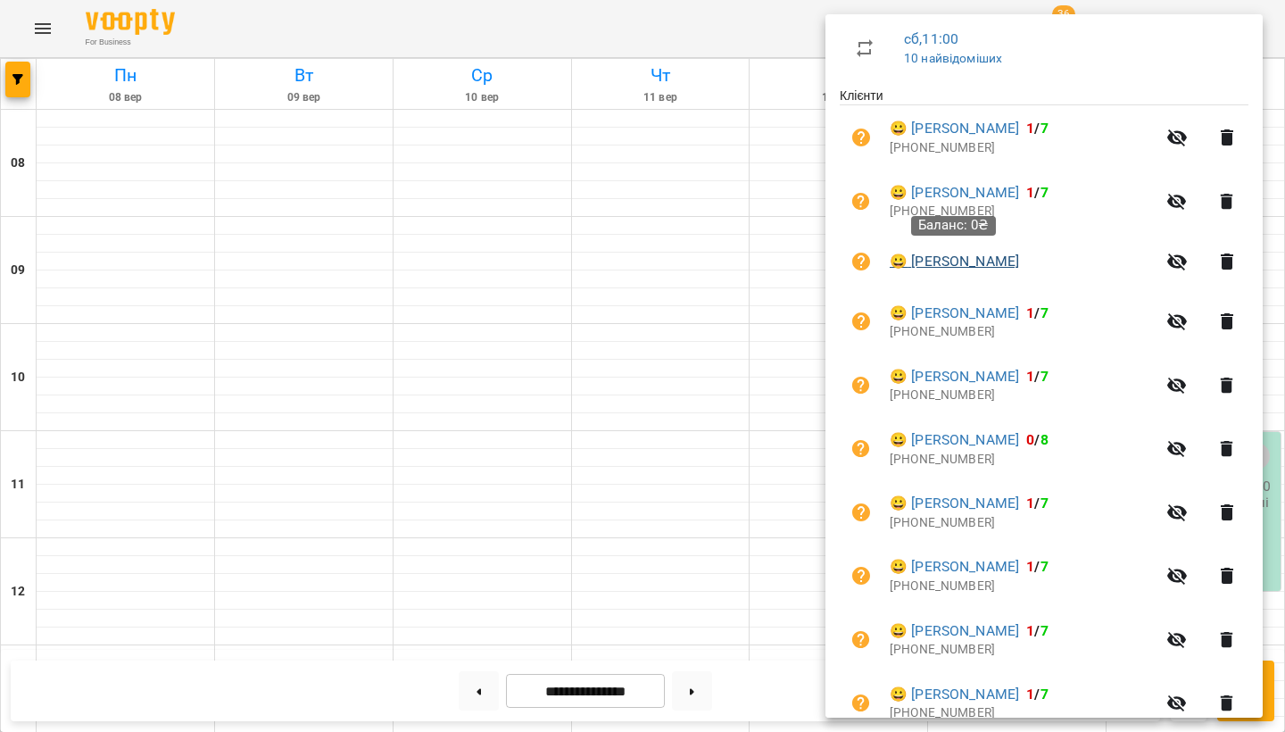
click at [997, 258] on link "😀 Матісько Карім" at bounding box center [953, 261] width 129 height 21
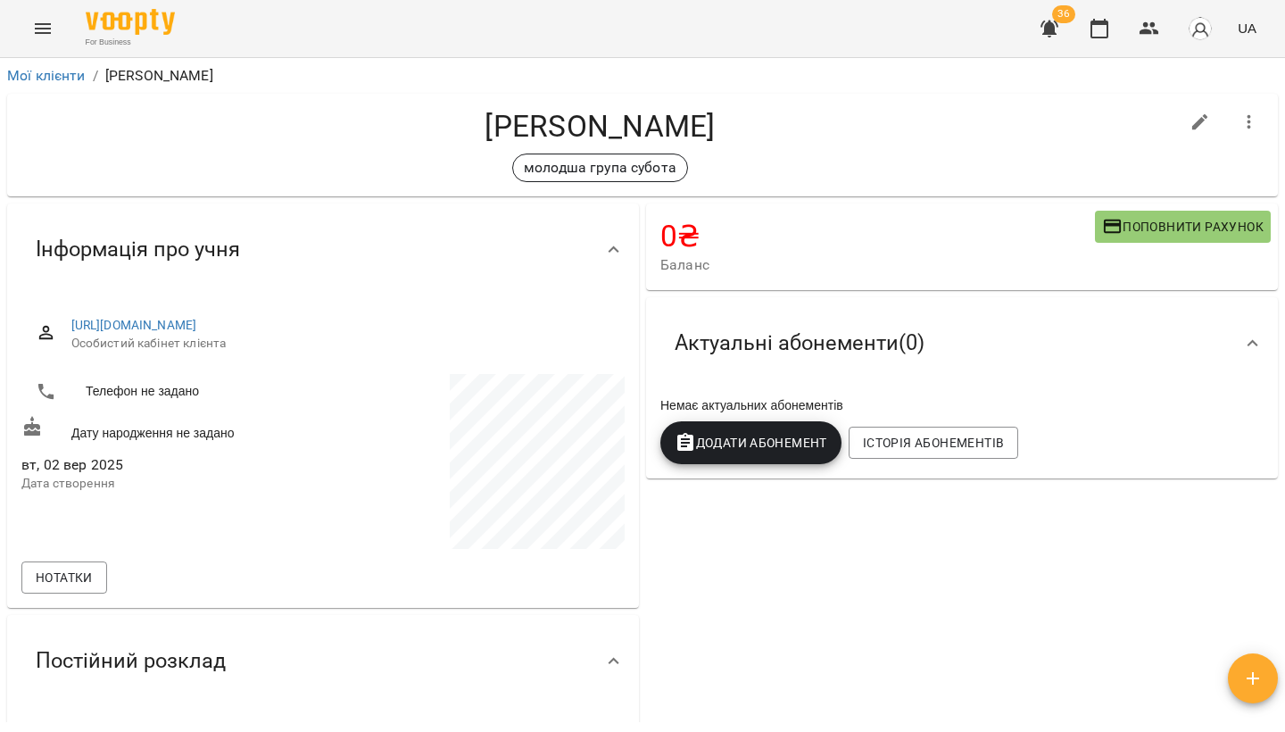
click at [1188, 220] on span "Поповнити рахунок" at bounding box center [1182, 226] width 161 height 21
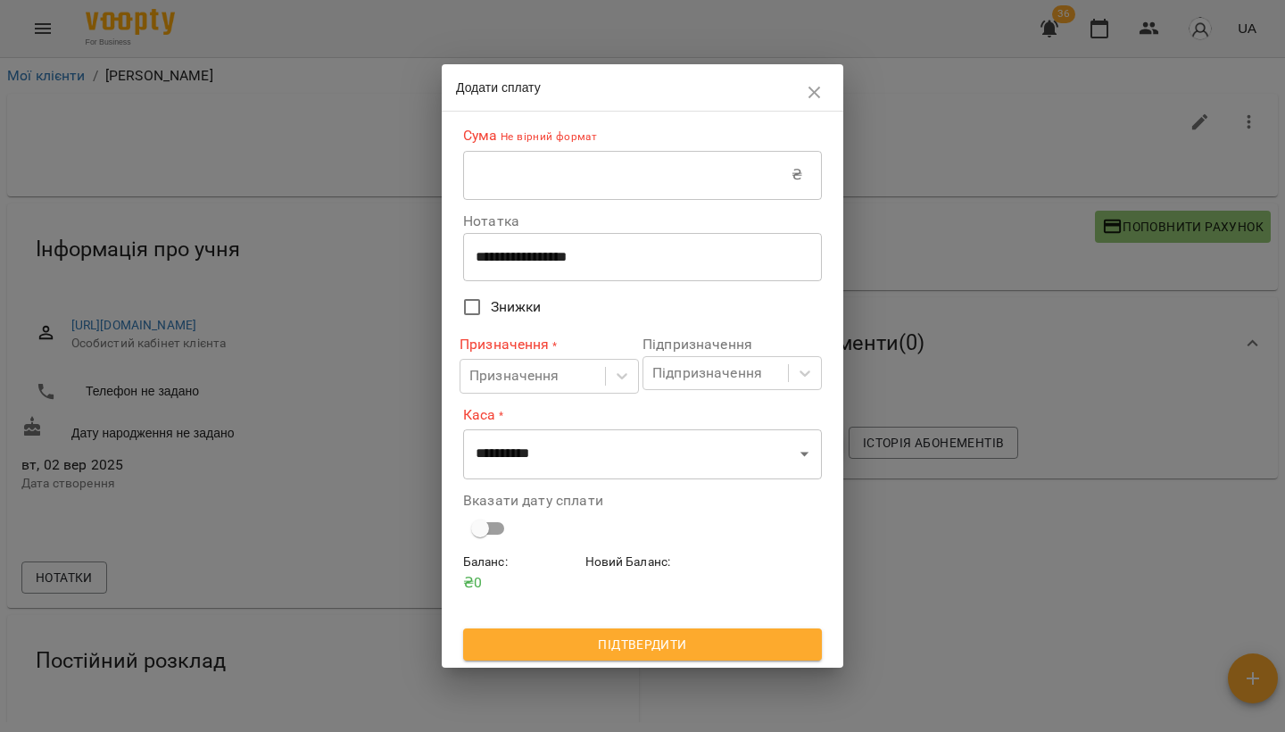
click at [516, 187] on input "text" at bounding box center [627, 175] width 328 height 50
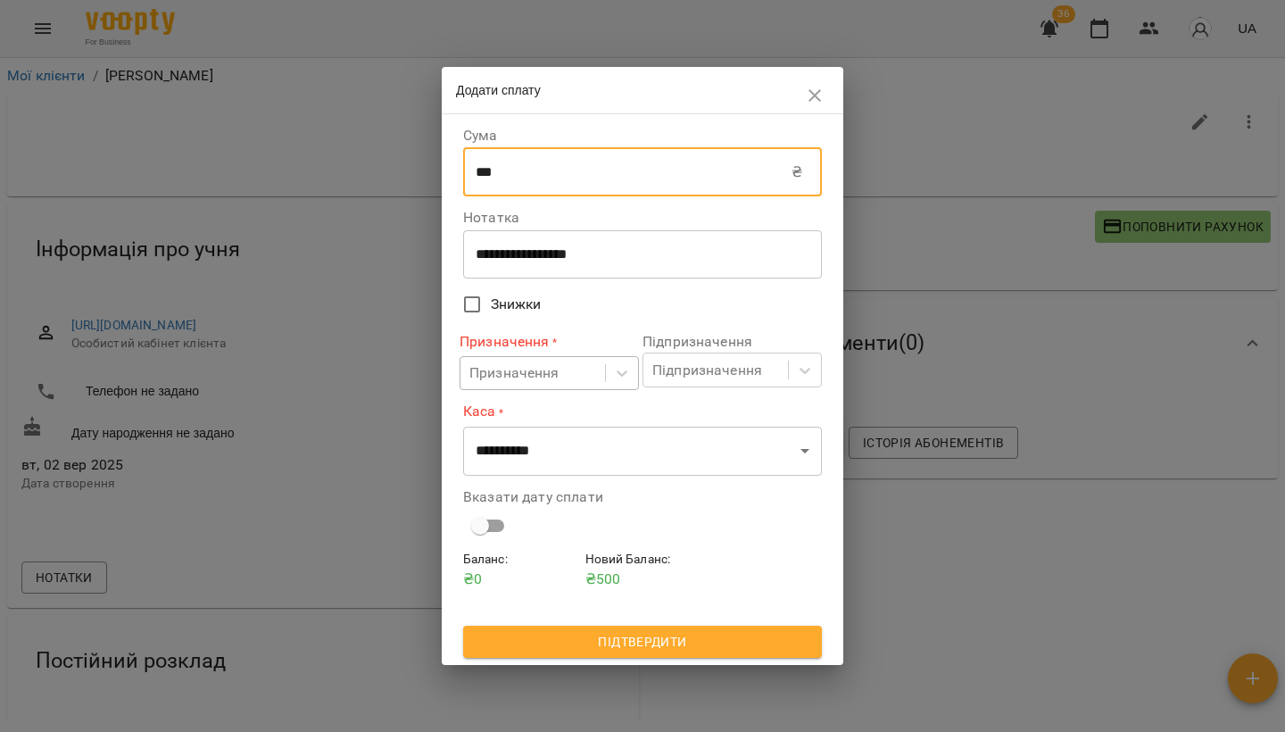
type input "***"
click at [509, 388] on div "Призначення" at bounding box center [532, 373] width 145 height 33
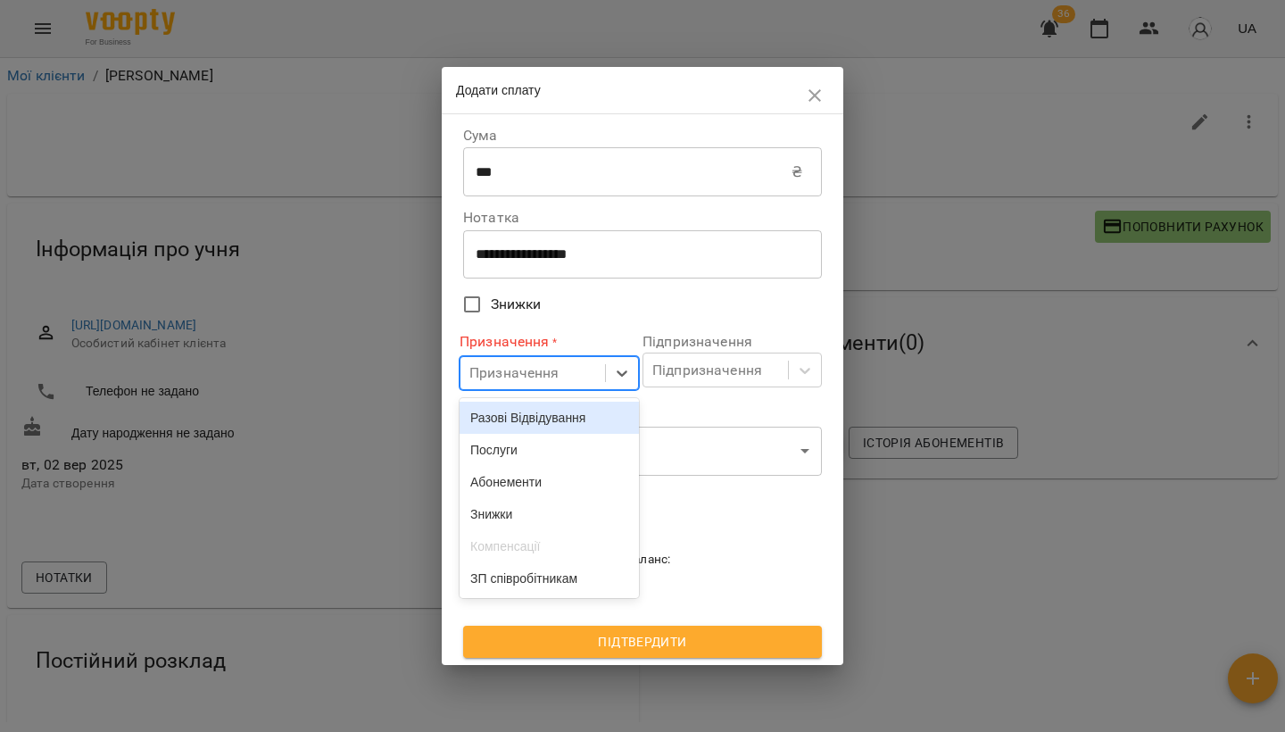
click at [548, 425] on div "Разові Відвідування" at bounding box center [548, 417] width 179 height 32
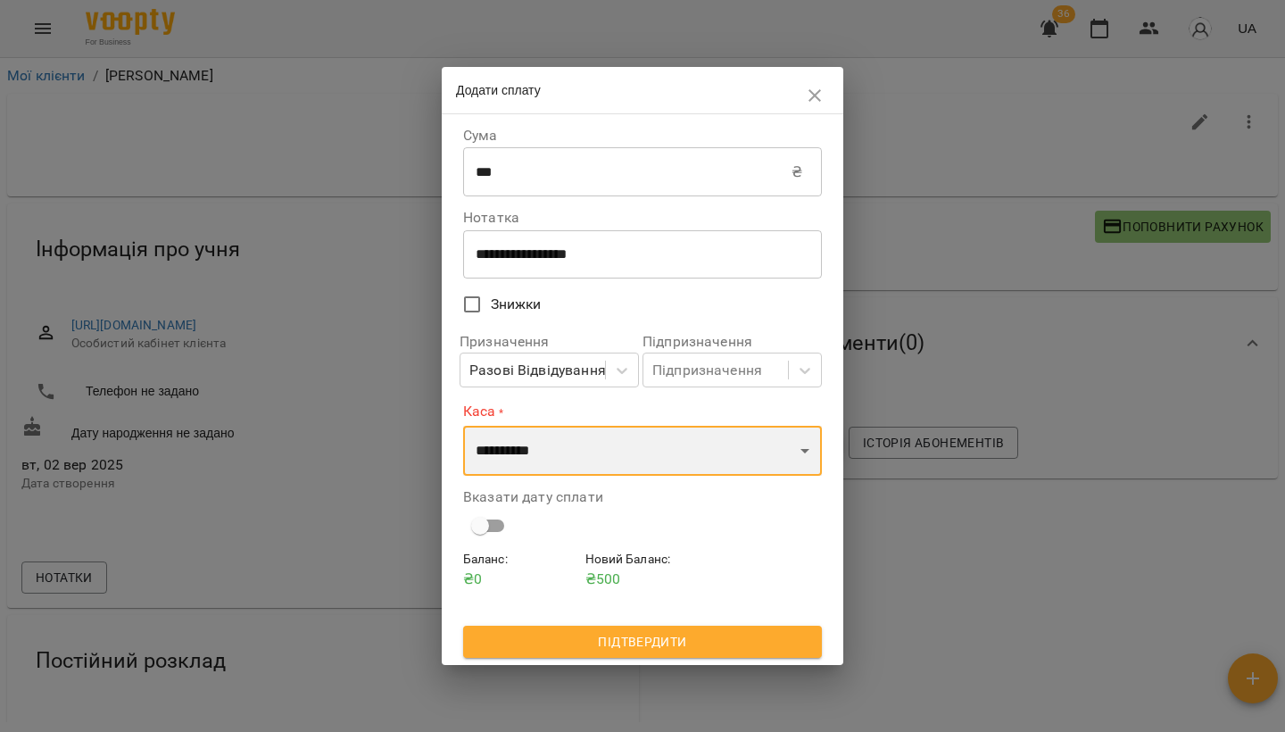
select select "****"
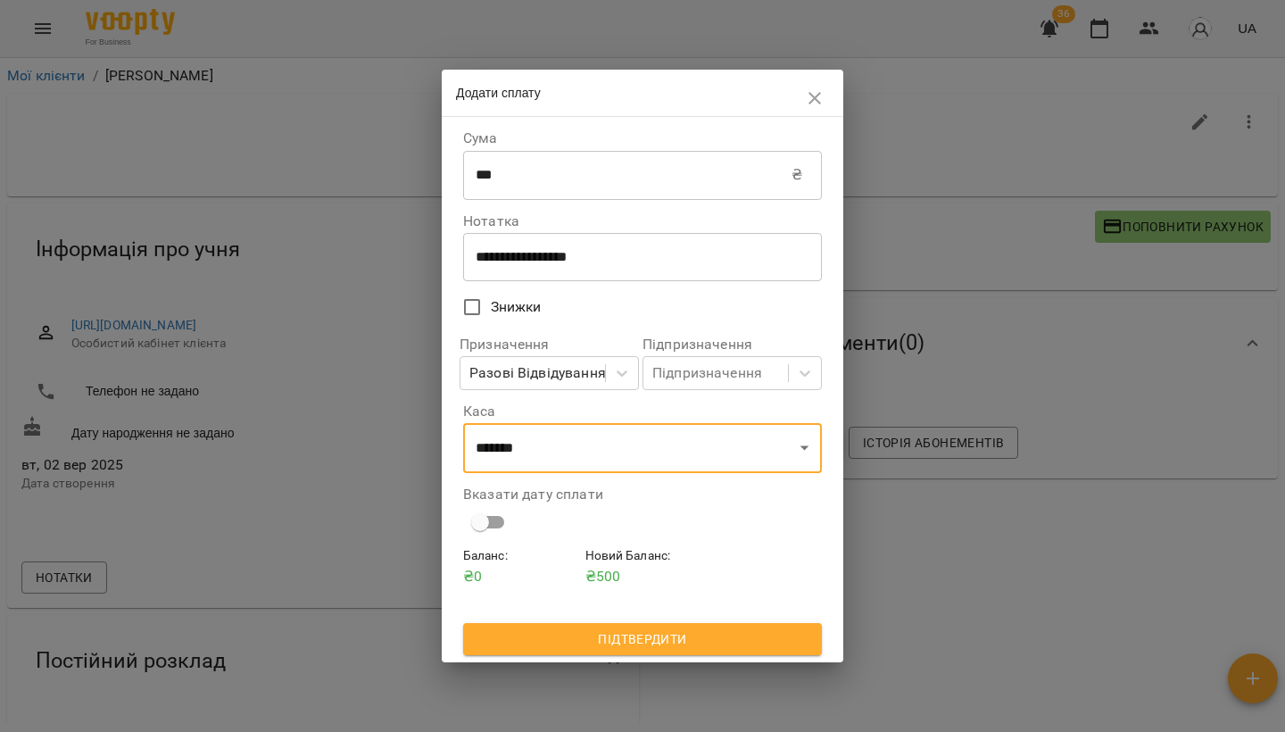
click at [632, 649] on button "Підтвердити" at bounding box center [642, 639] width 359 height 32
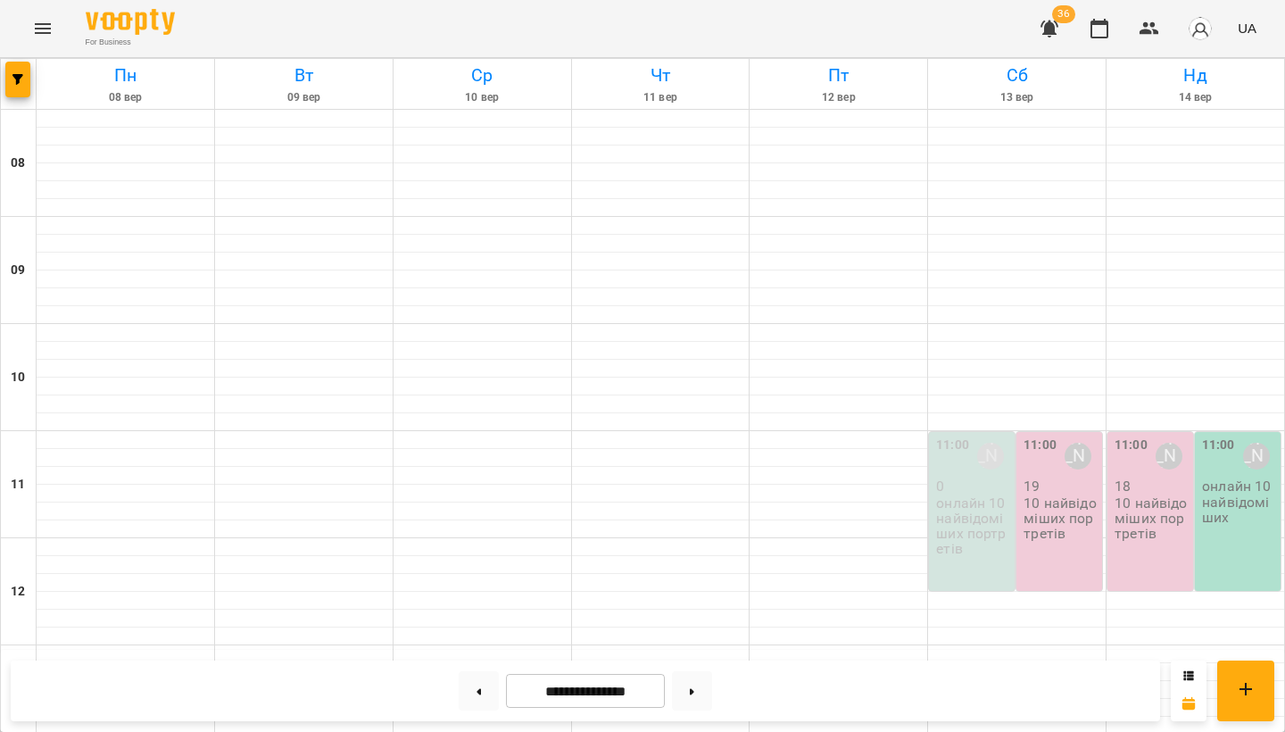
click at [1063, 514] on p "10 найвідоміших портретів" at bounding box center [1060, 518] width 75 height 46
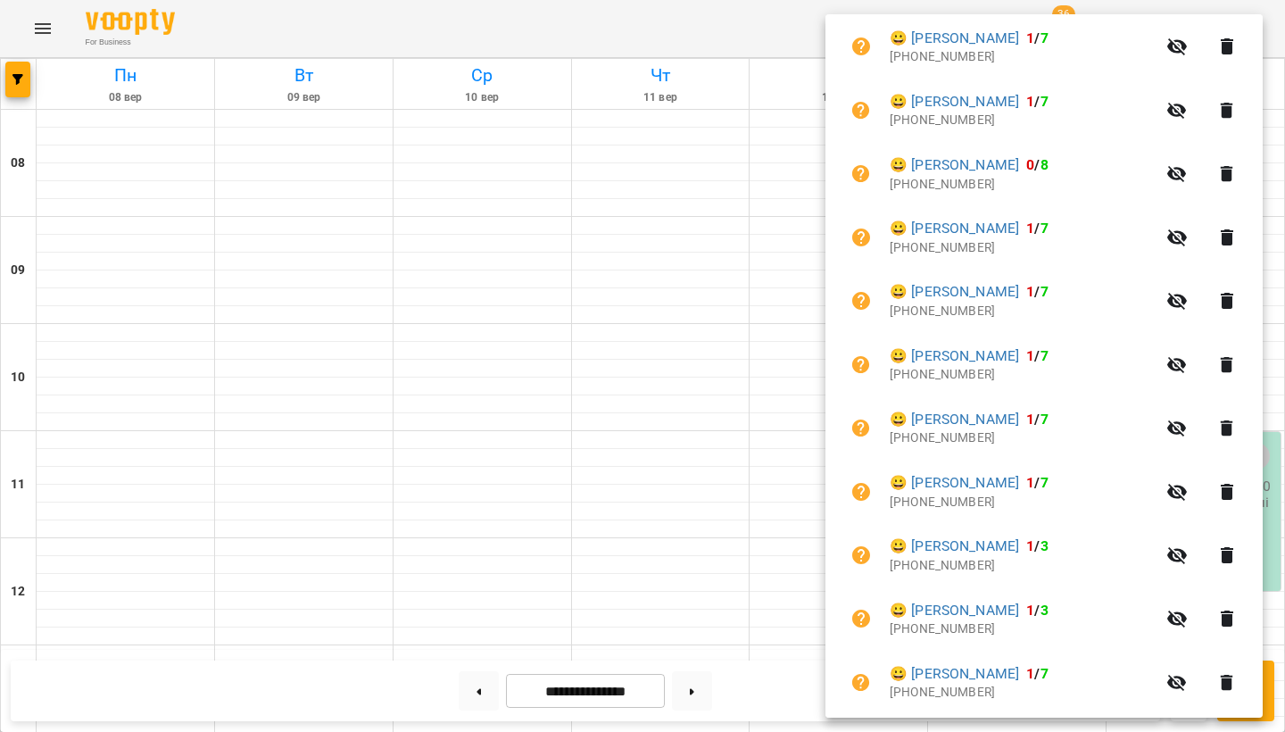
scroll to position [583, 0]
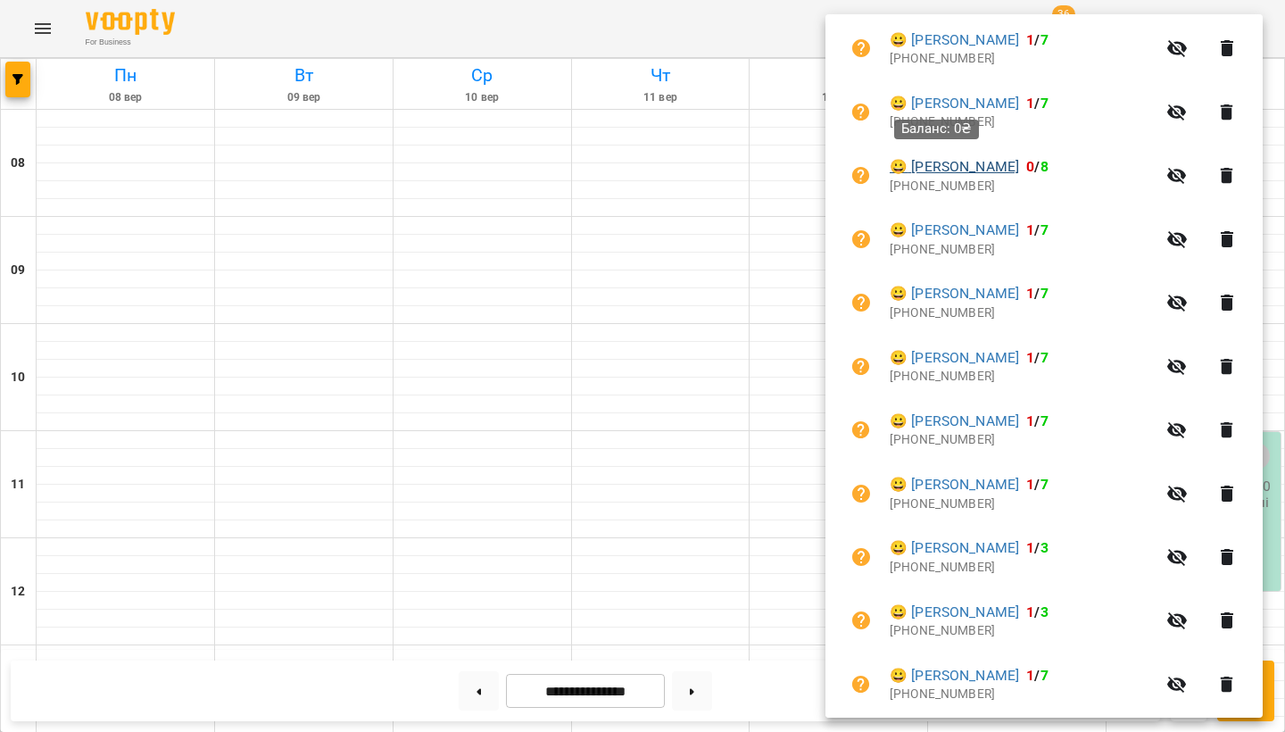
click at [950, 168] on link "😀 [PERSON_NAME]" at bounding box center [953, 166] width 129 height 21
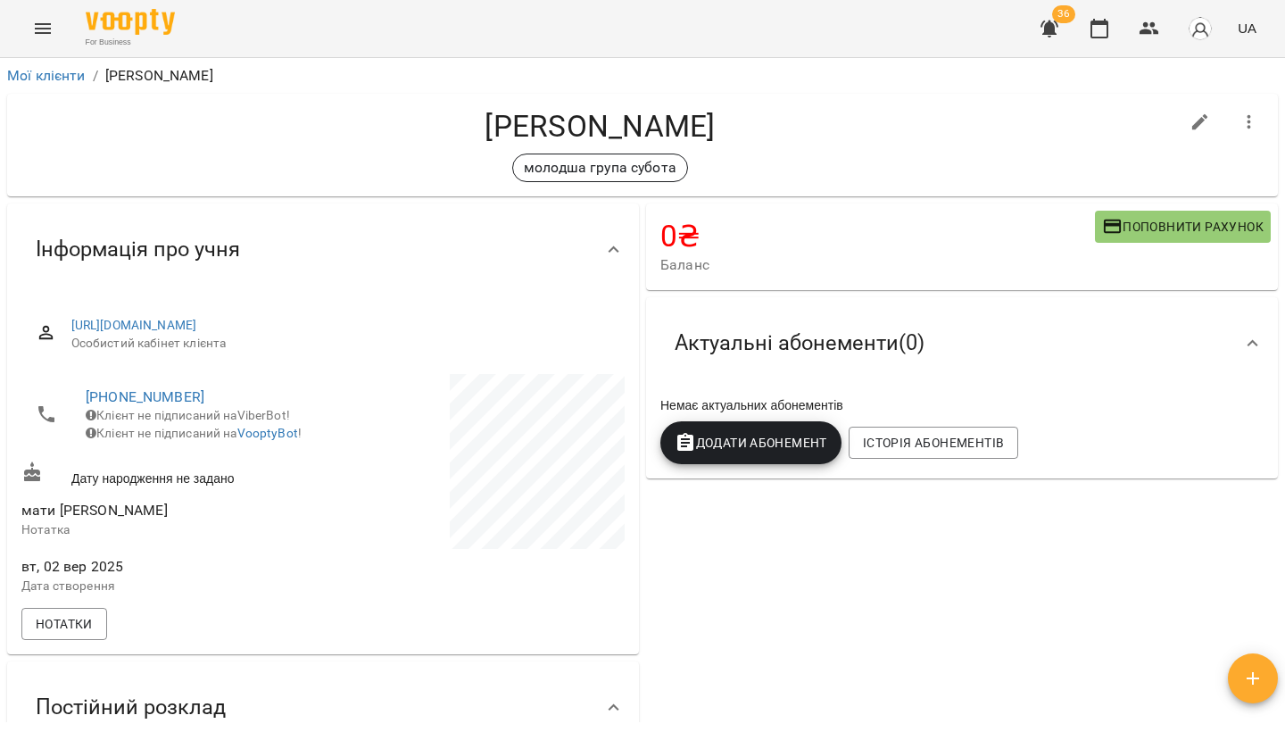
click at [1155, 224] on span "Поповнити рахунок" at bounding box center [1182, 226] width 161 height 21
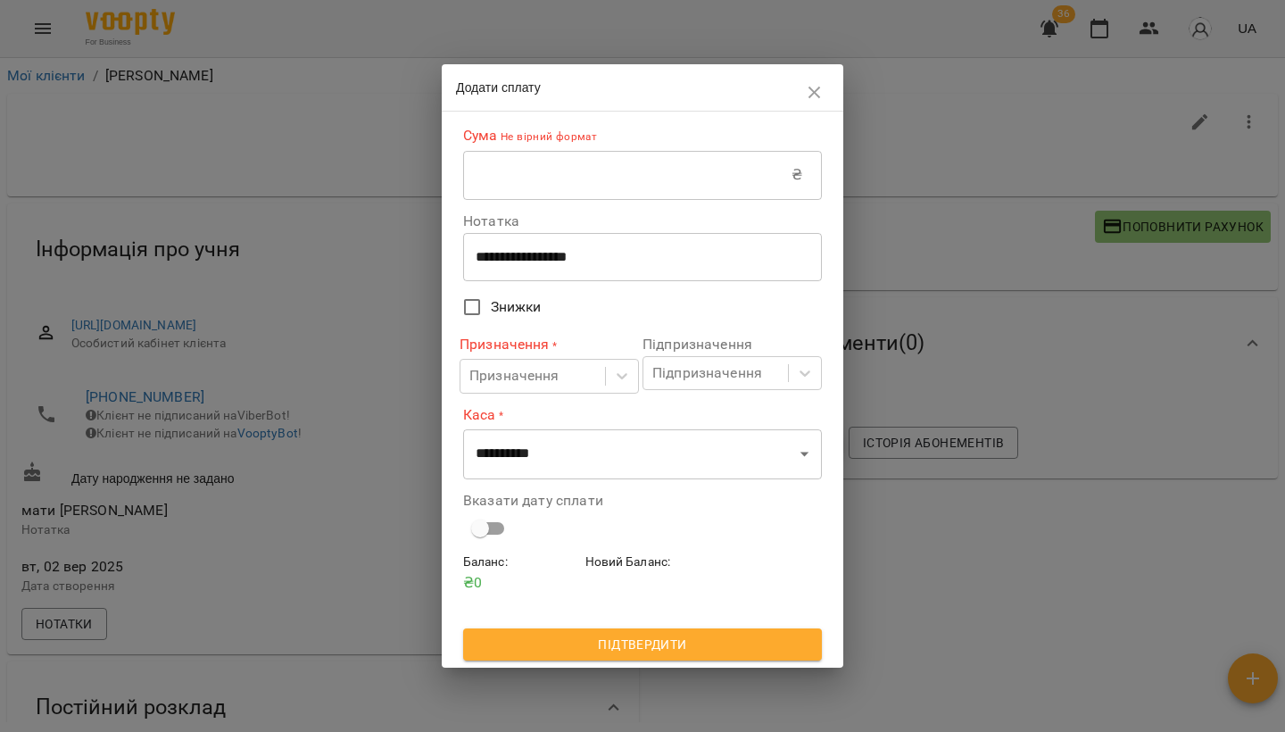
click at [570, 183] on input "text" at bounding box center [627, 175] width 328 height 50
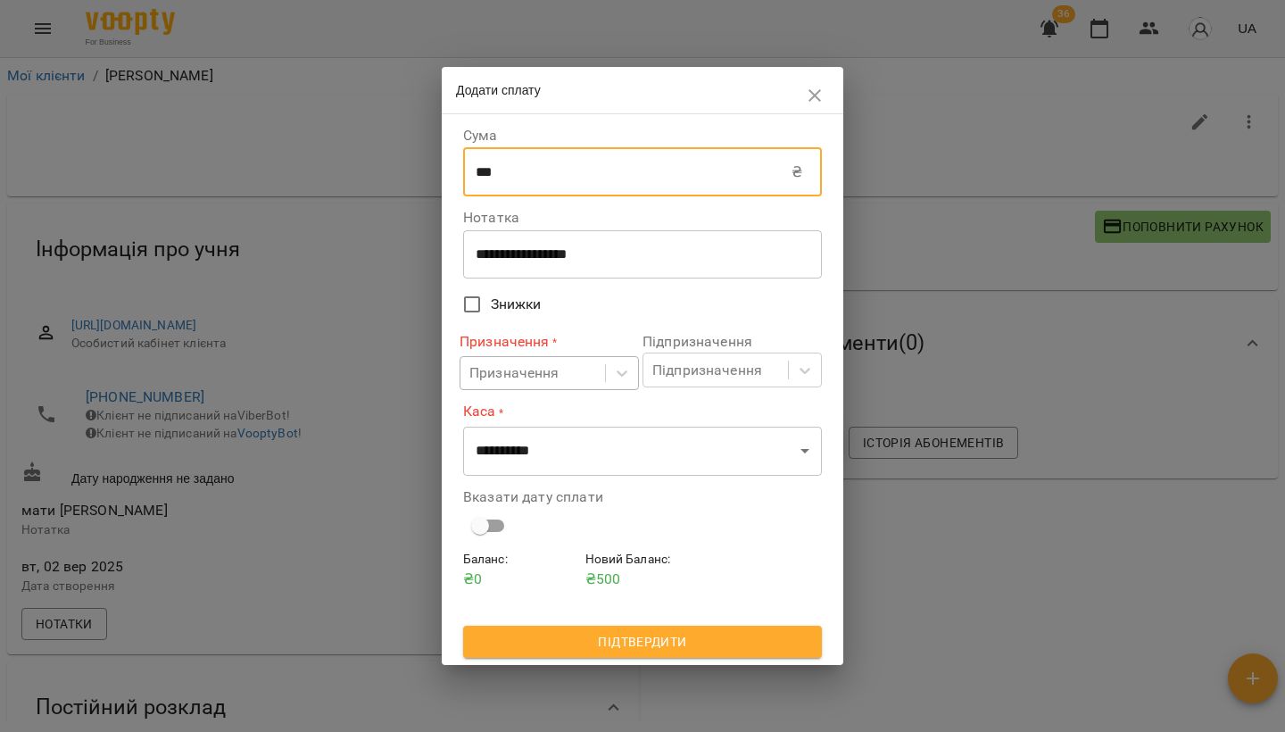
type input "***"
click at [537, 379] on div "Призначення" at bounding box center [514, 372] width 90 height 21
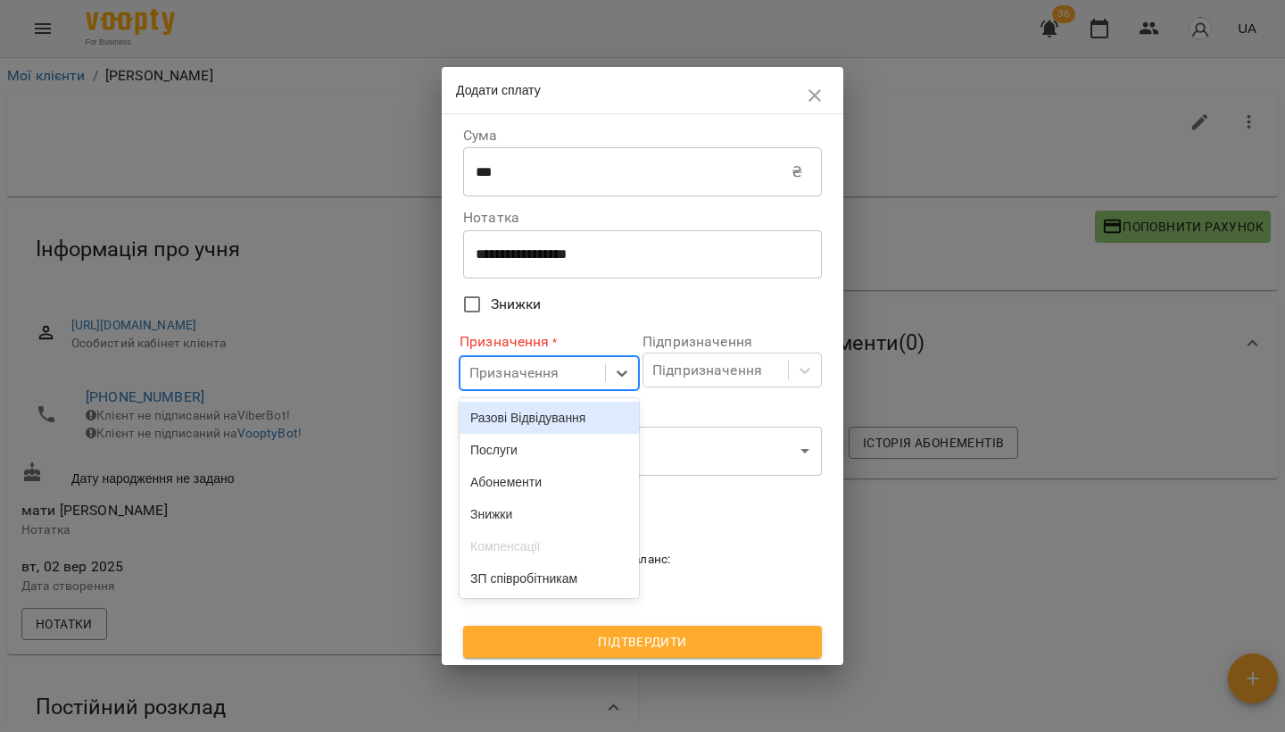
click at [537, 414] on div "Разові Відвідування" at bounding box center [548, 417] width 179 height 32
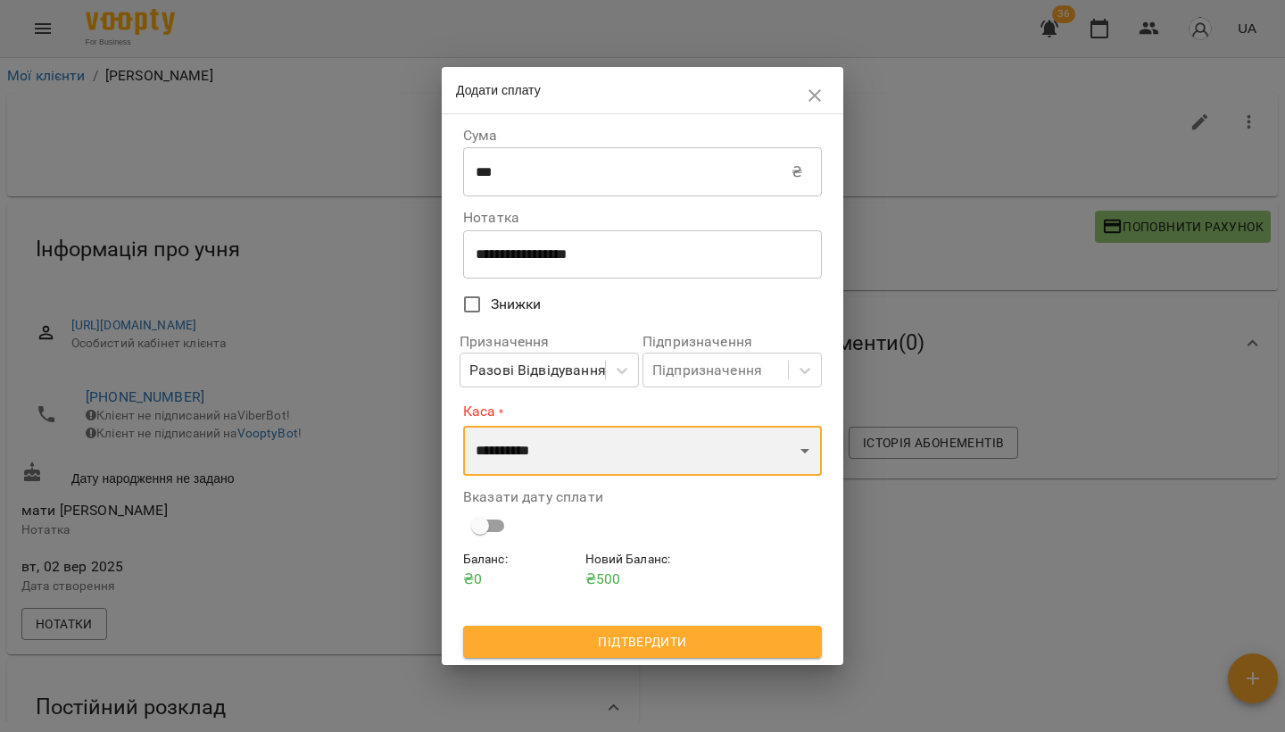
select select "****"
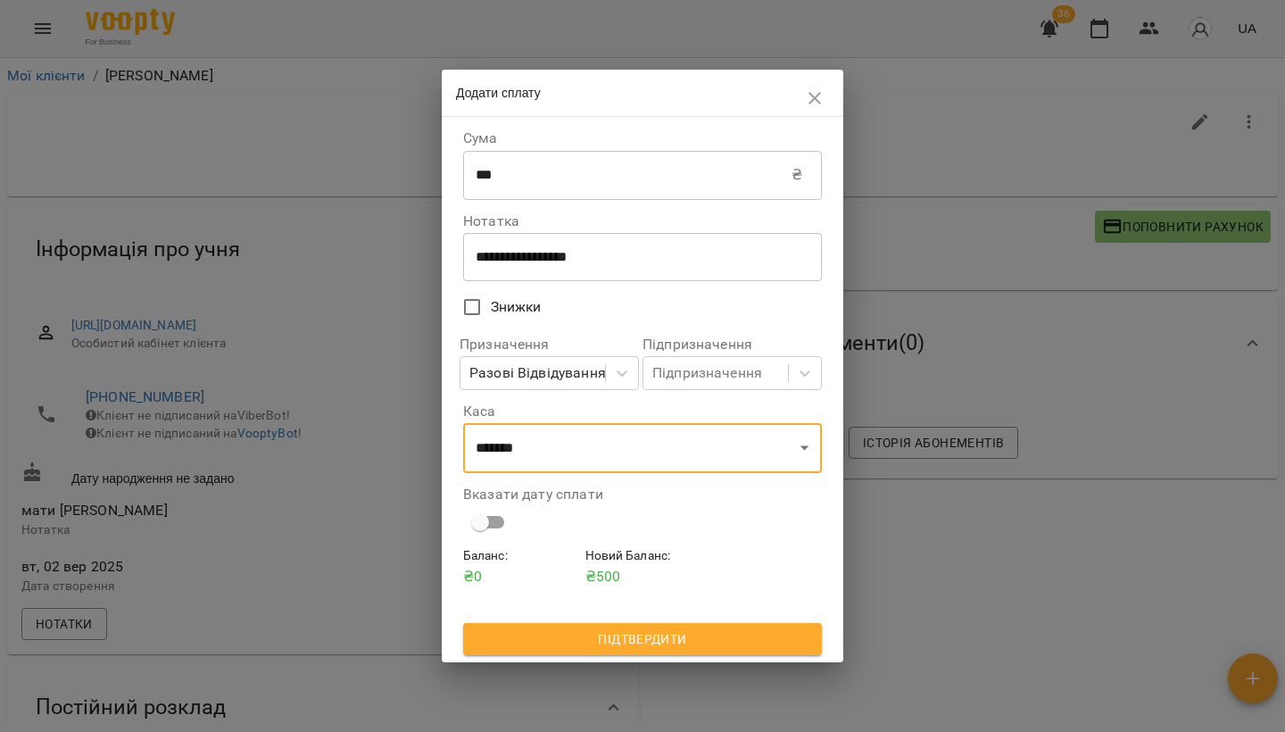
click at [641, 642] on span "Підтвердити" at bounding box center [642, 638] width 330 height 21
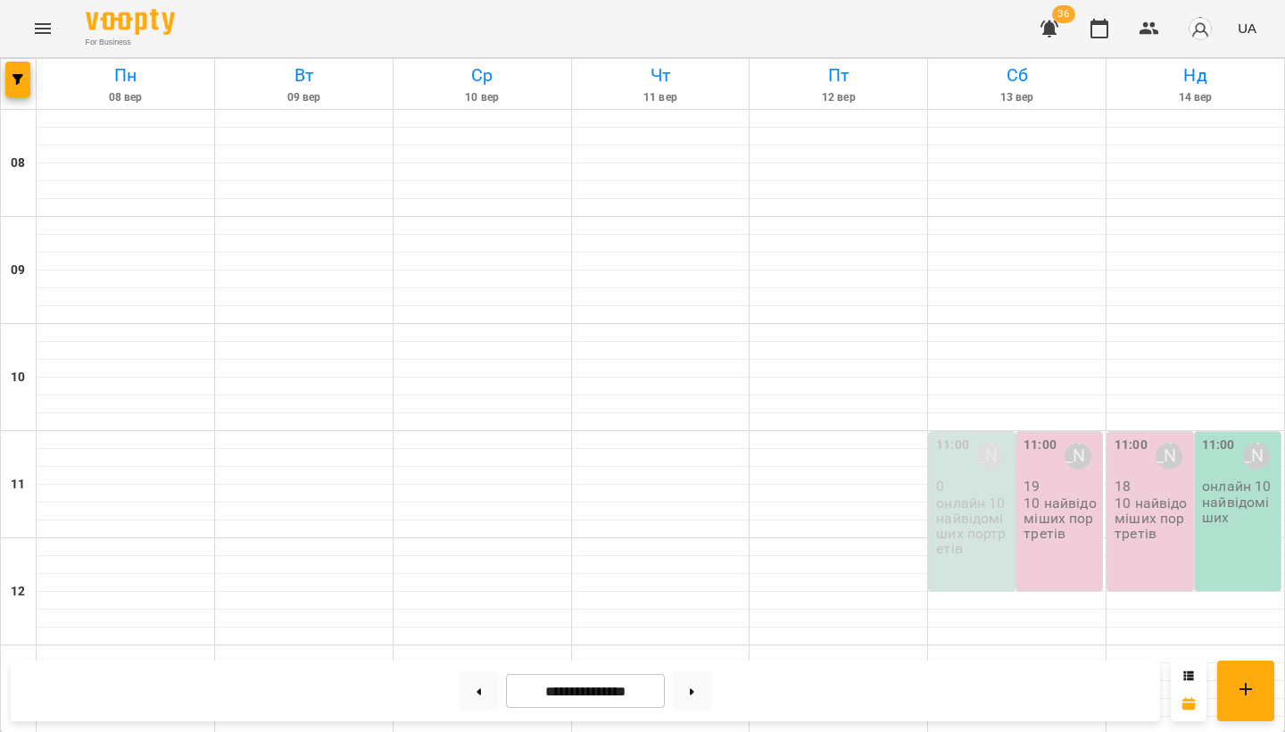
click at [1044, 537] on p "10 найвідоміших портретів" at bounding box center [1060, 518] width 75 height 46
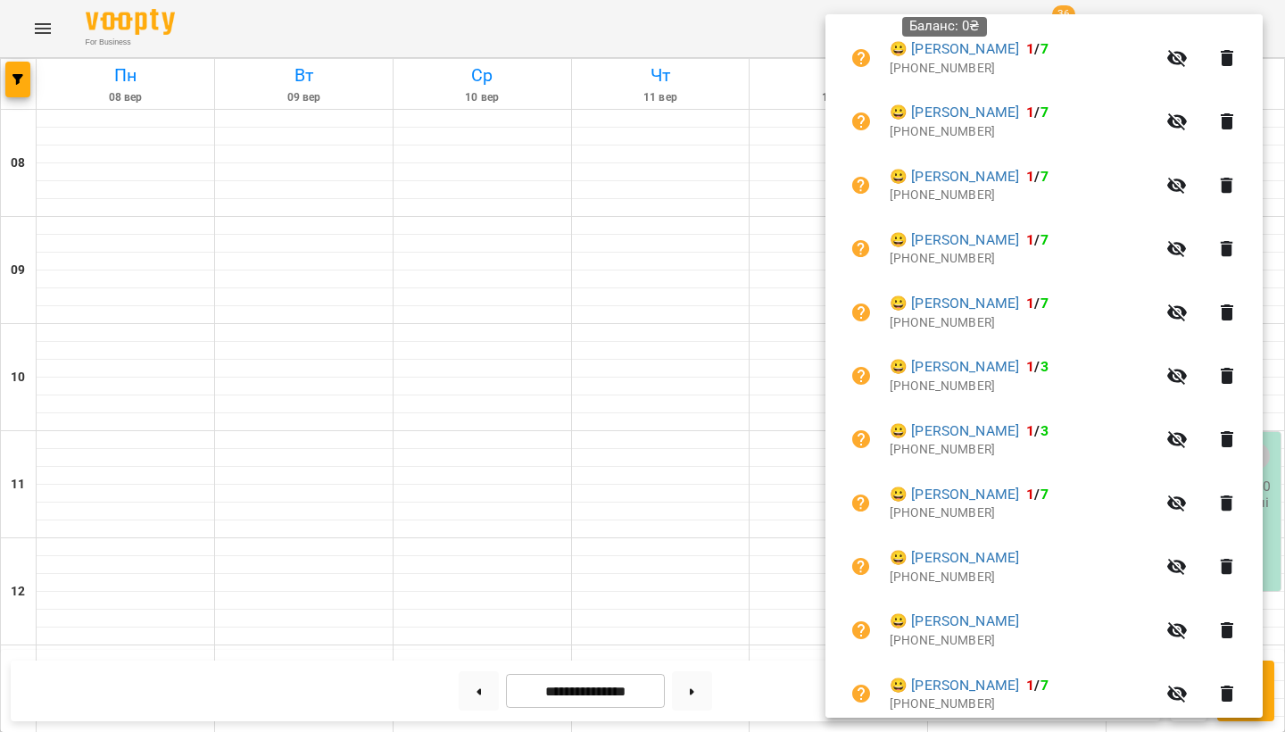
scroll to position [775, 0]
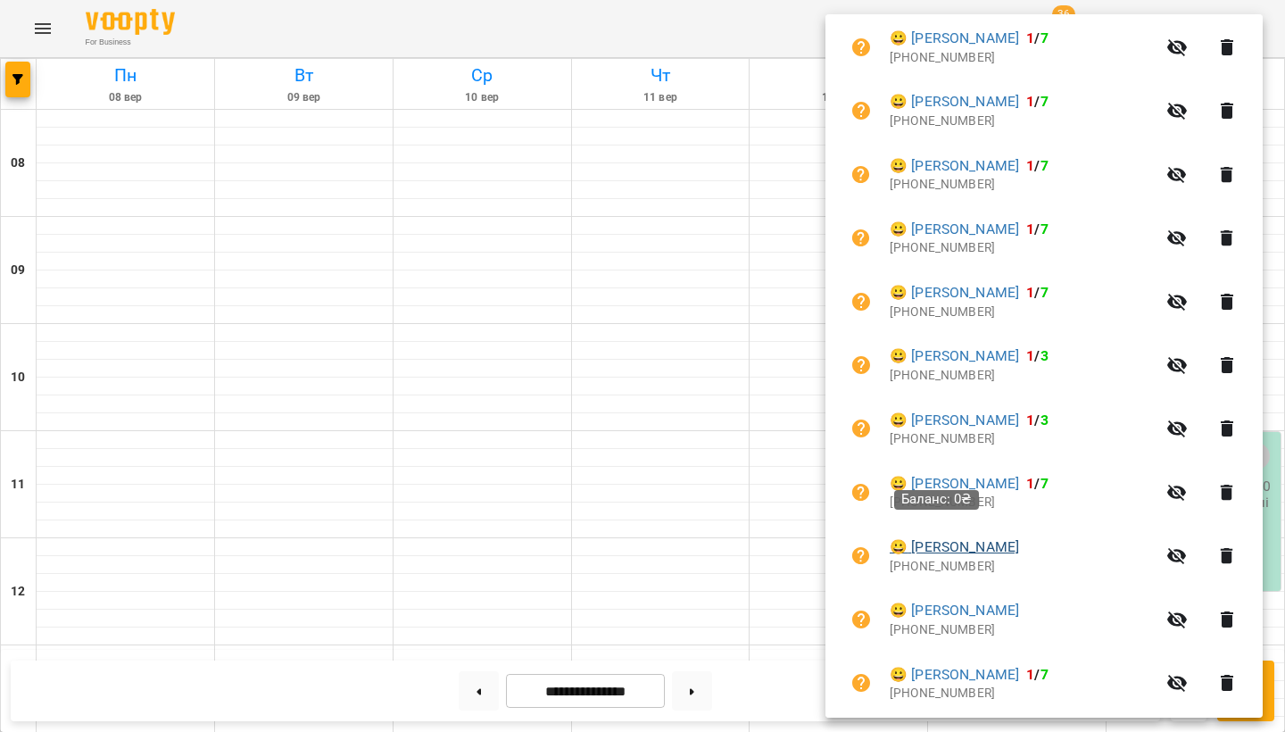
click at [974, 536] on link "😀 Тітова Яся" at bounding box center [953, 546] width 129 height 21
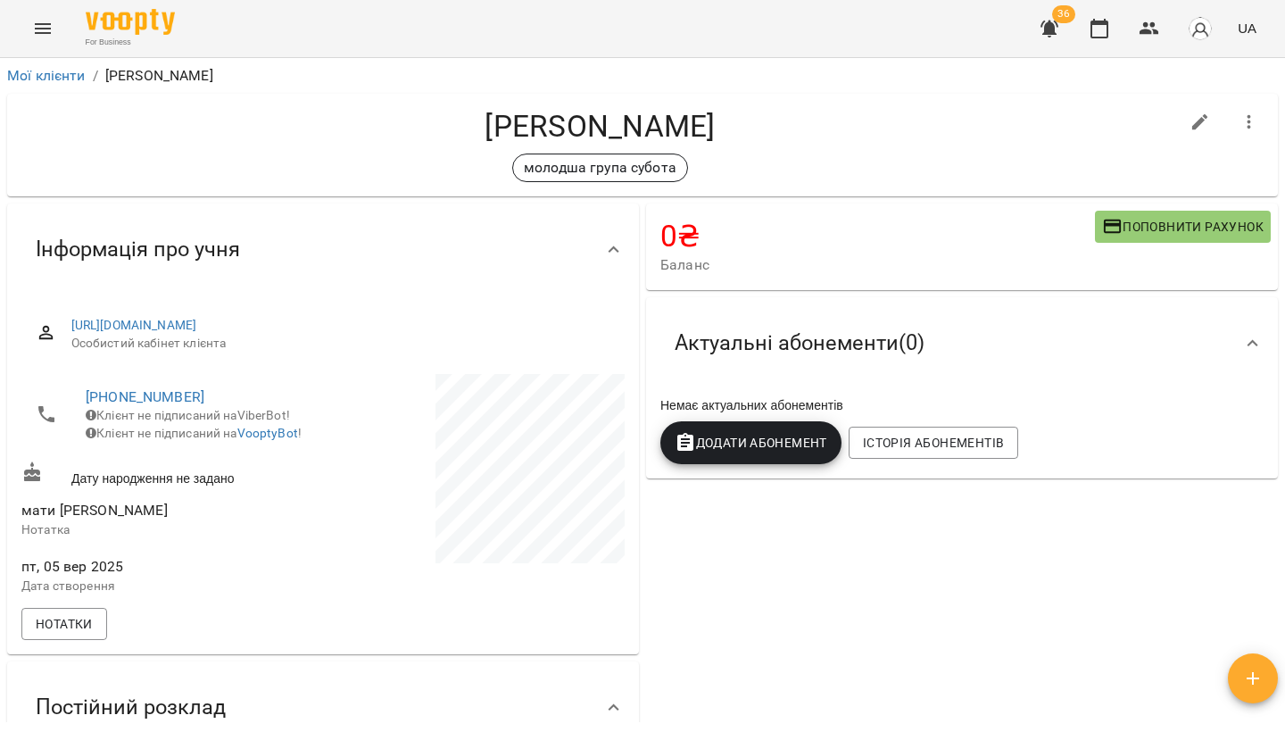
click at [1189, 229] on span "Поповнити рахунок" at bounding box center [1182, 226] width 161 height 21
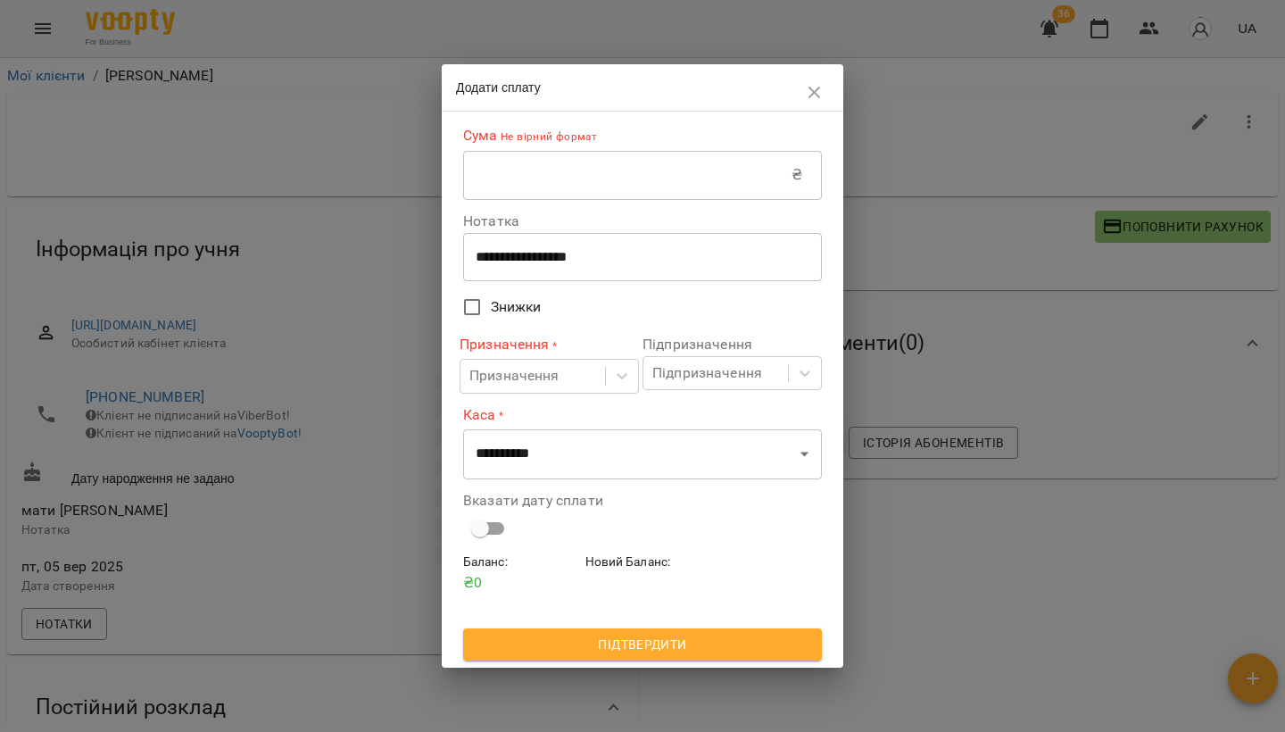
click at [562, 187] on input "text" at bounding box center [627, 175] width 328 height 50
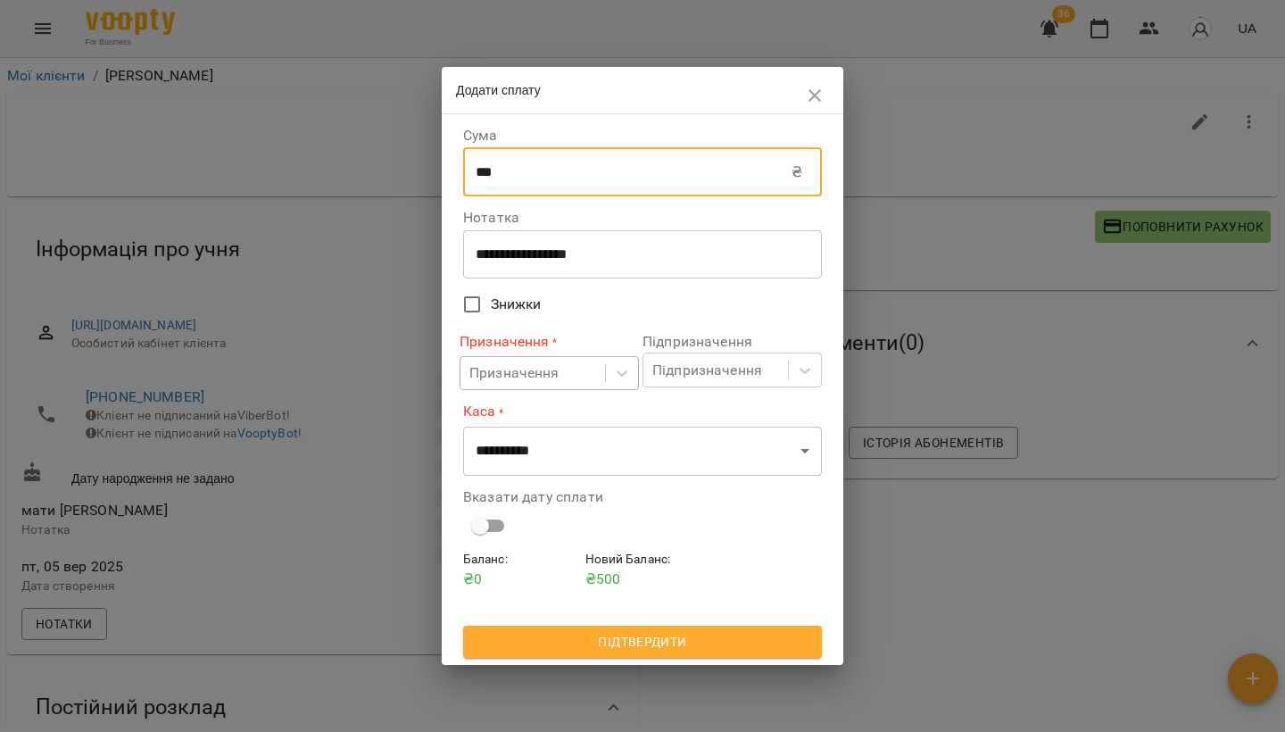
type input "***"
click at [525, 364] on div "Призначення" at bounding box center [514, 372] width 90 height 21
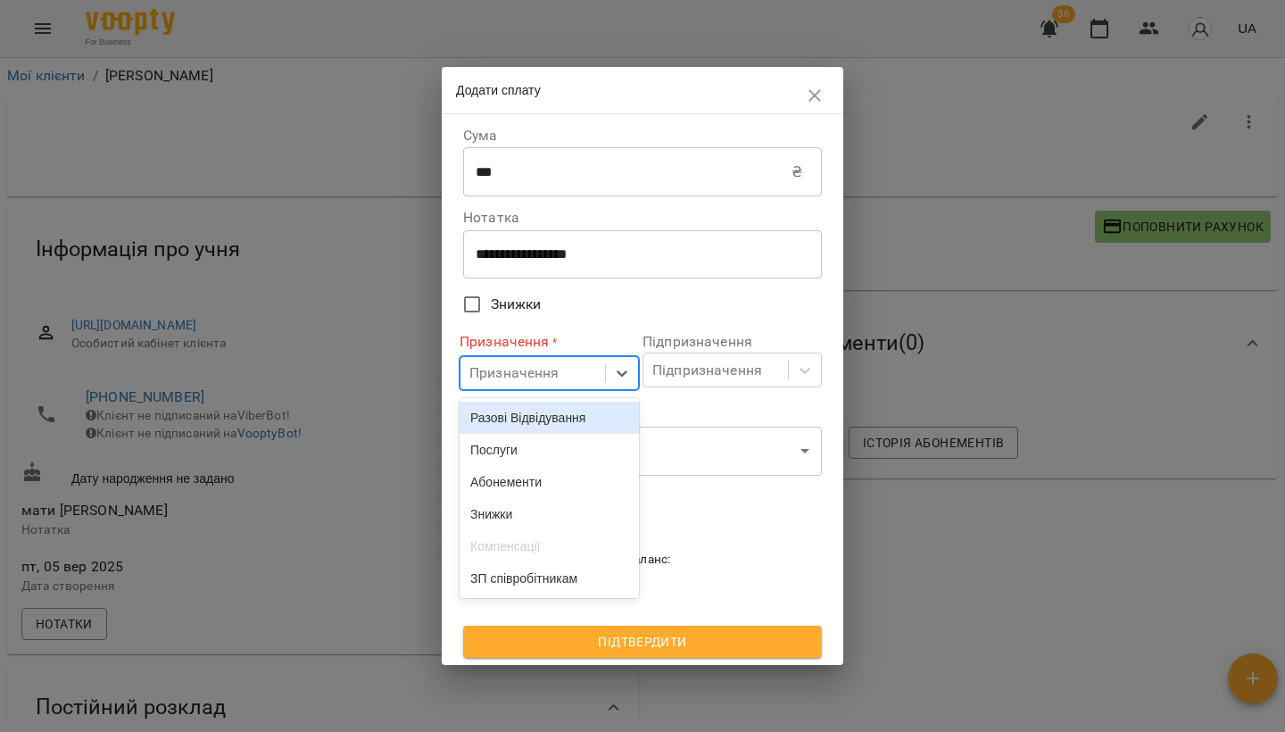
click at [535, 412] on div "Разові Відвідування" at bounding box center [548, 417] width 179 height 32
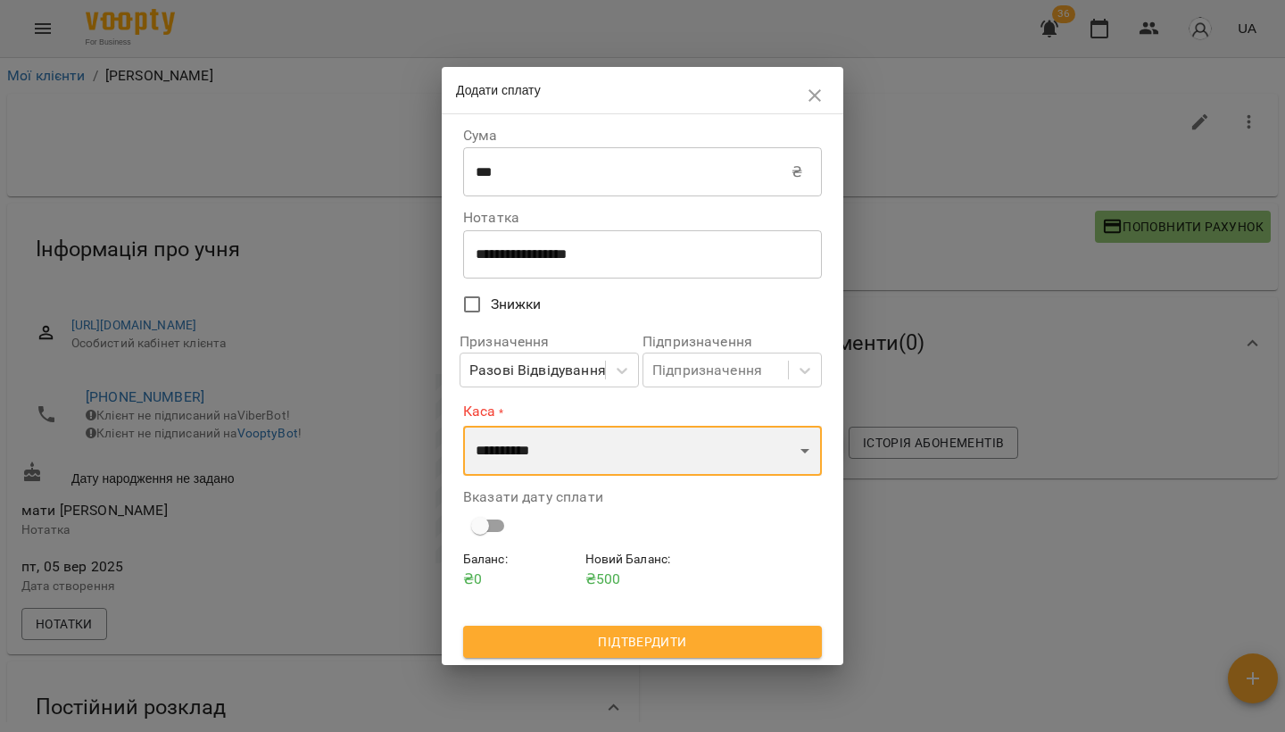
select select "****"
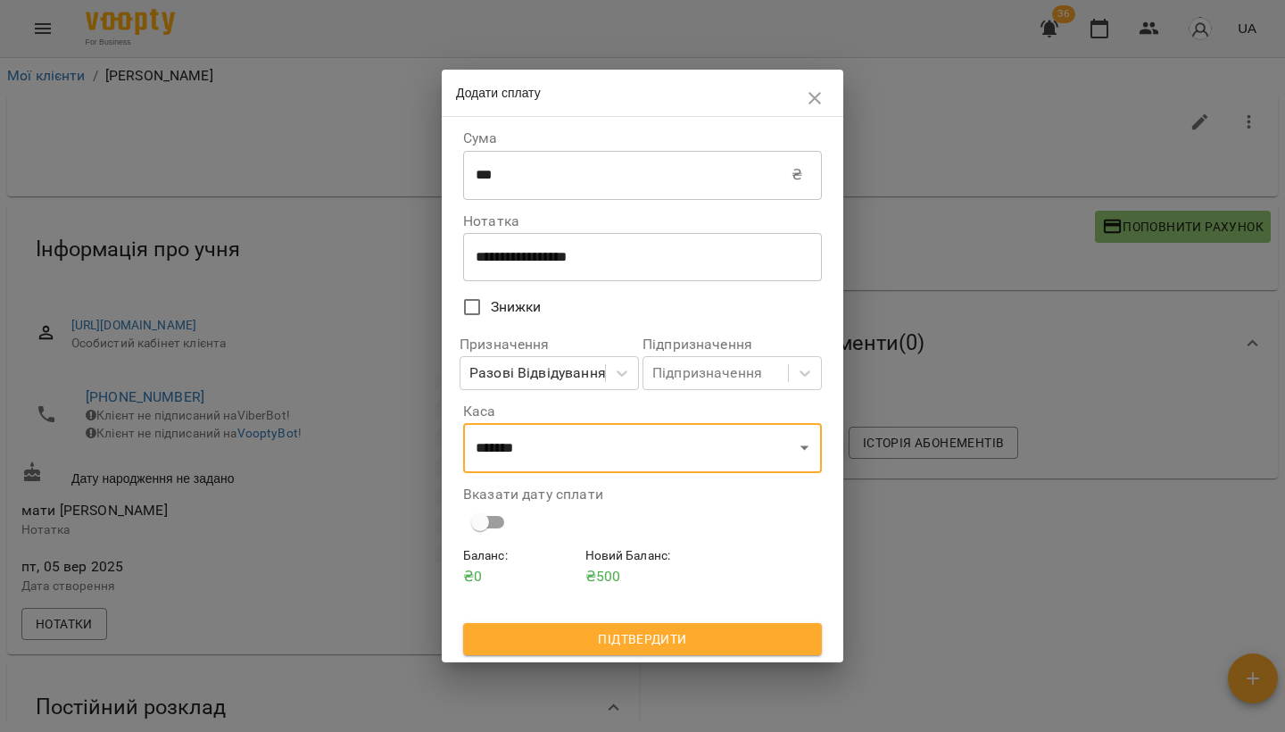
click at [619, 633] on span "Підтвердити" at bounding box center [642, 638] width 330 height 21
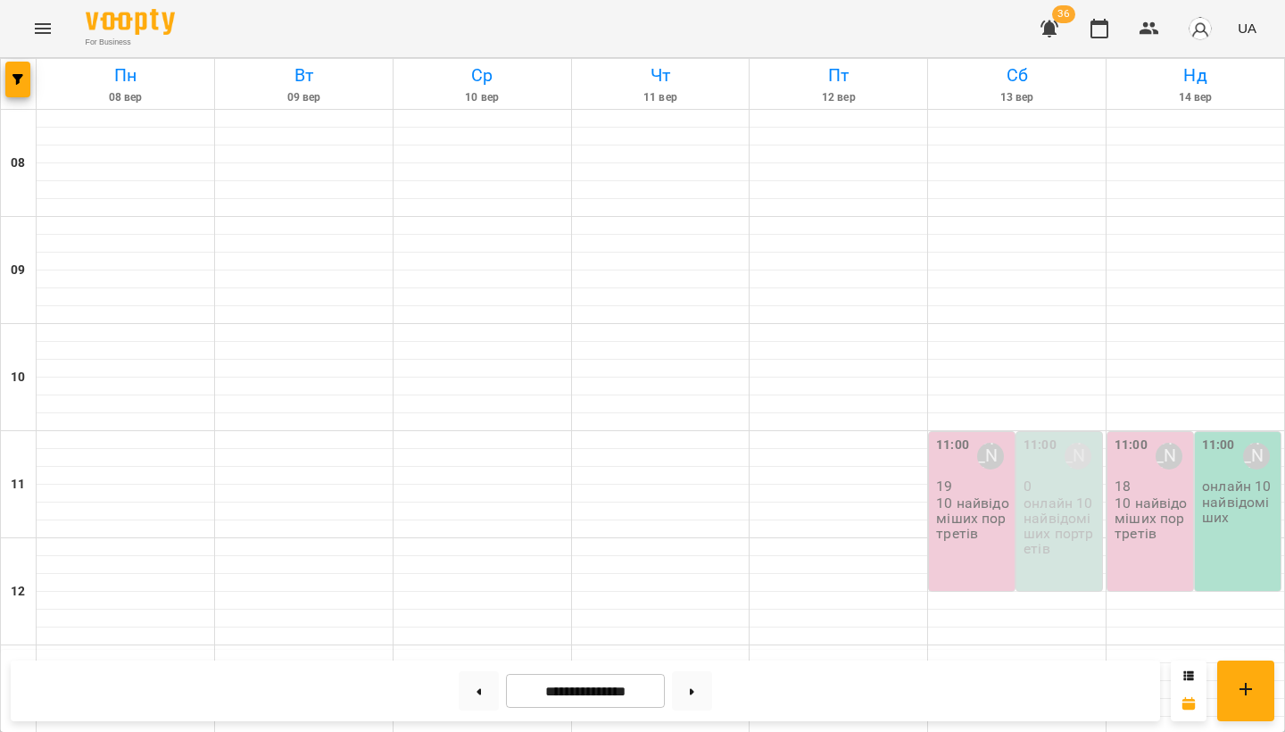
click at [1002, 513] on p "10 найвідоміших портретів" at bounding box center [973, 518] width 75 height 46
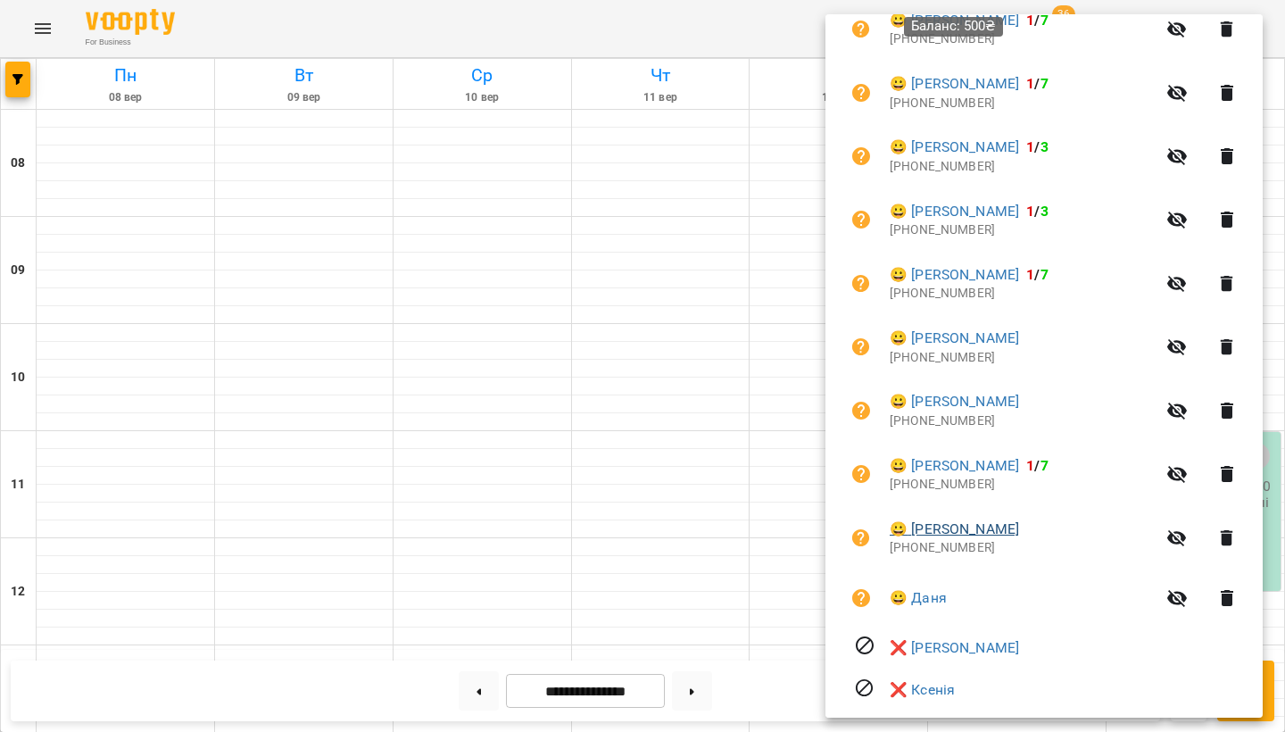
scroll to position [985, 0]
click at [972, 390] on link "😀 Заєць Іванна" at bounding box center [953, 400] width 129 height 21
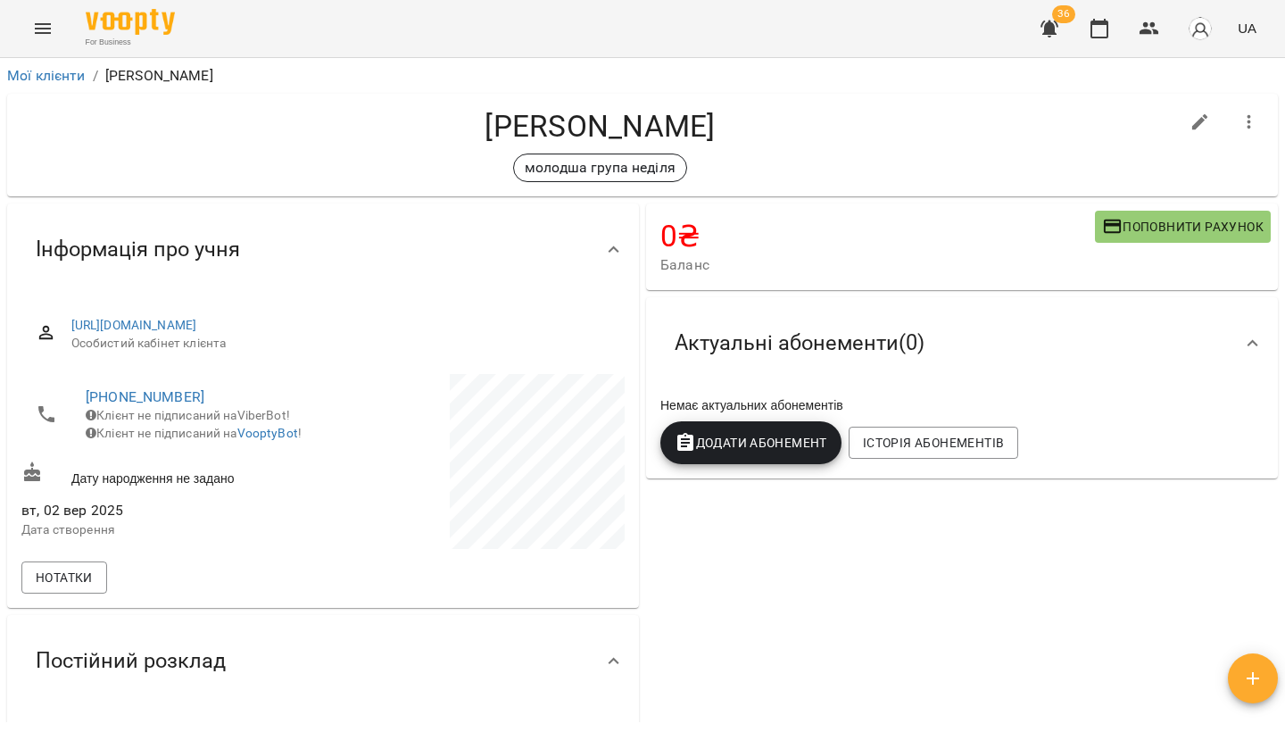
click at [1167, 225] on span "Поповнити рахунок" at bounding box center [1182, 226] width 161 height 21
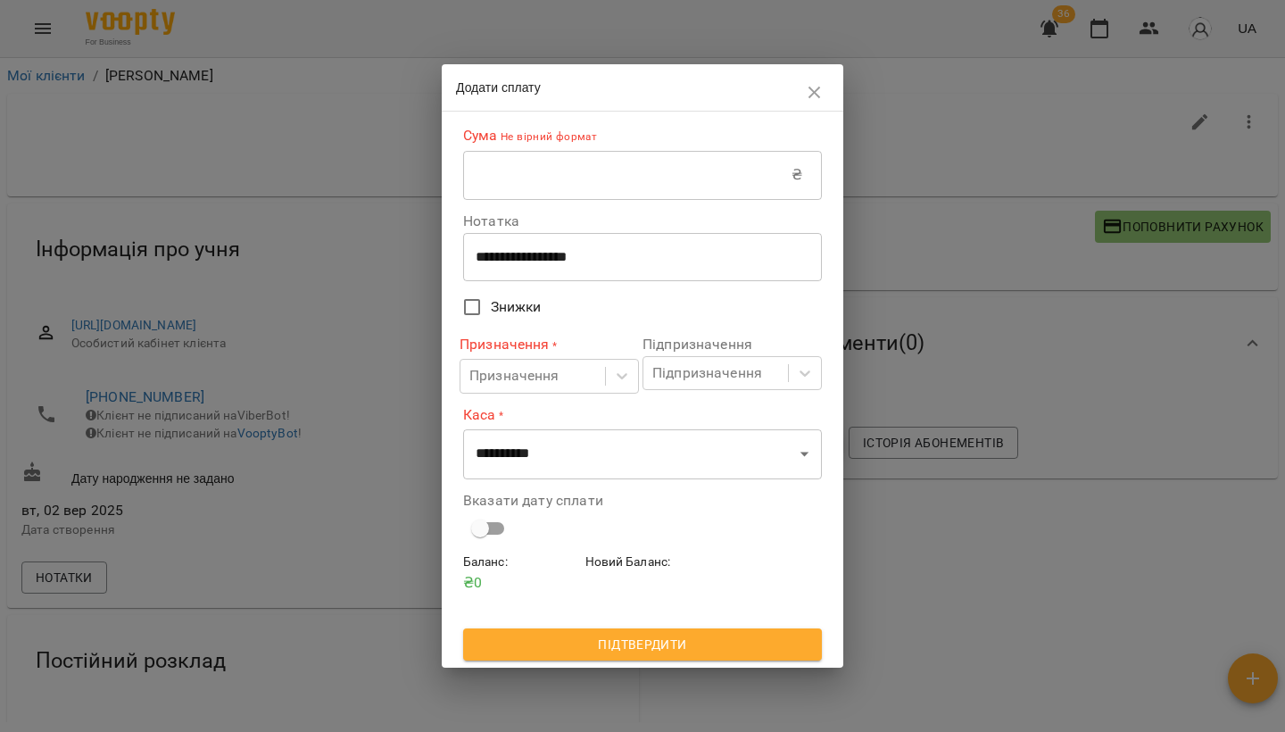
click at [517, 173] on input "text" at bounding box center [627, 175] width 328 height 50
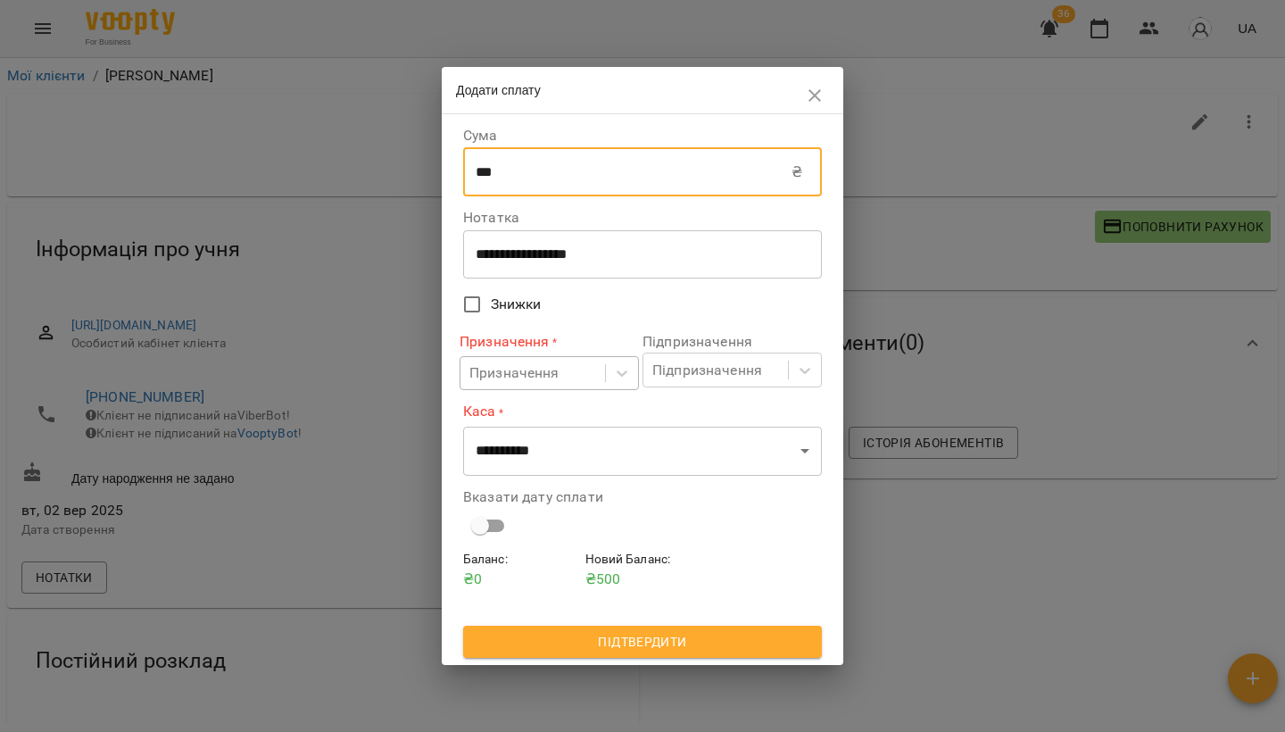
type input "***"
click at [538, 373] on div "Призначення" at bounding box center [514, 372] width 90 height 21
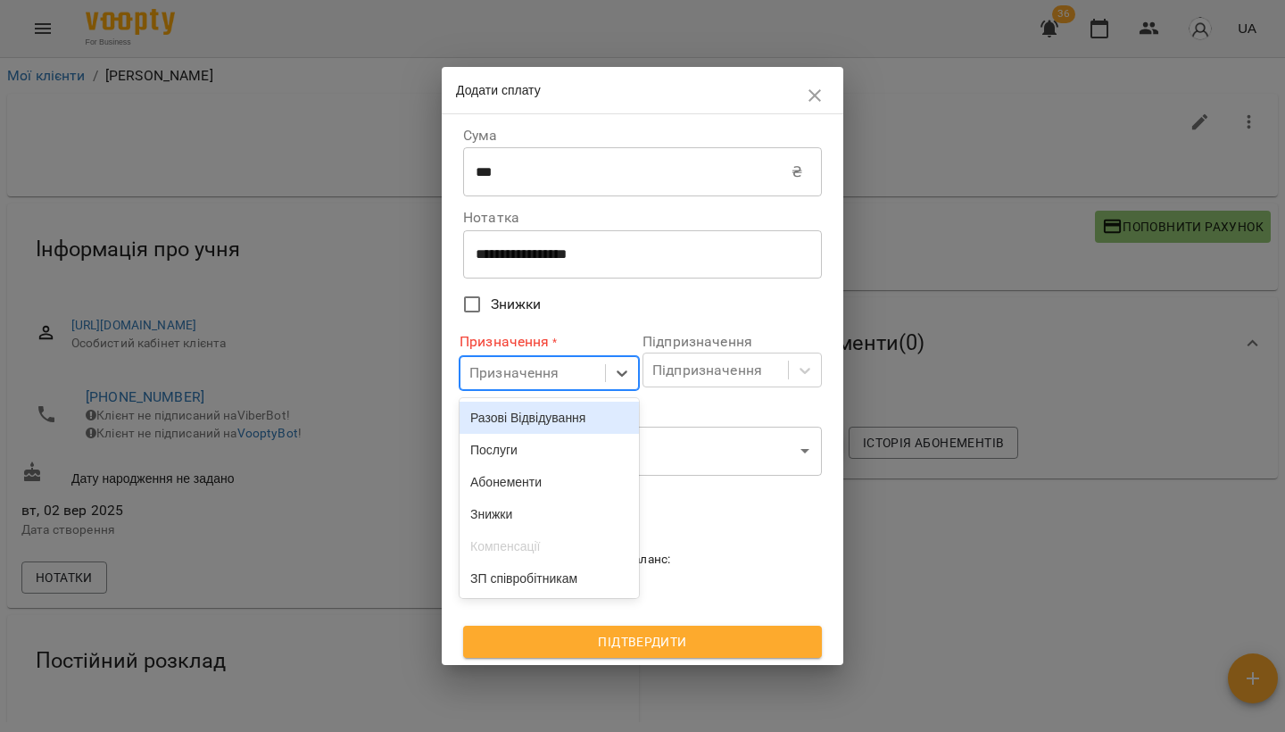
click at [538, 413] on div "Разові Відвідування" at bounding box center [548, 417] width 179 height 32
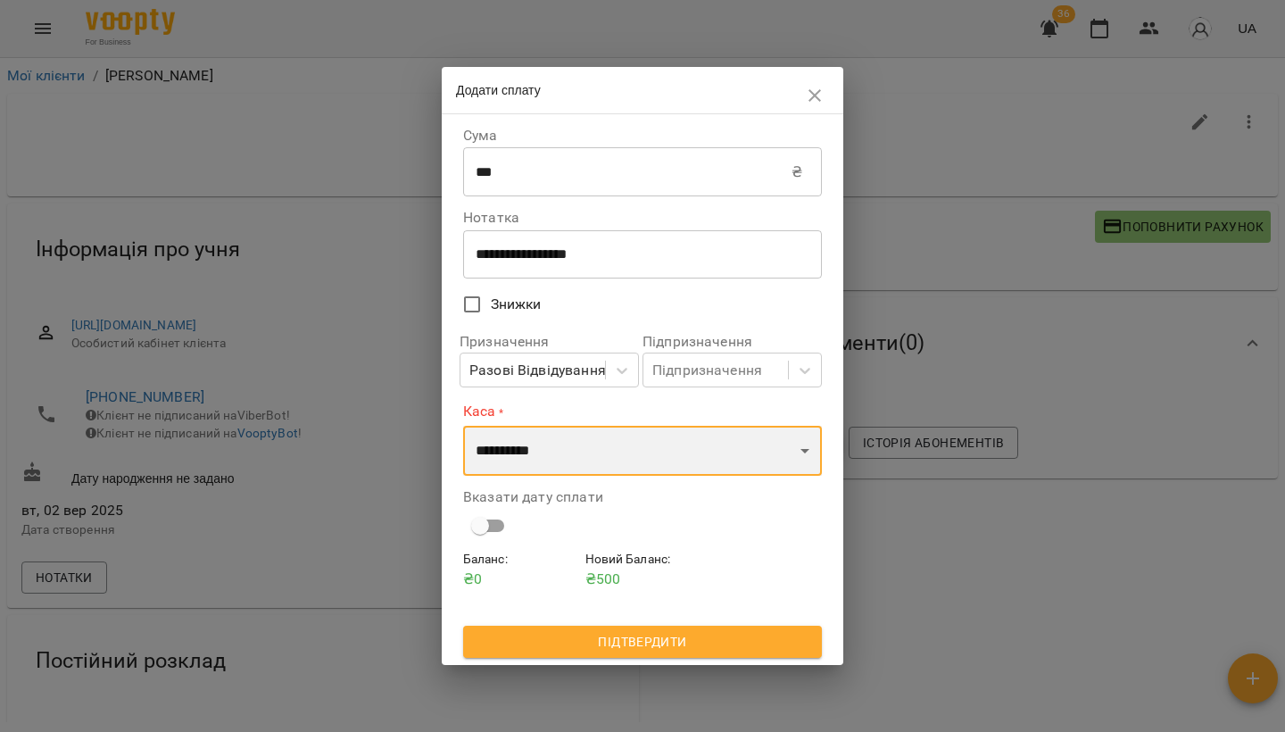
select select "****"
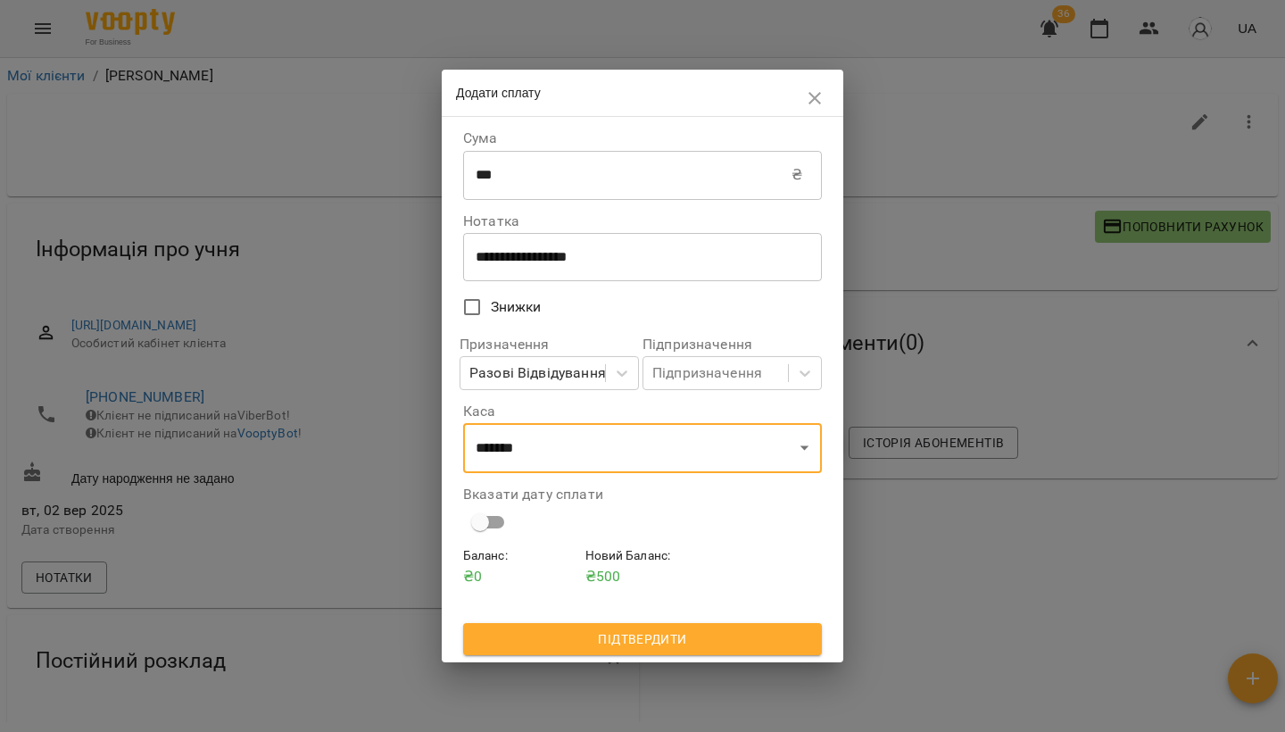
click at [602, 642] on span "Підтвердити" at bounding box center [642, 638] width 330 height 21
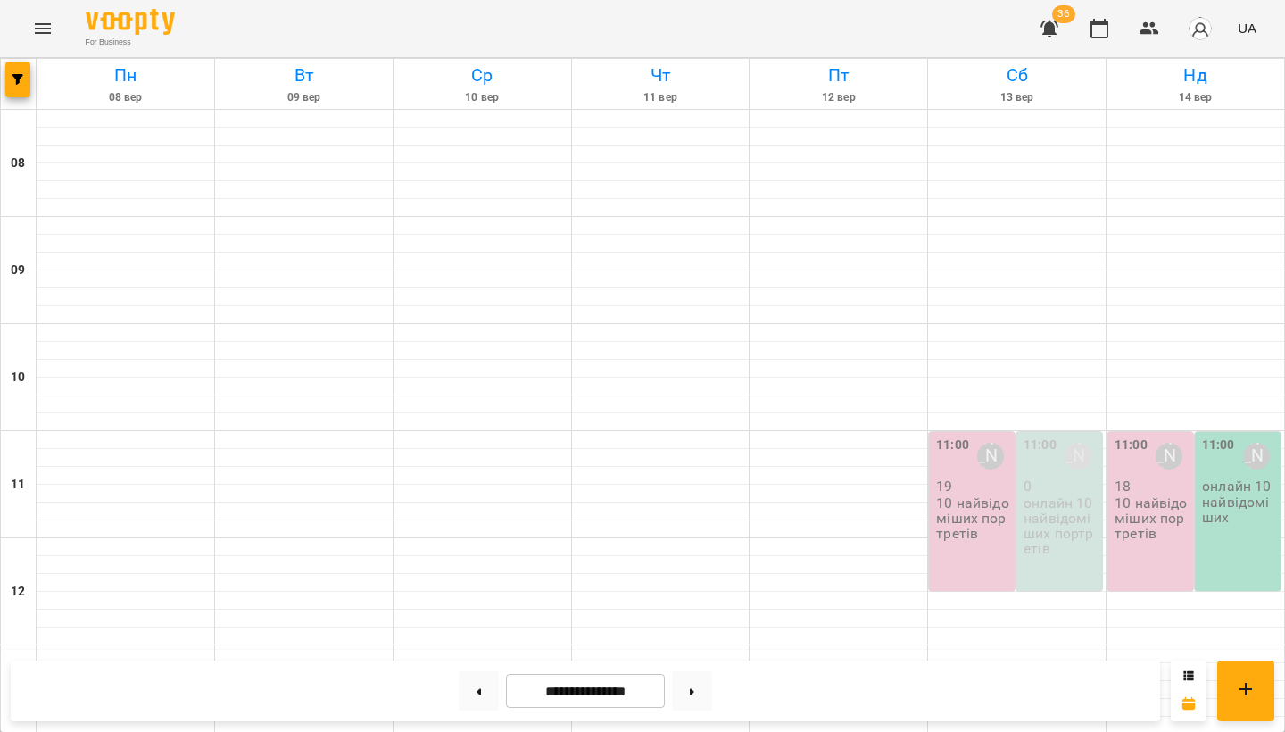
click at [999, 509] on p "10 найвідоміших портретів" at bounding box center [973, 518] width 75 height 46
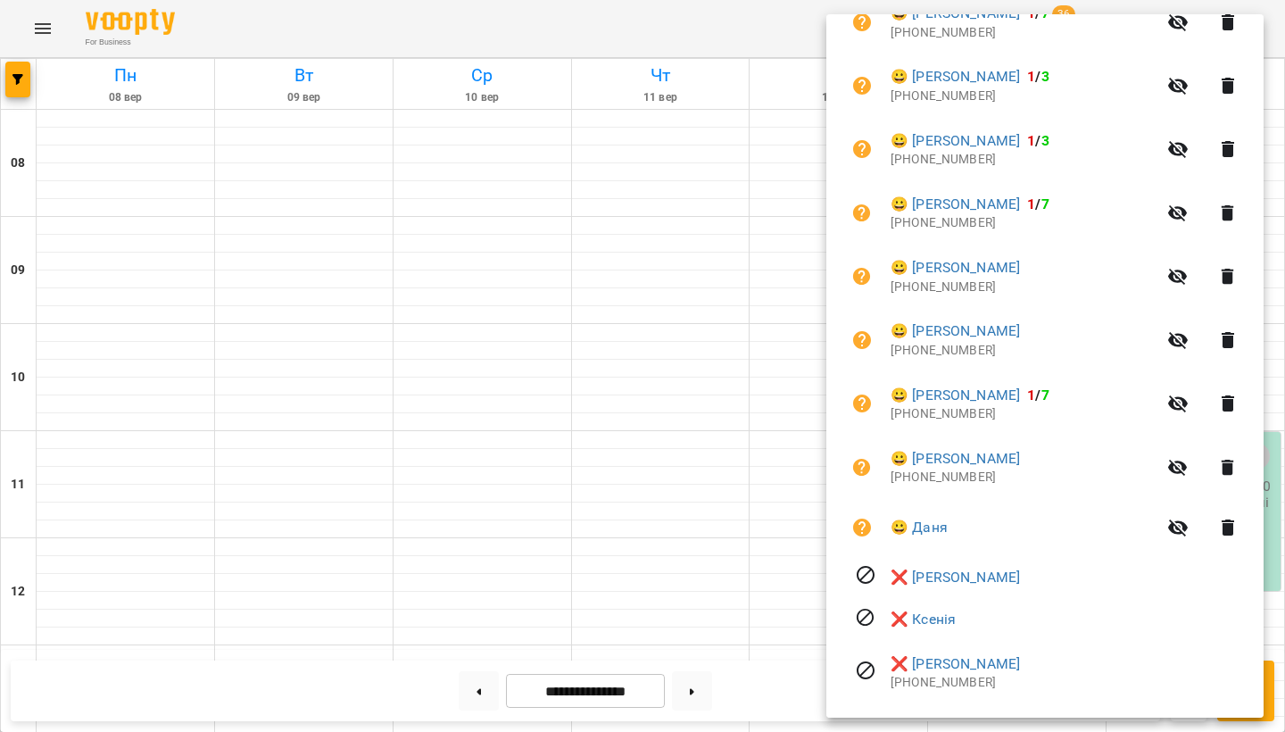
scroll to position [1060, 0]
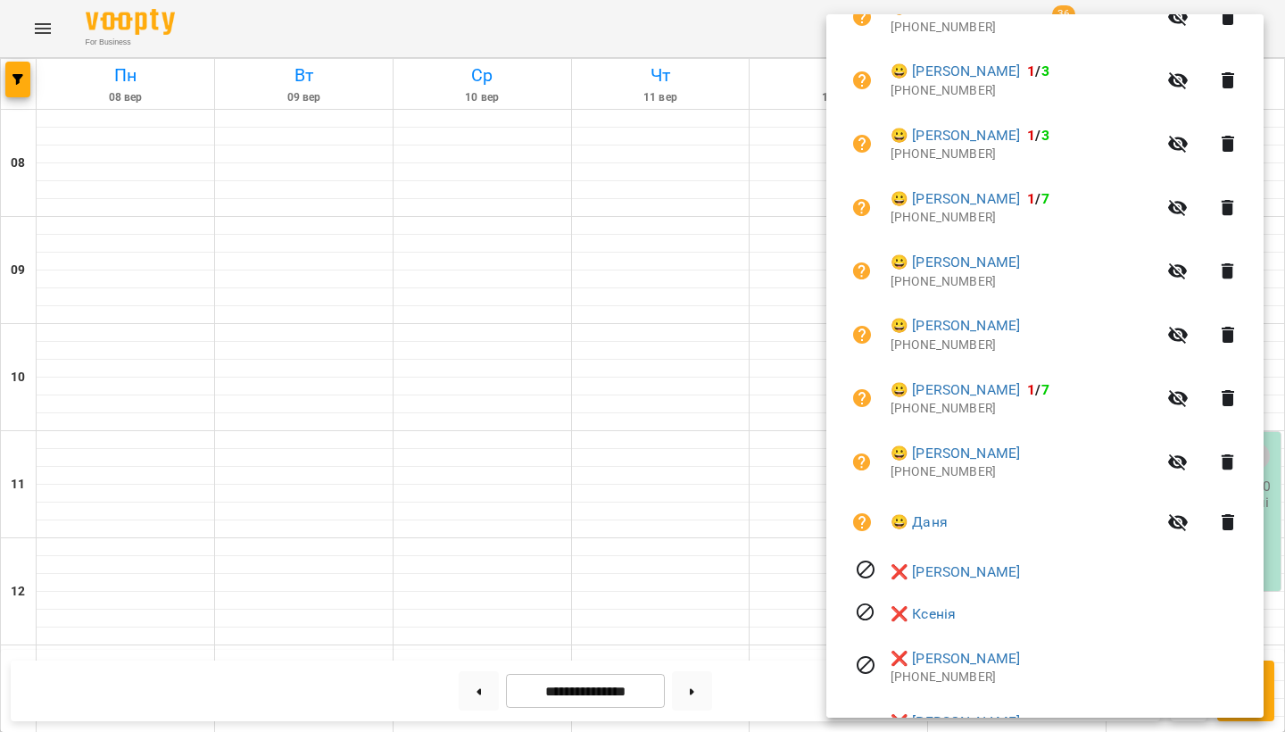
click at [604, 317] on div at bounding box center [642, 366] width 1285 height 732
